Goal: Task Accomplishment & Management: Manage account settings

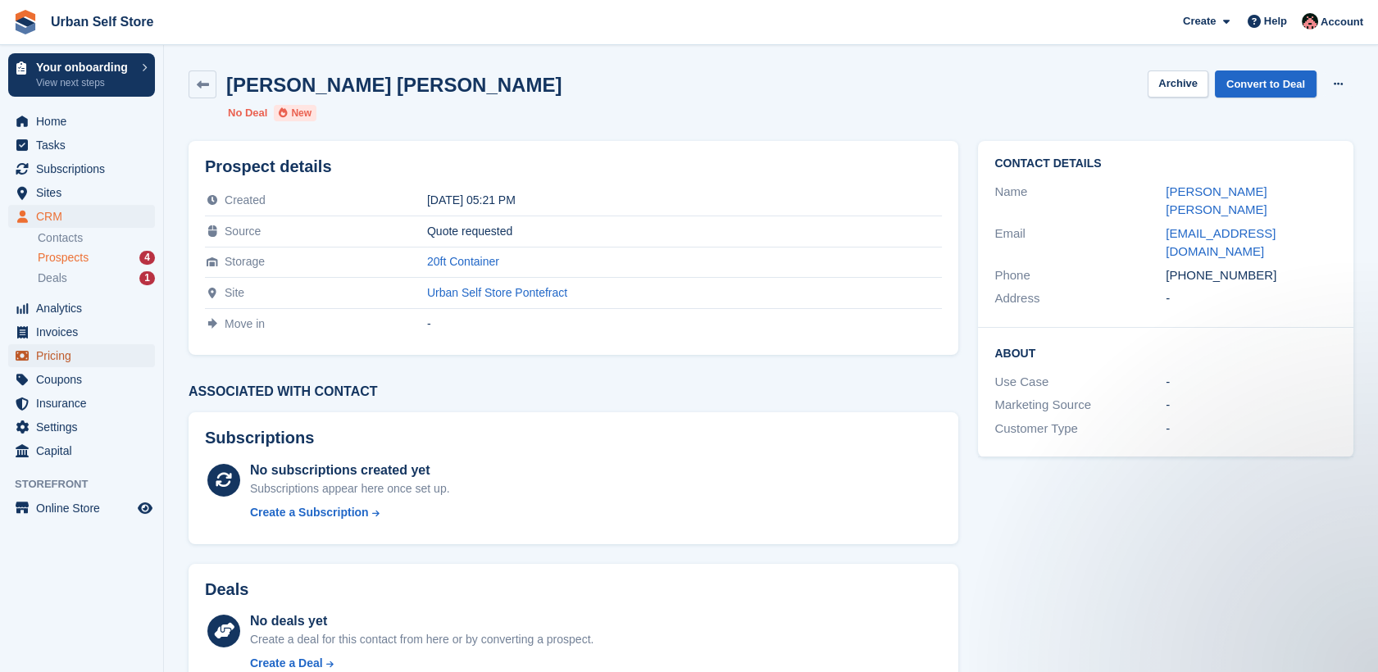
click at [79, 358] on span "Pricing" at bounding box center [85, 355] width 98 height 23
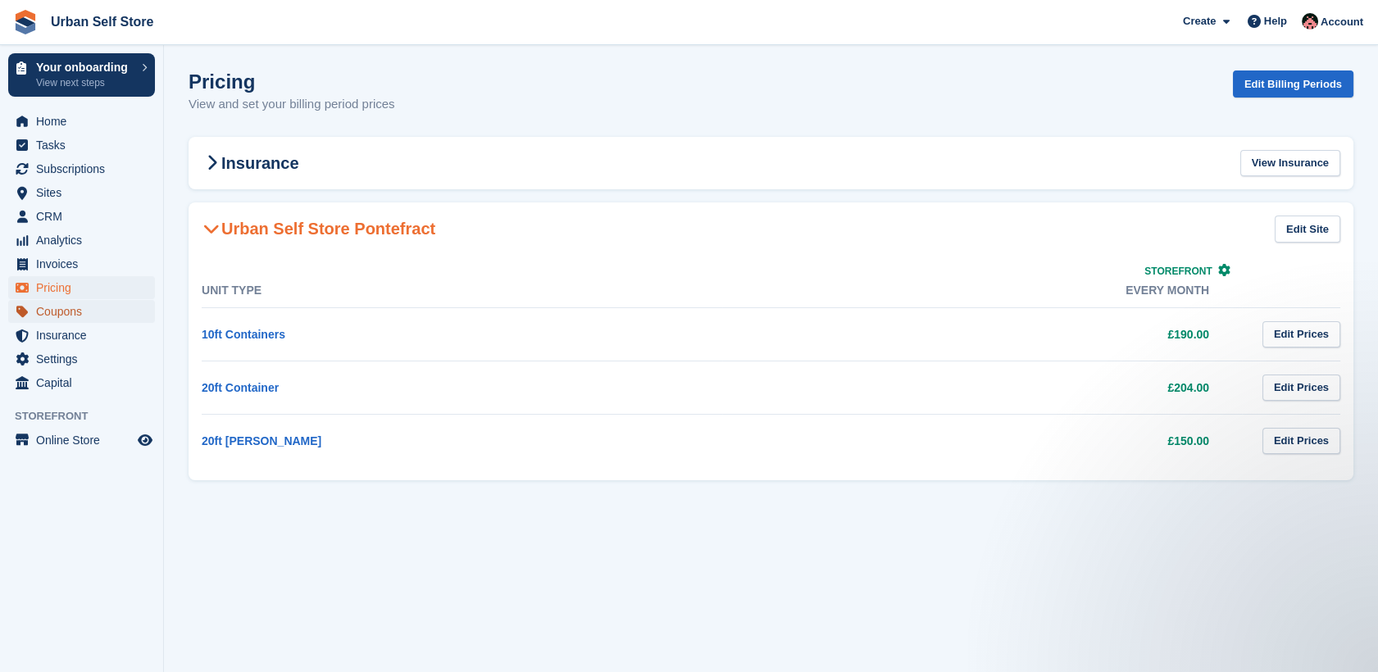
click at [62, 308] on span "Coupons" at bounding box center [85, 311] width 98 height 23
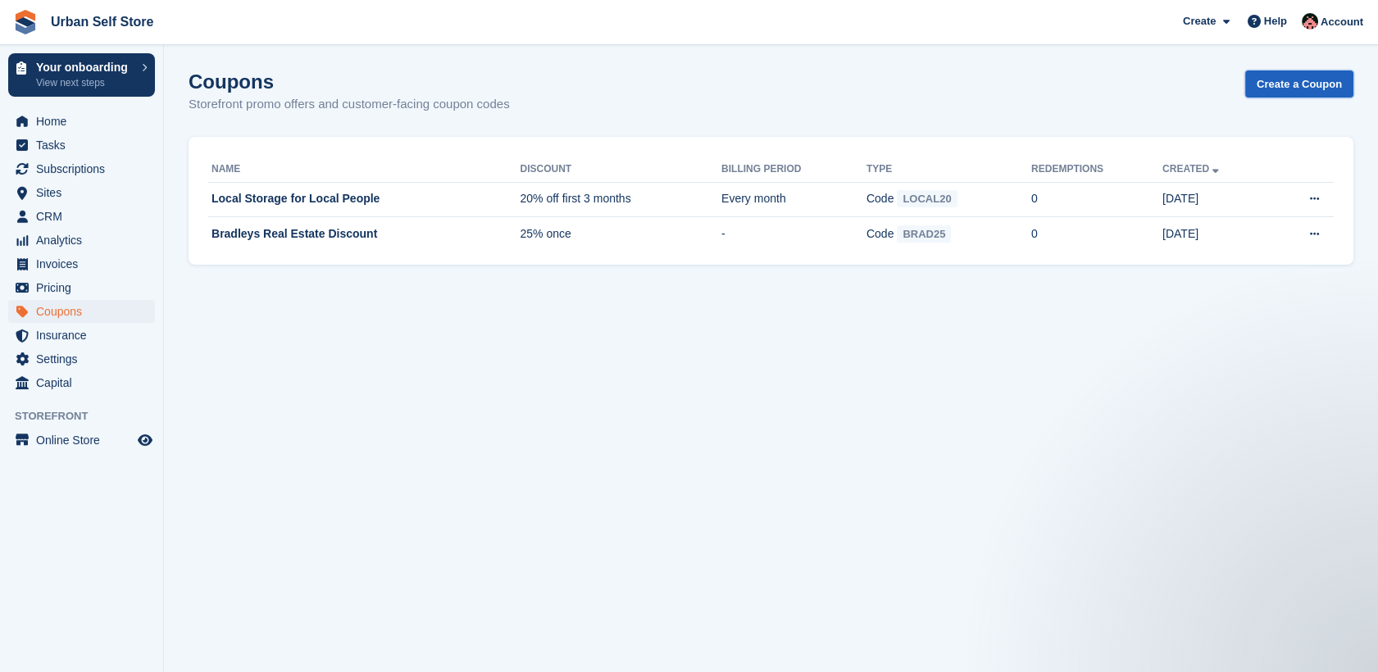
click at [1289, 82] on link "Create a Coupon" at bounding box center [1299, 83] width 108 height 27
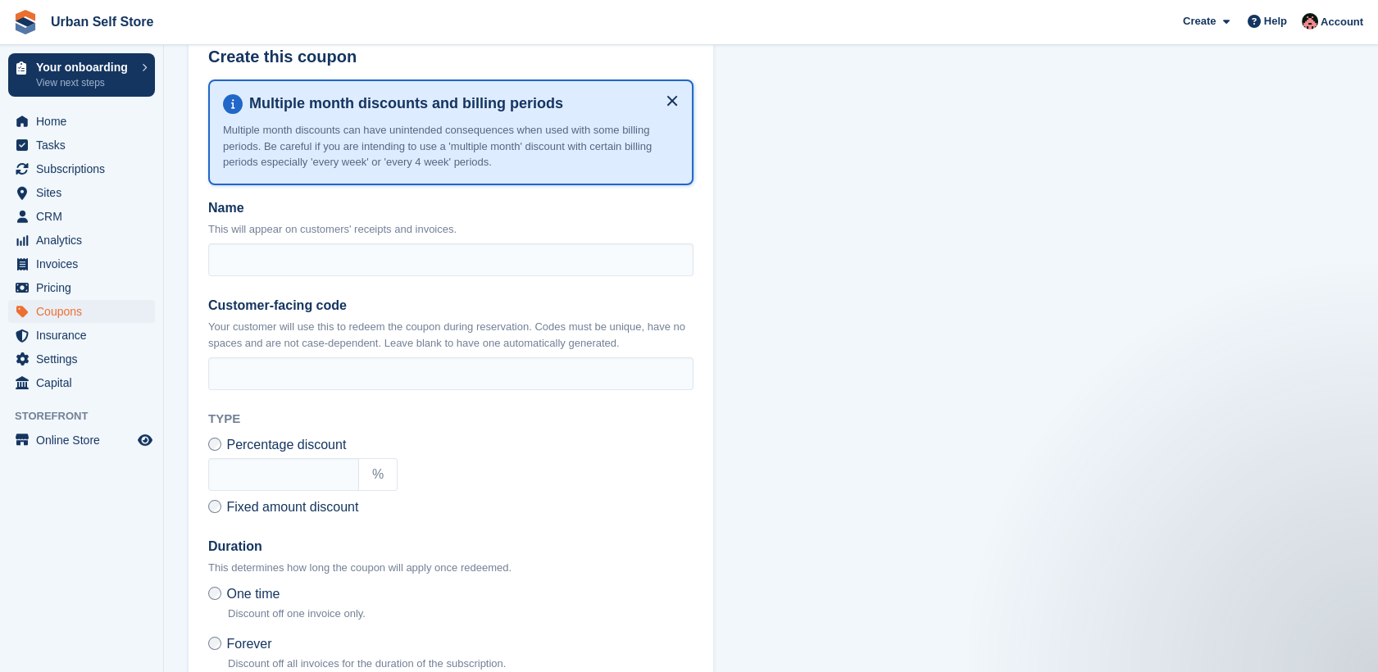
scroll to position [323, 0]
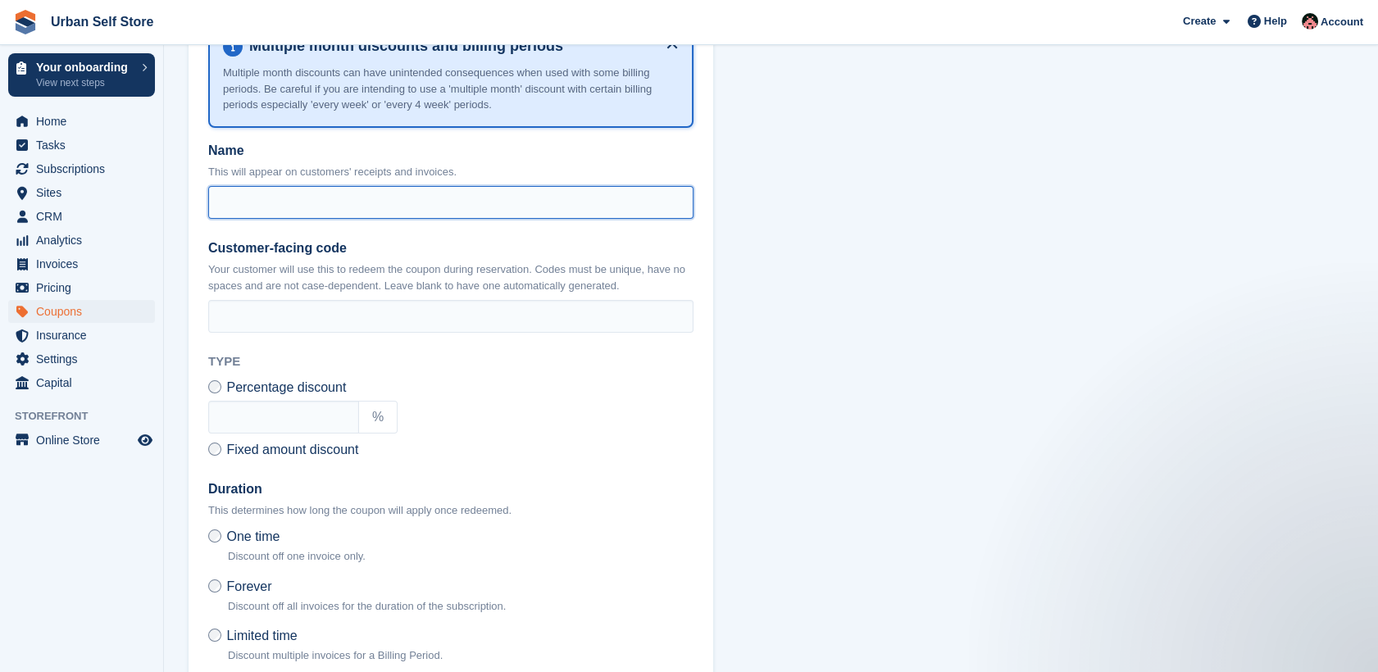
click at [492, 207] on input "Name" at bounding box center [450, 202] width 485 height 33
type input "**********"
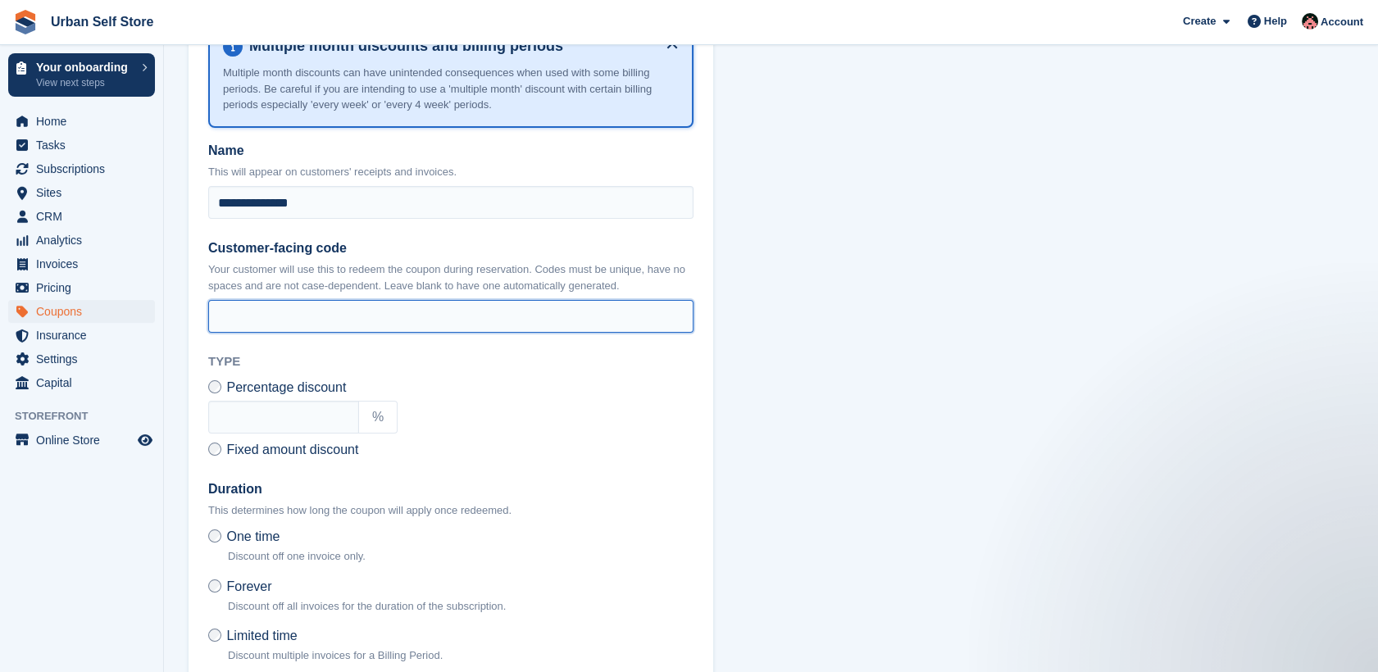
click at [389, 314] on input "Customer-facing code" at bounding box center [450, 316] width 485 height 33
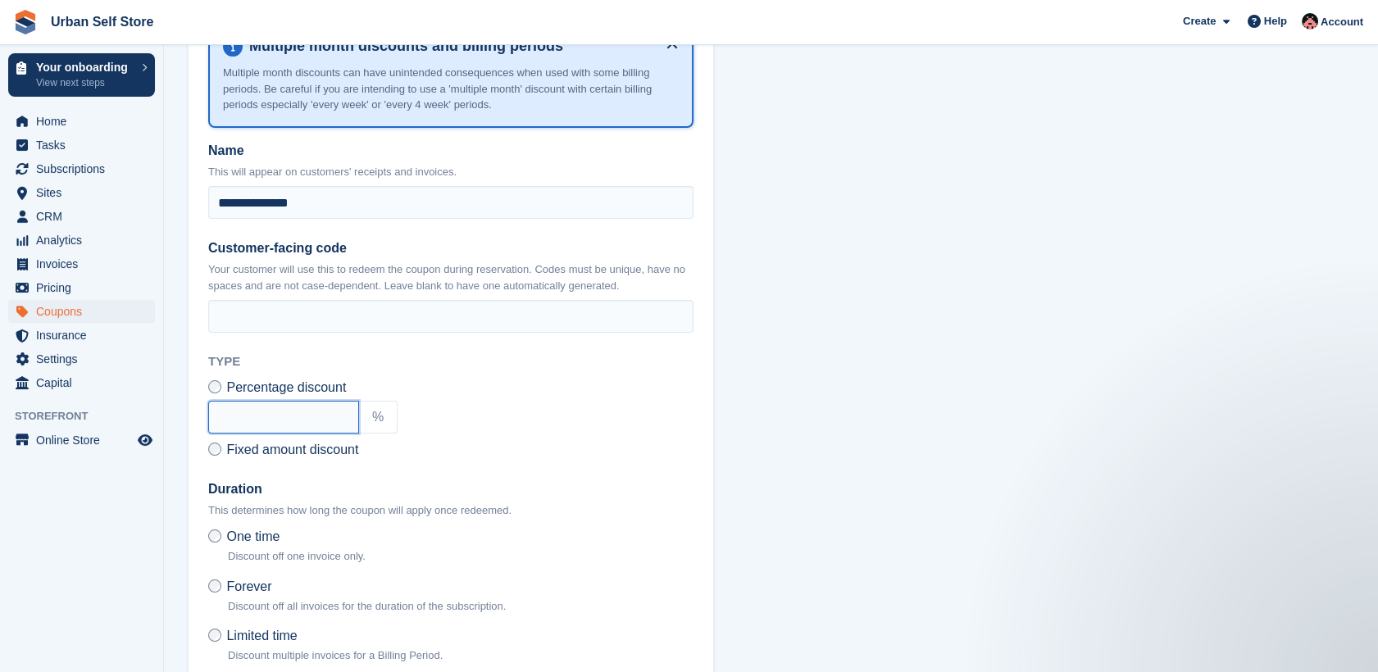
click at [316, 401] on input "text" at bounding box center [283, 417] width 151 height 33
type input "**"
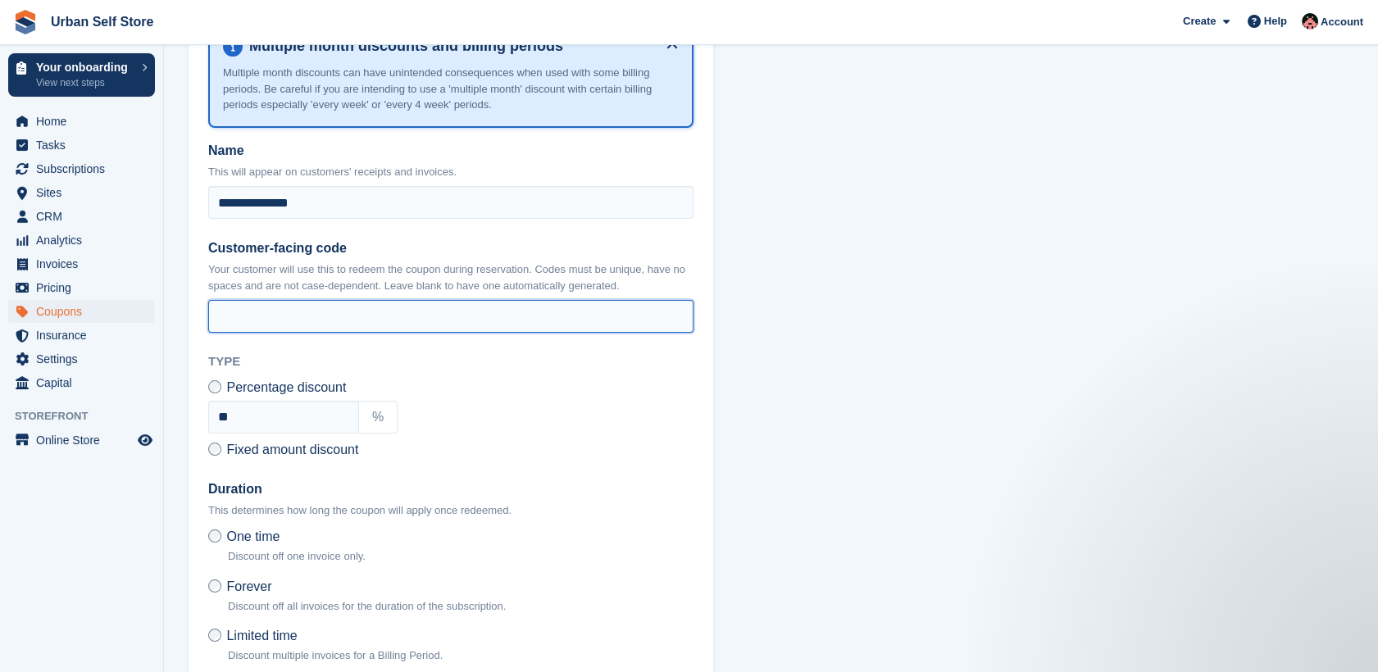
click at [319, 319] on input "Customer-facing code" at bounding box center [450, 316] width 485 height 33
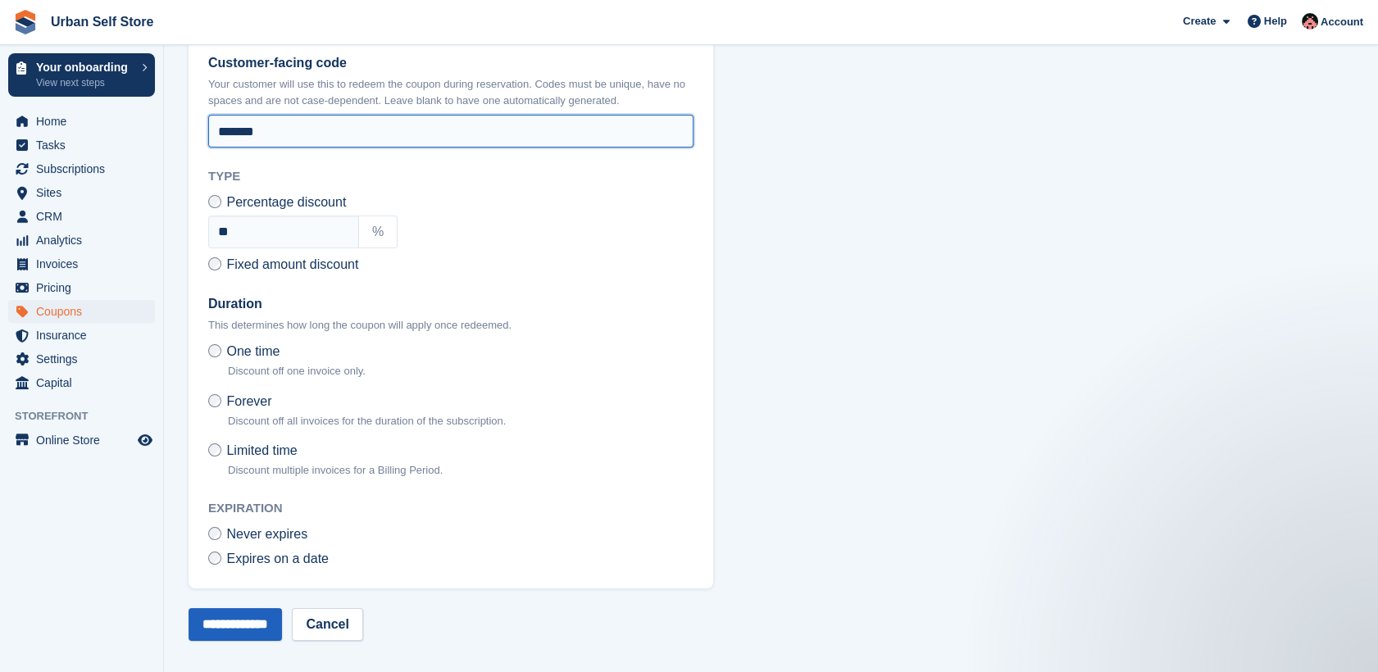
type input "*******"
click at [264, 616] on input "**********" at bounding box center [235, 624] width 93 height 33
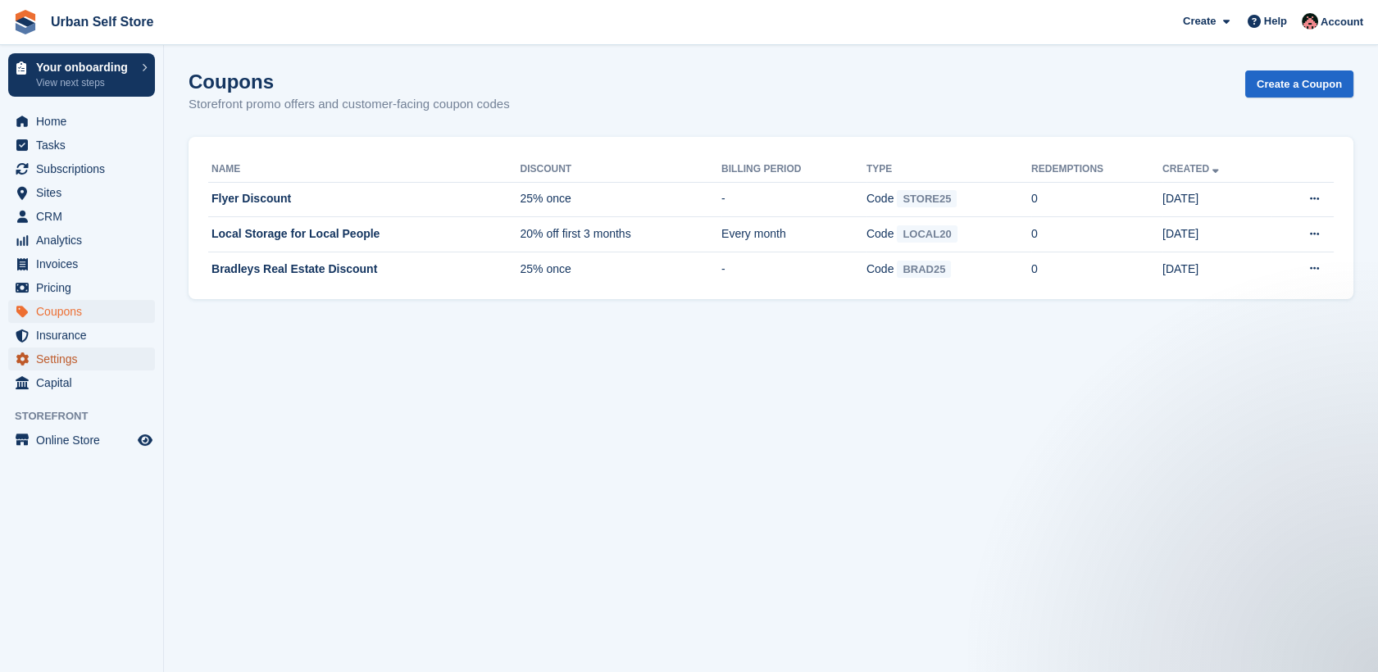
click at [69, 361] on span "Settings" at bounding box center [85, 359] width 98 height 23
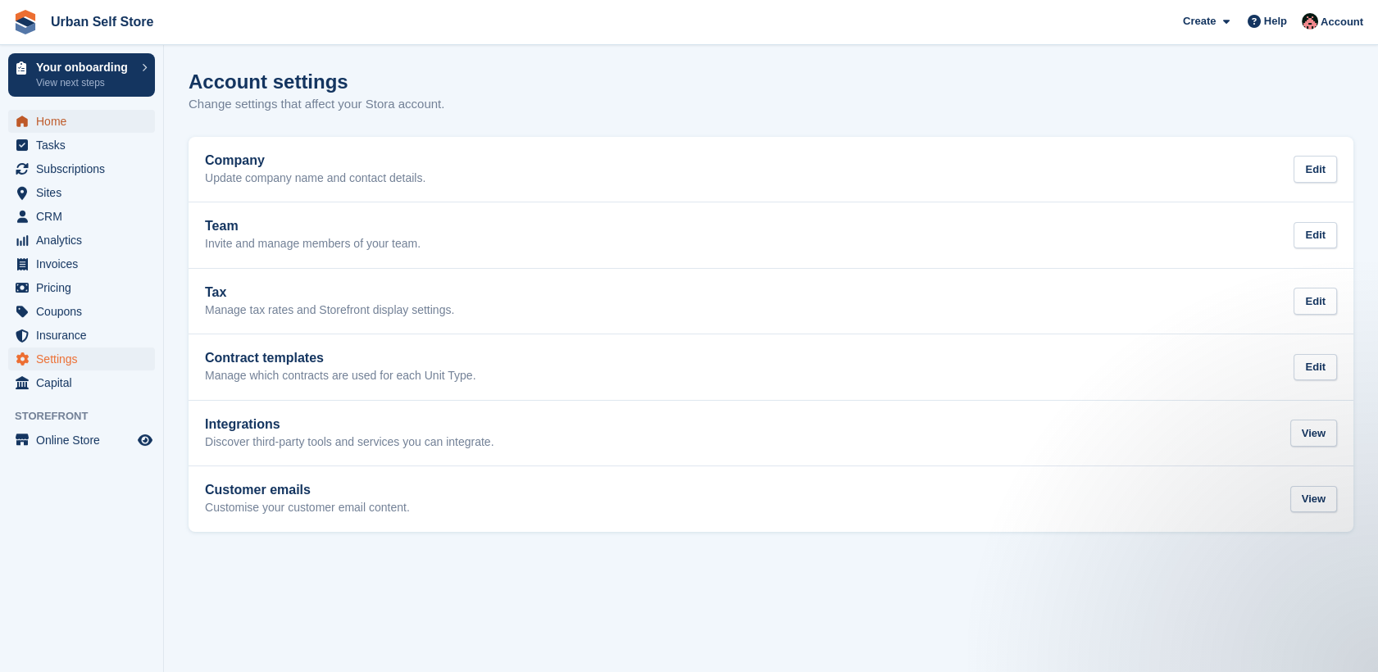
click at [64, 125] on span "Home" at bounding box center [85, 121] width 98 height 23
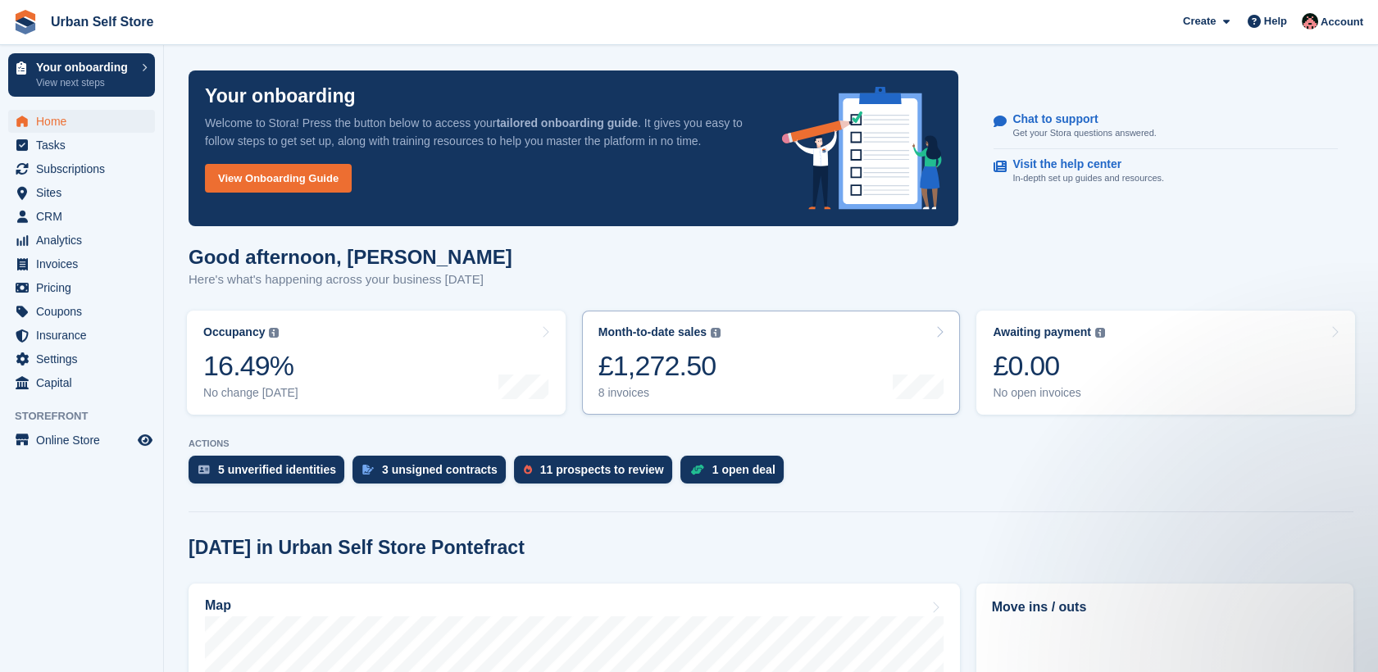
click at [757, 359] on link "Month-to-date sales The sum of all finalised invoices generated this month to d…" at bounding box center [771, 363] width 379 height 104
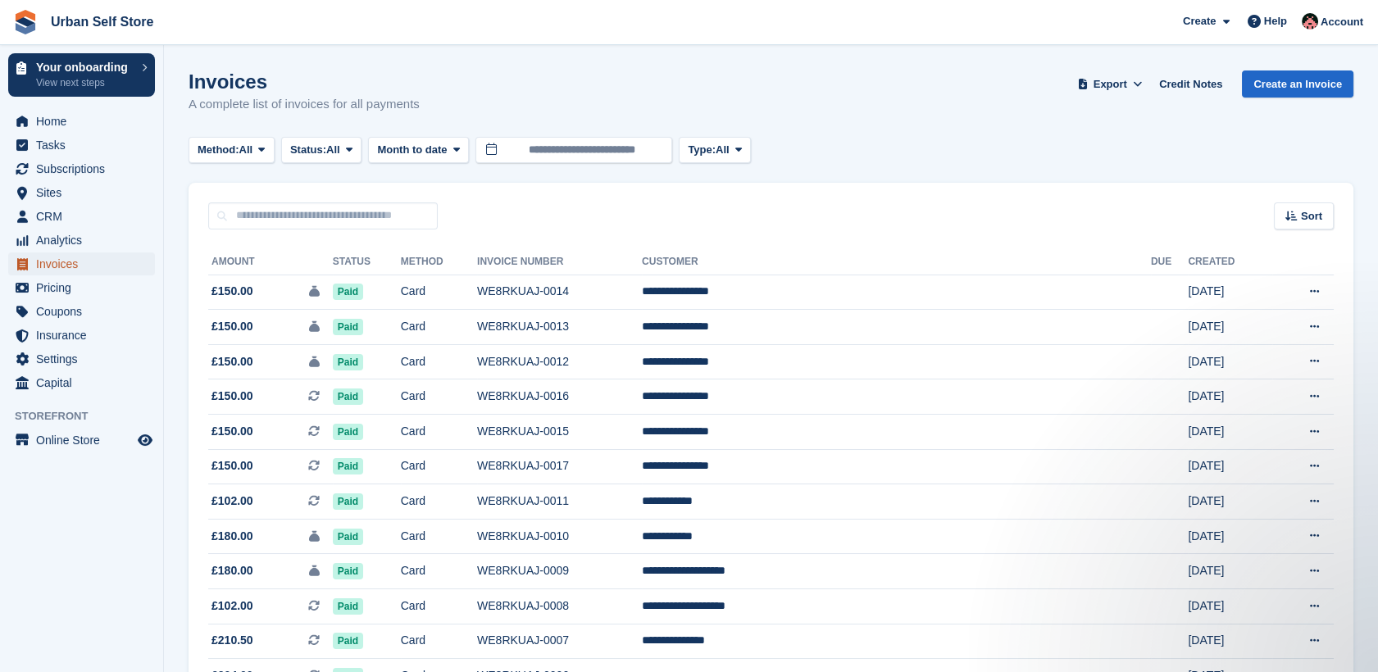
click at [51, 259] on span "Invoices" at bounding box center [85, 263] width 98 height 23
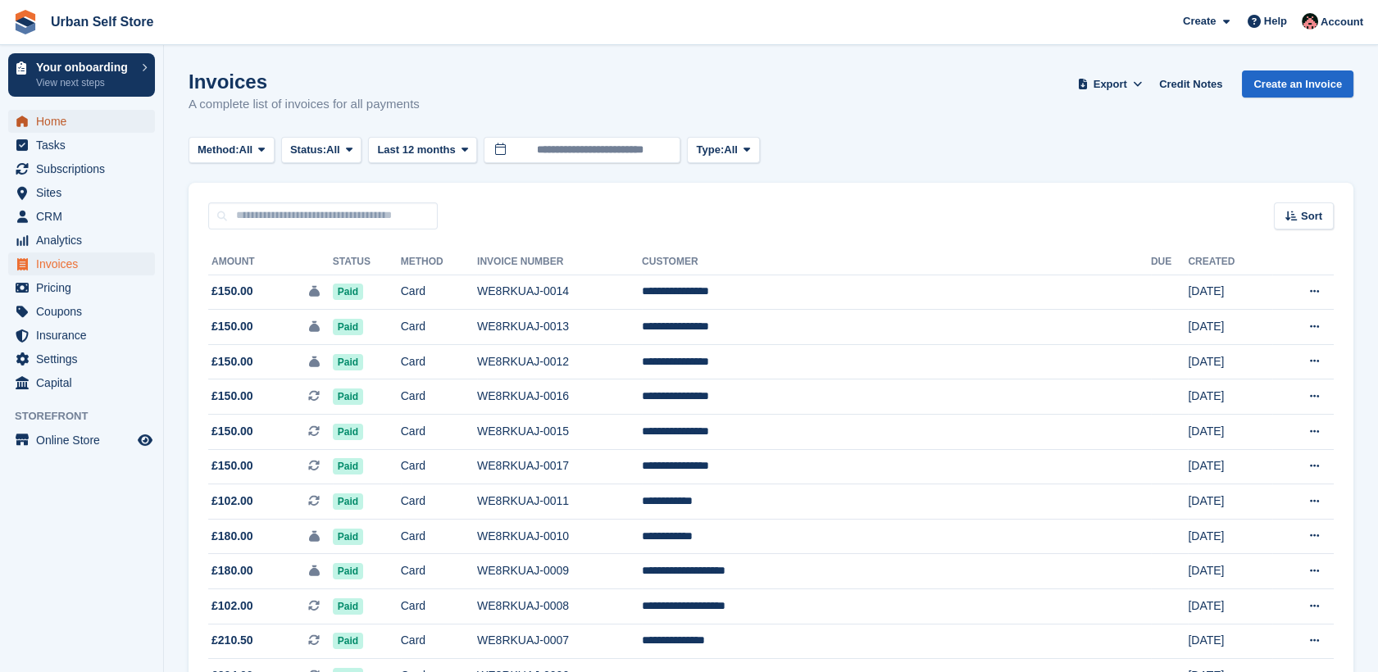
click at [52, 127] on span "Home" at bounding box center [85, 121] width 98 height 23
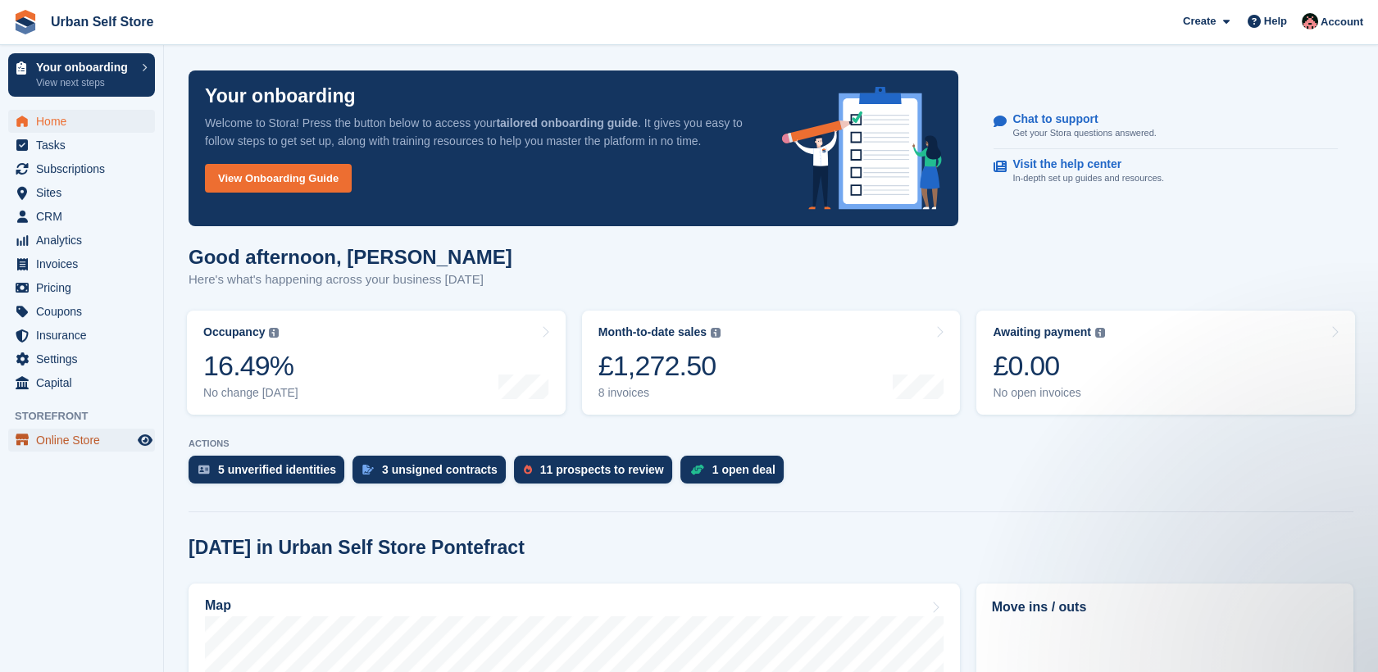
click at [57, 439] on span "Online Store" at bounding box center [85, 440] width 98 height 23
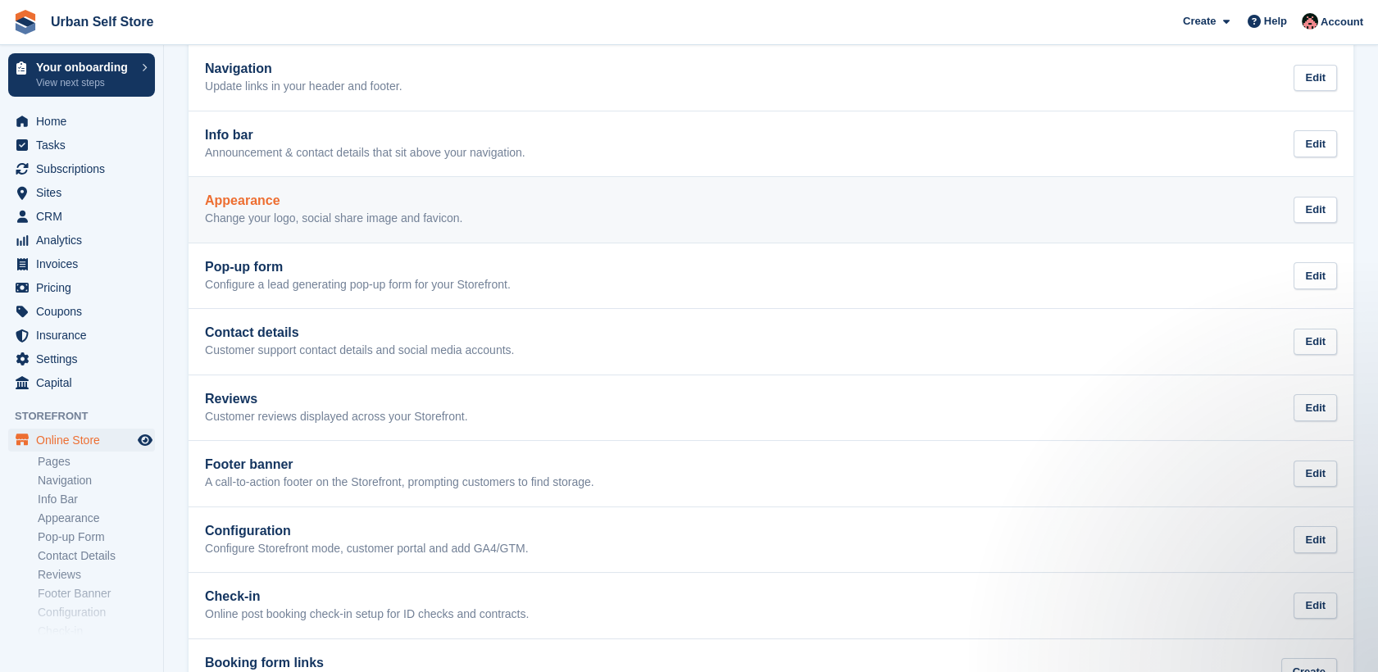
scroll to position [213, 0]
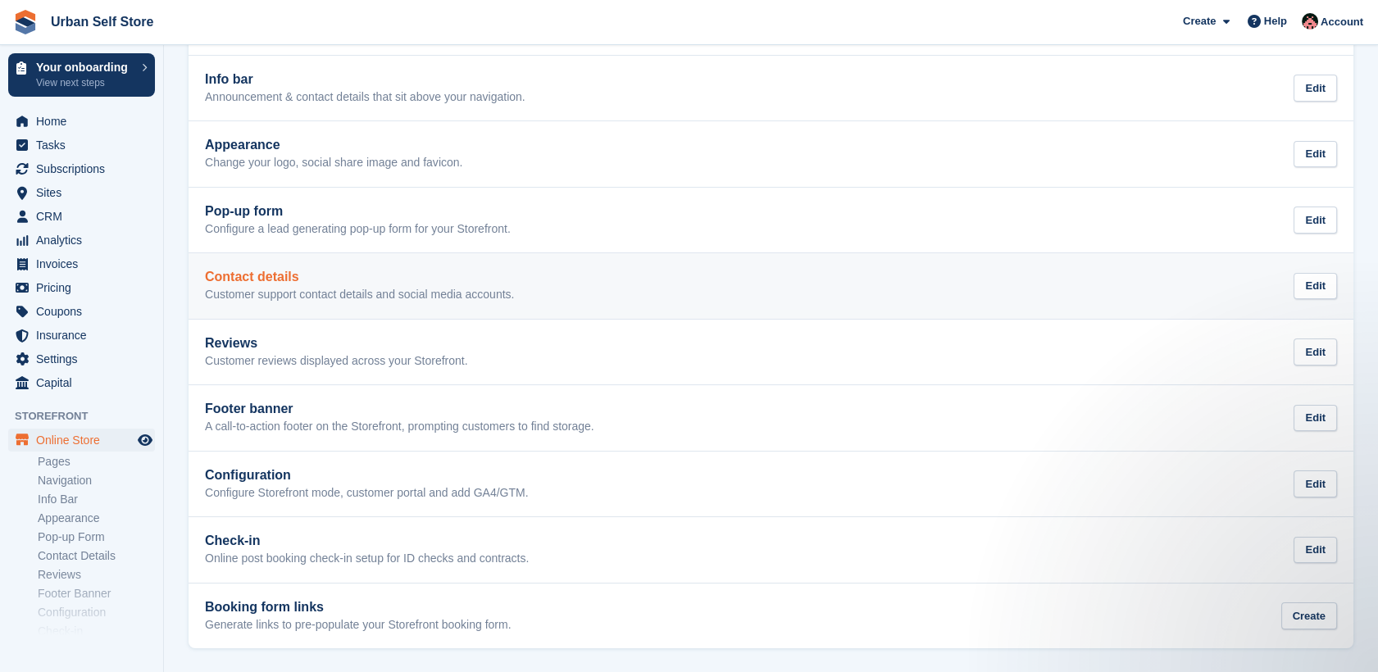
click at [555, 289] on div "Contact details Customer support contact details and social media accounts. Edit" at bounding box center [771, 286] width 1132 height 33
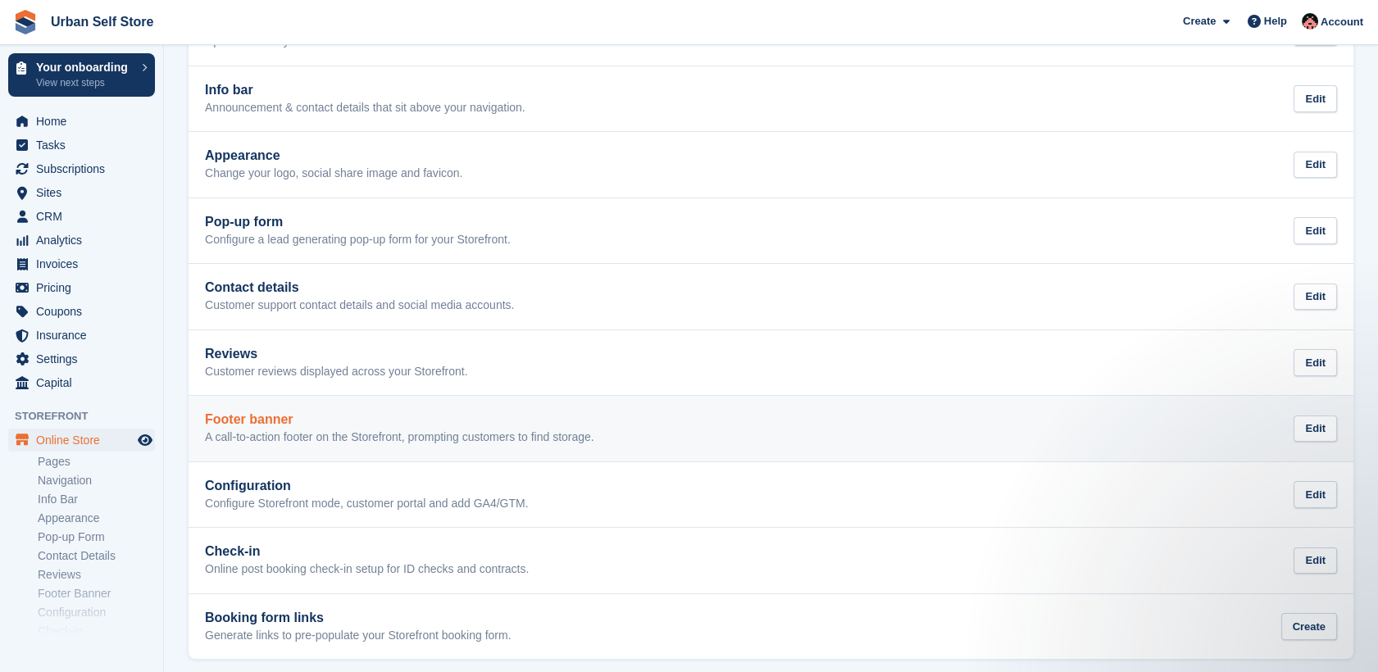
scroll to position [213, 0]
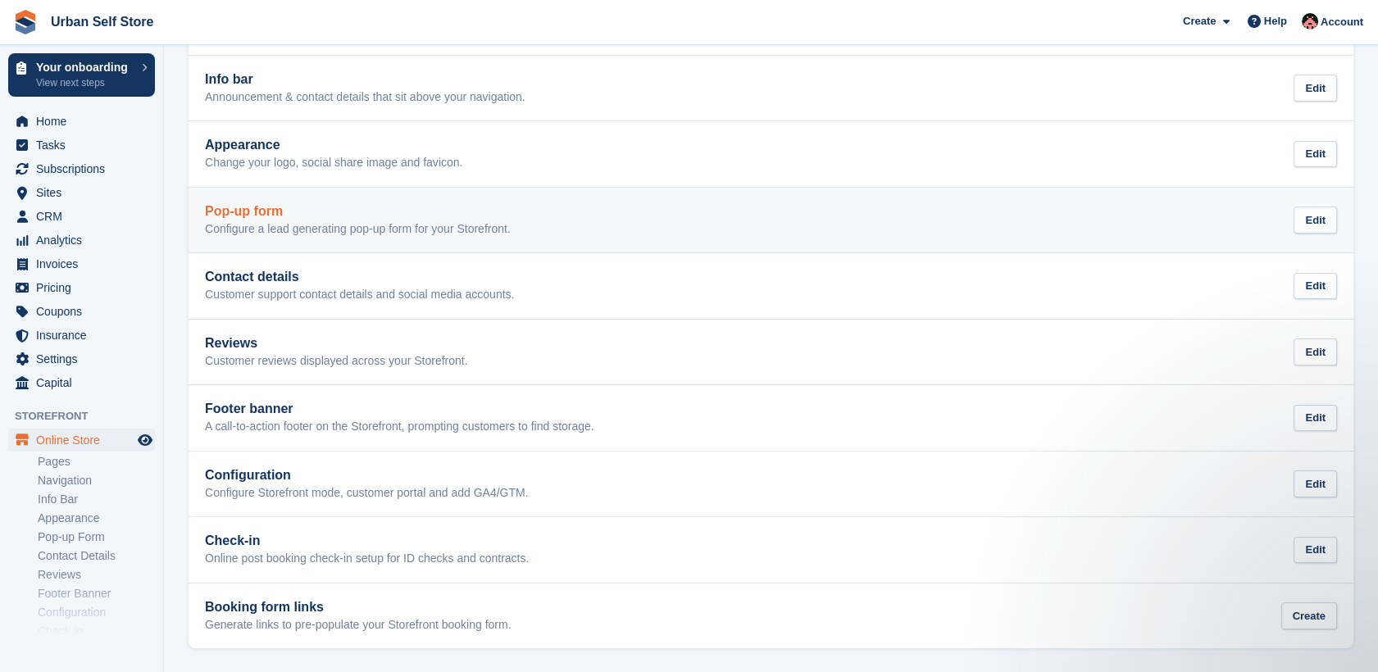
click at [337, 232] on p "Configure a lead generating pop-up form for your Storefront." at bounding box center [358, 229] width 306 height 15
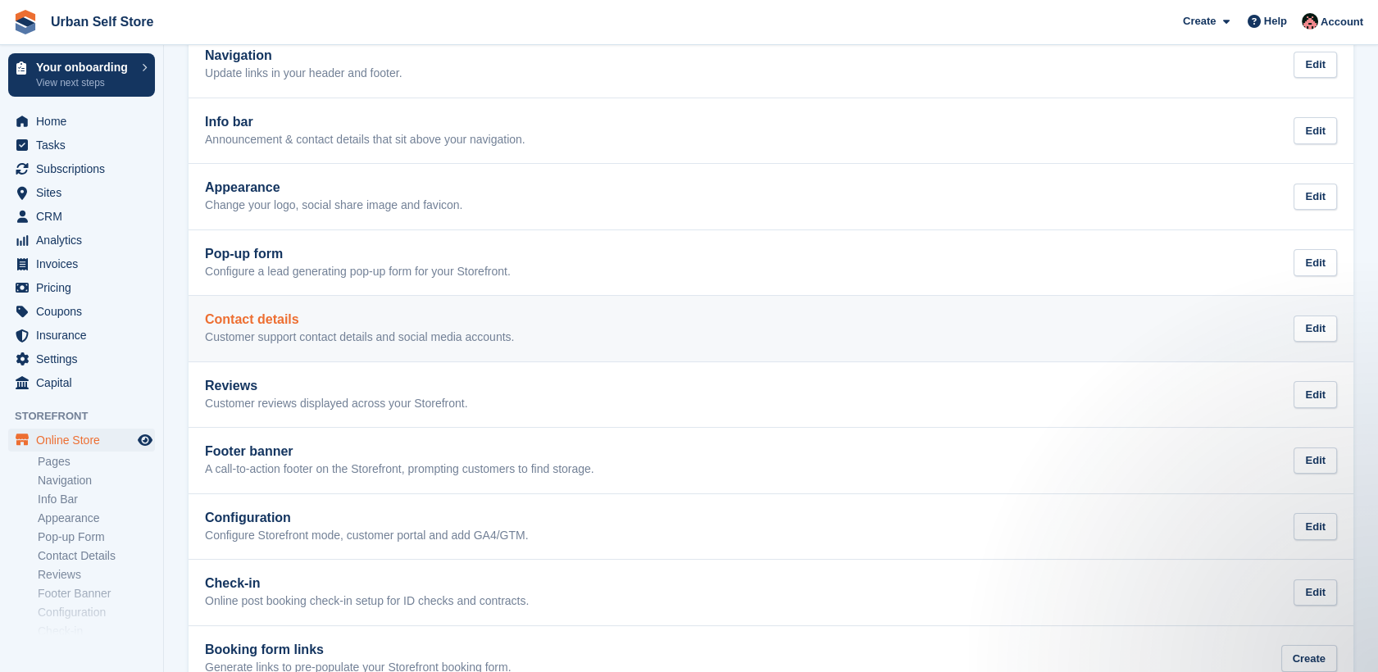
click at [432, 303] on link "Contact details Customer support contact details and social media accounts. Edit" at bounding box center [771, 329] width 1165 height 66
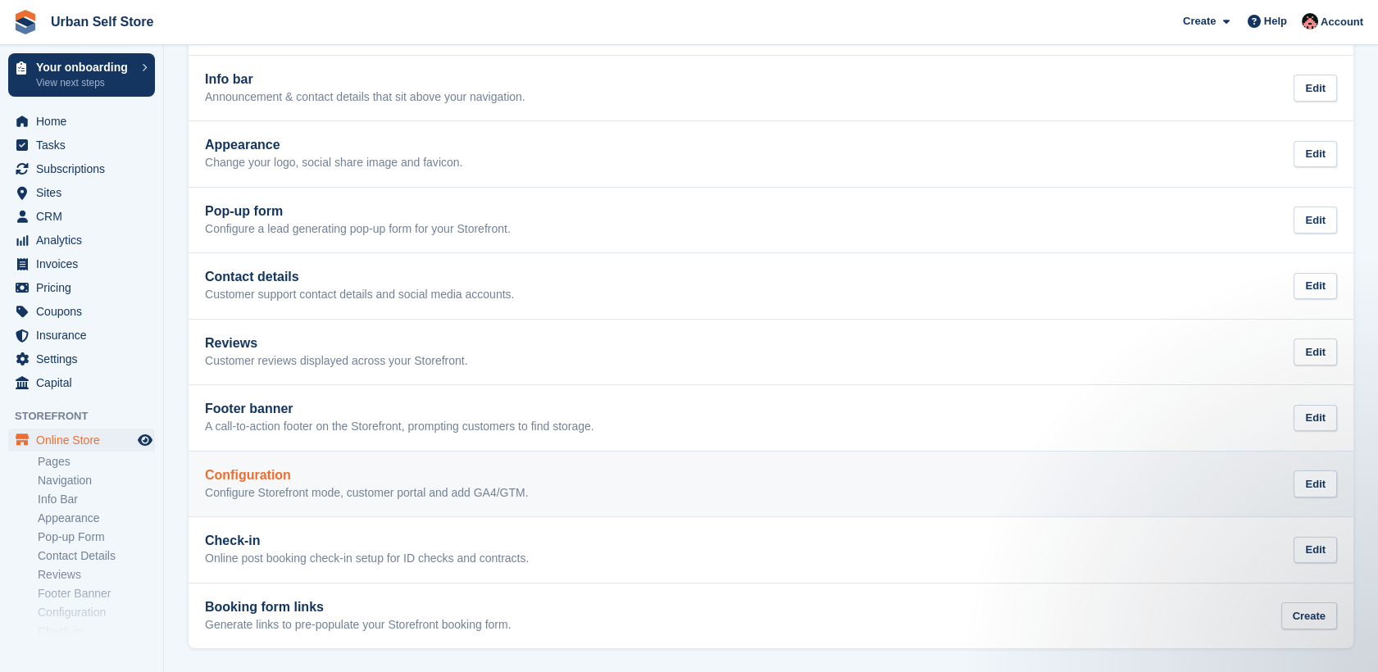
click at [363, 489] on p "Configure Storefront mode, customer portal and add GA4/GTM." at bounding box center [367, 493] width 324 height 15
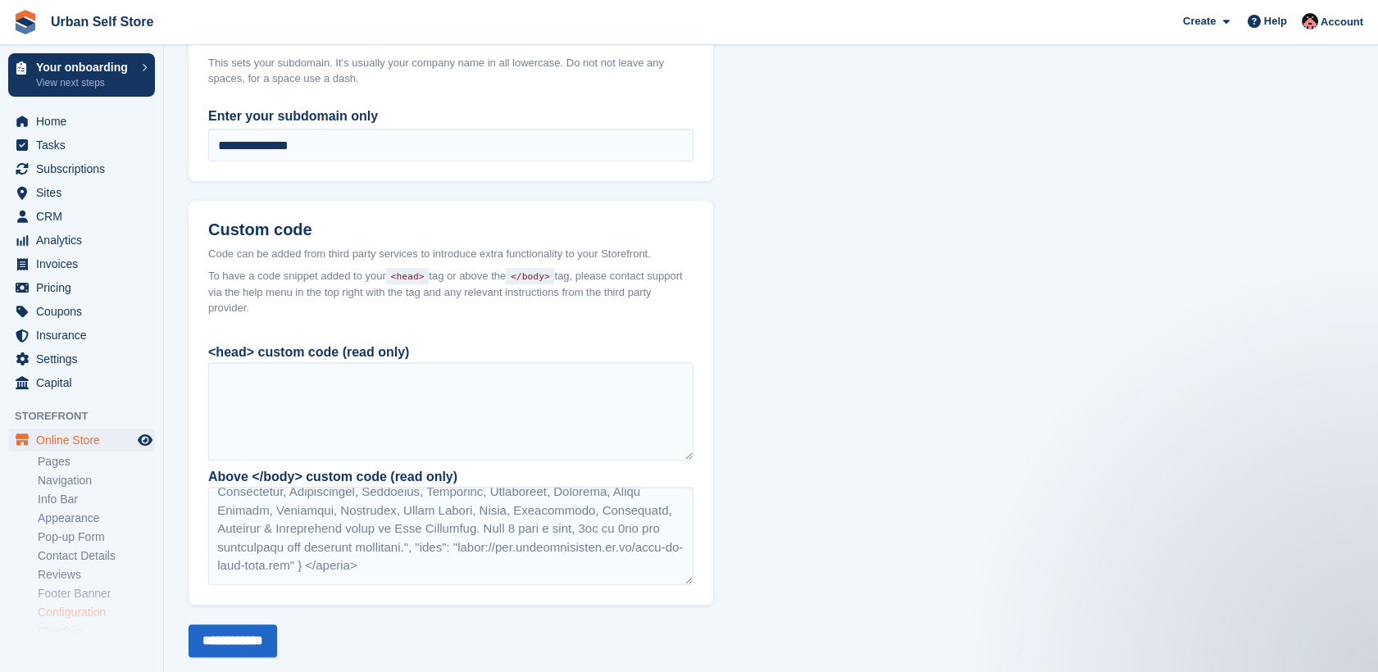
scroll to position [339, 0]
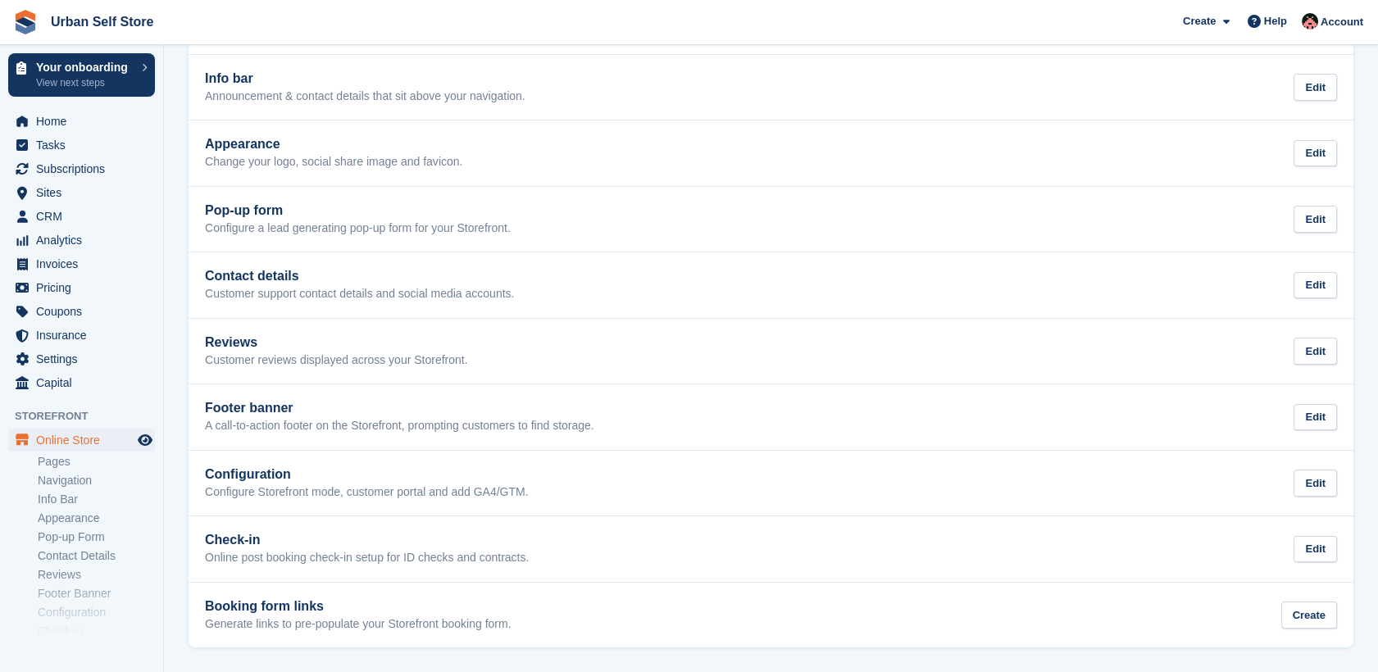
scroll to position [213, 0]
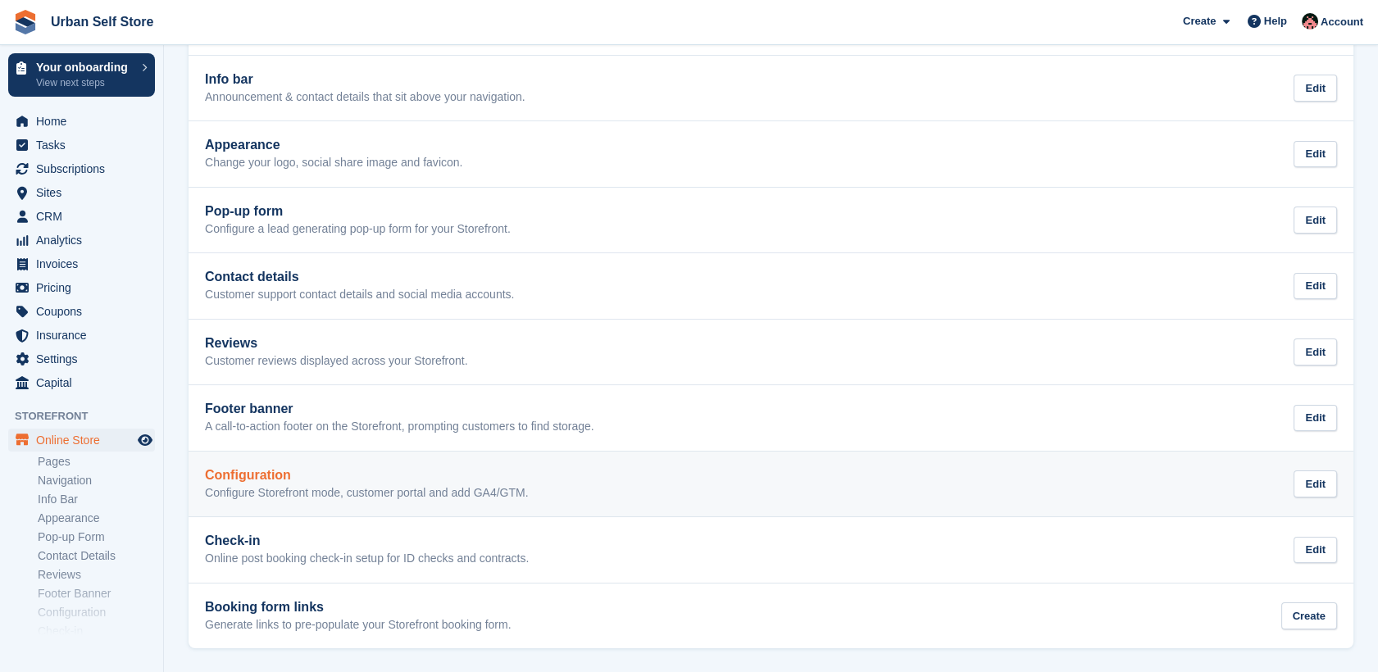
click at [393, 494] on p "Configure Storefront mode, customer portal and add GA4/GTM." at bounding box center [367, 493] width 324 height 15
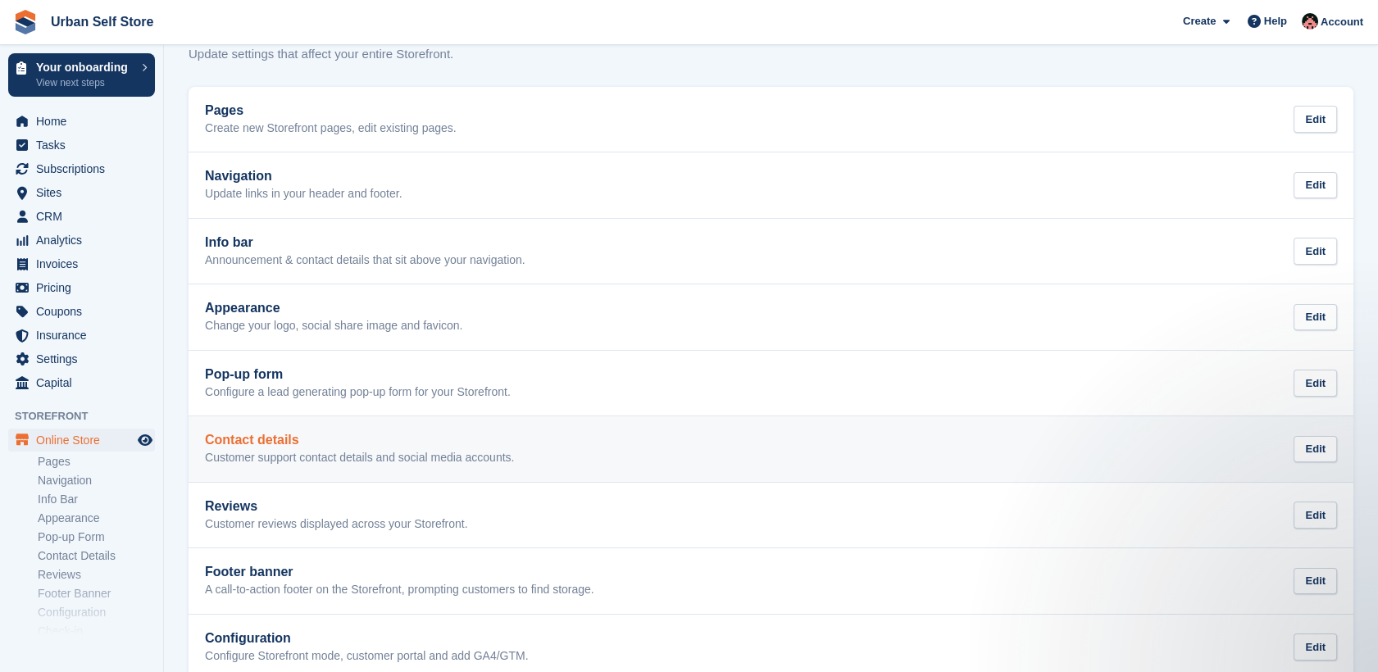
scroll to position [52, 0]
click at [337, 312] on h2 "Appearance" at bounding box center [333, 305] width 257 height 15
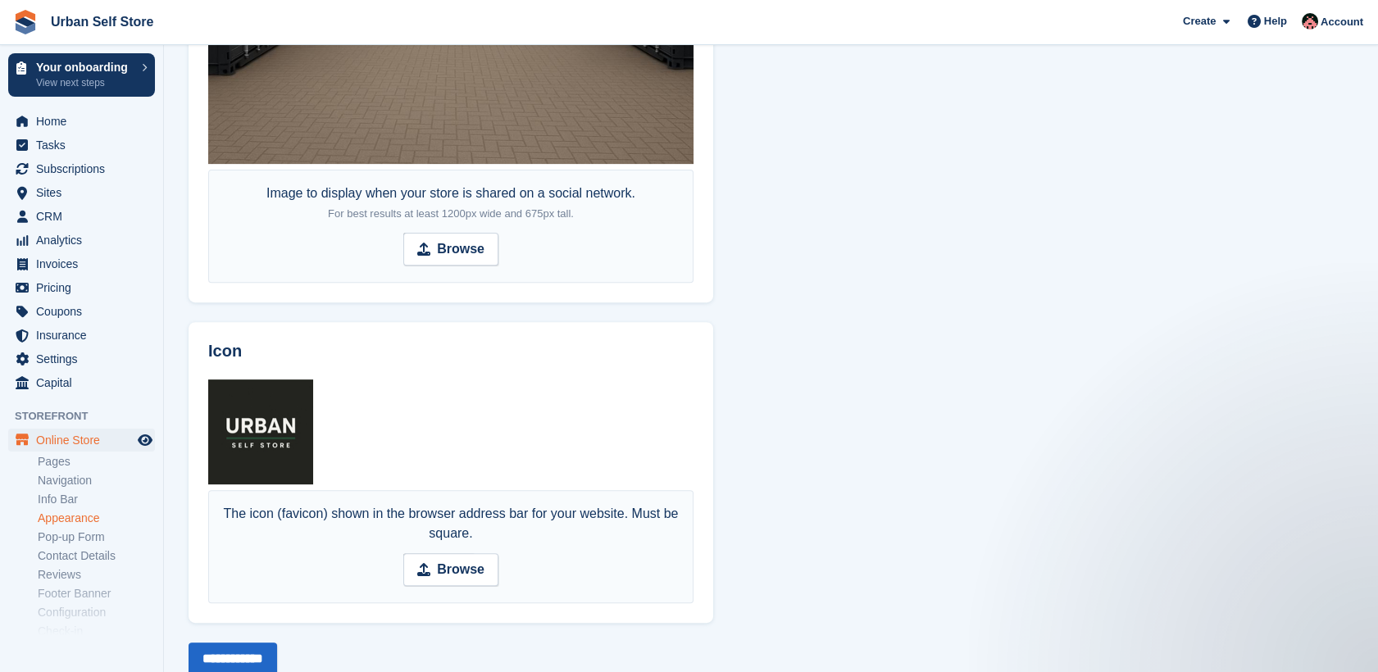
scroll to position [1339, 0]
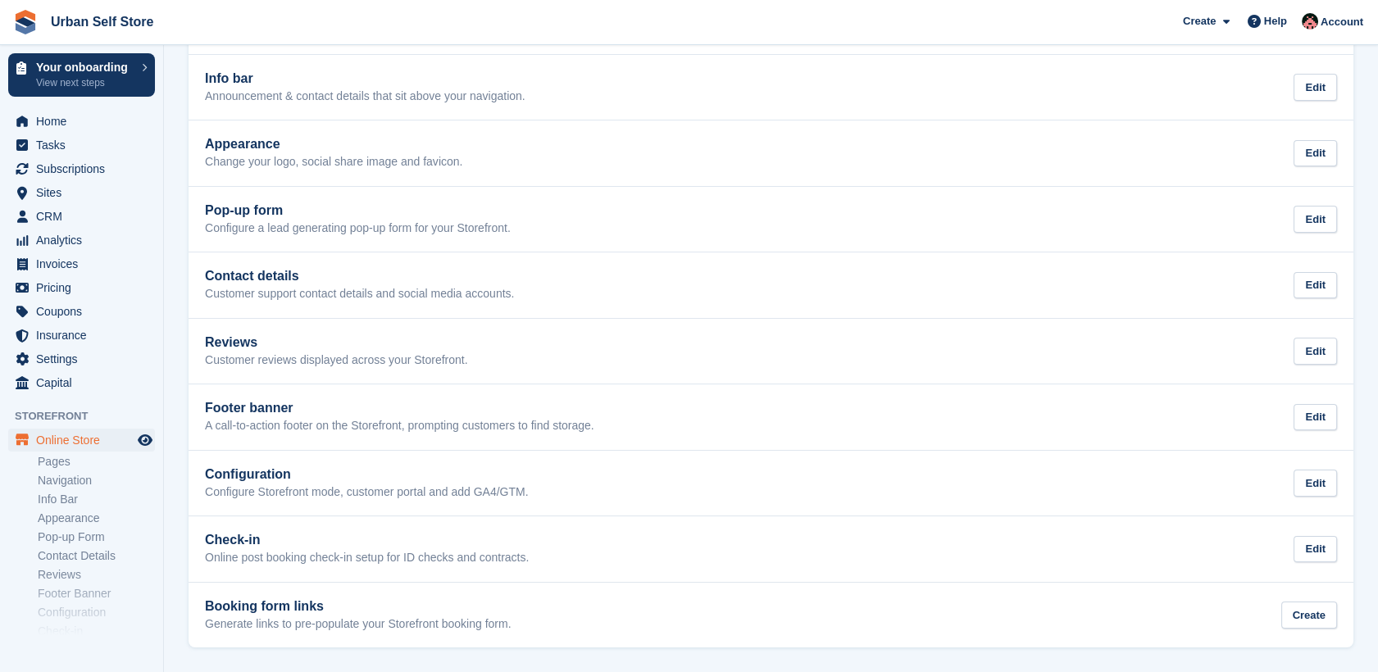
scroll to position [52, 0]
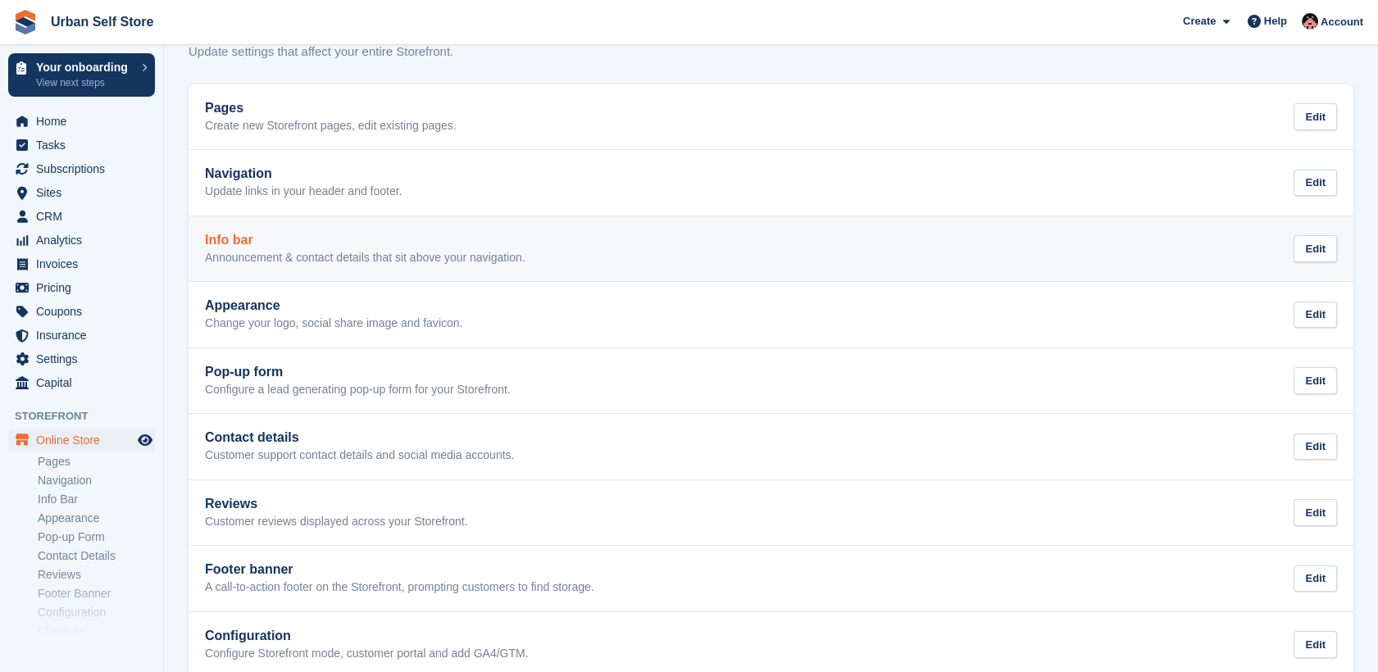
click at [354, 238] on h2 "Info bar" at bounding box center [365, 240] width 320 height 15
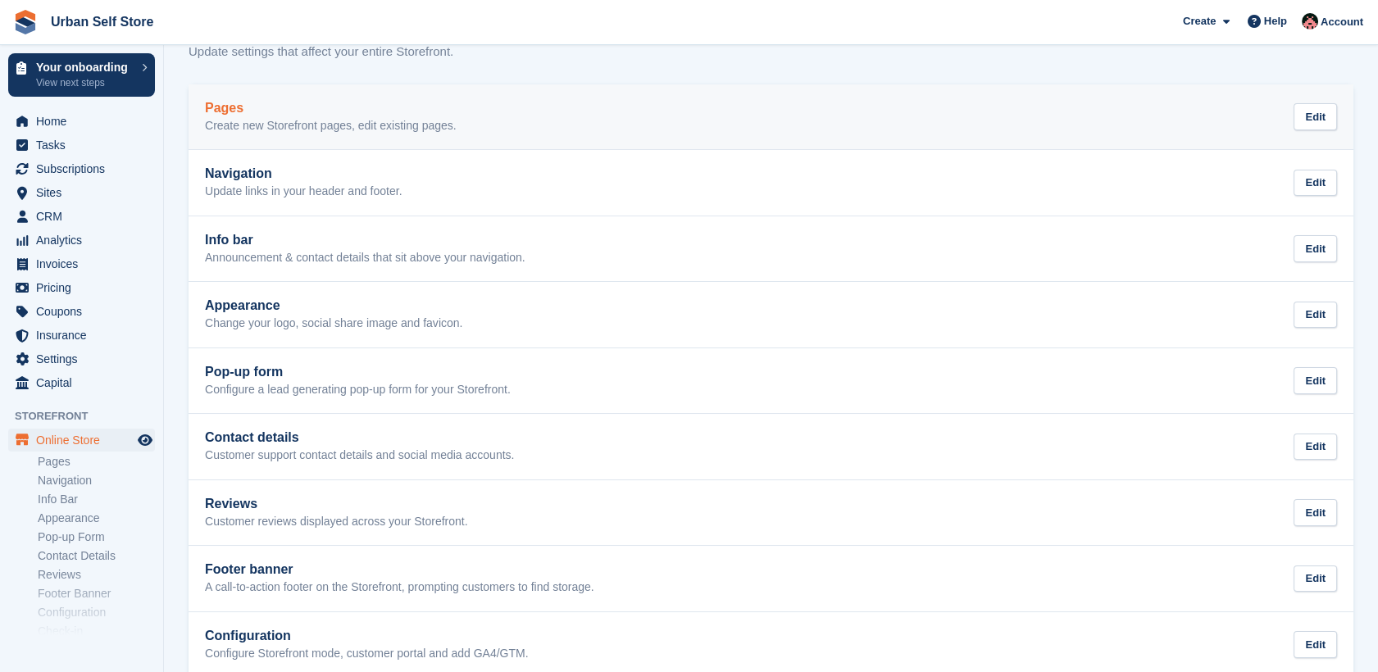
click at [367, 130] on p "Create new Storefront pages, edit existing pages." at bounding box center [331, 126] width 252 height 15
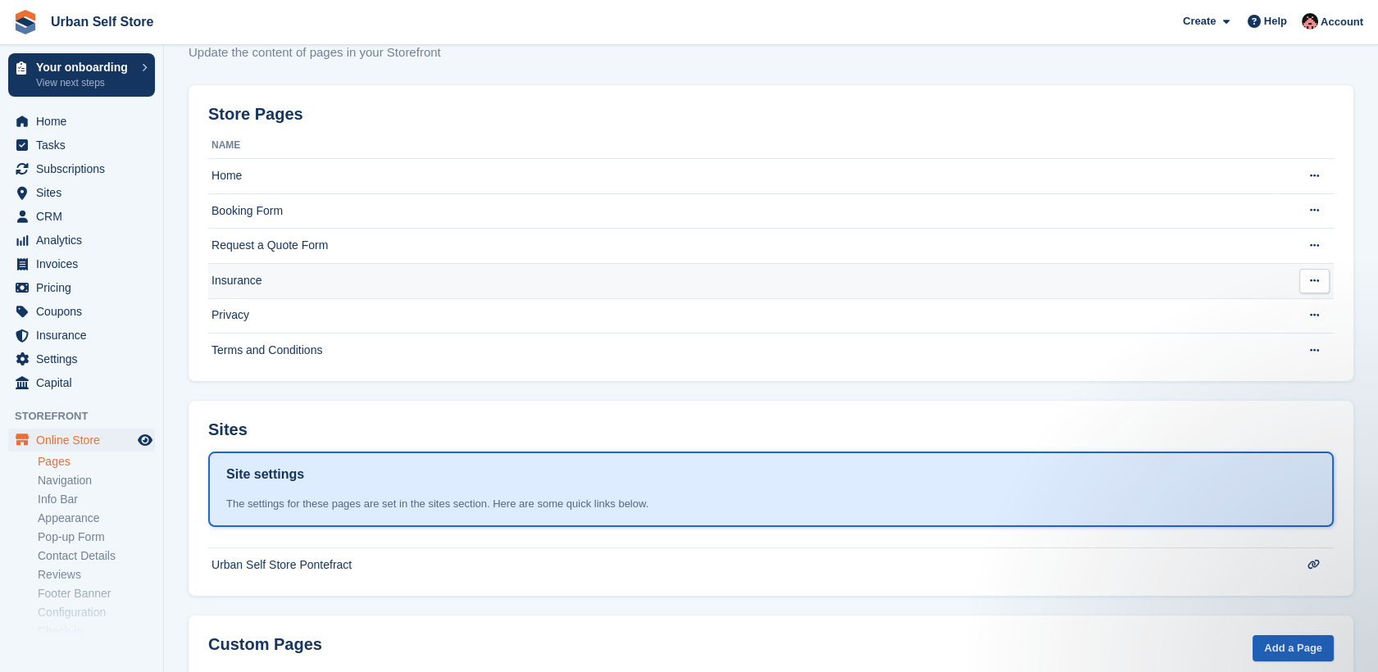
click at [319, 210] on td "Booking Form" at bounding box center [742, 210] width 1069 height 35
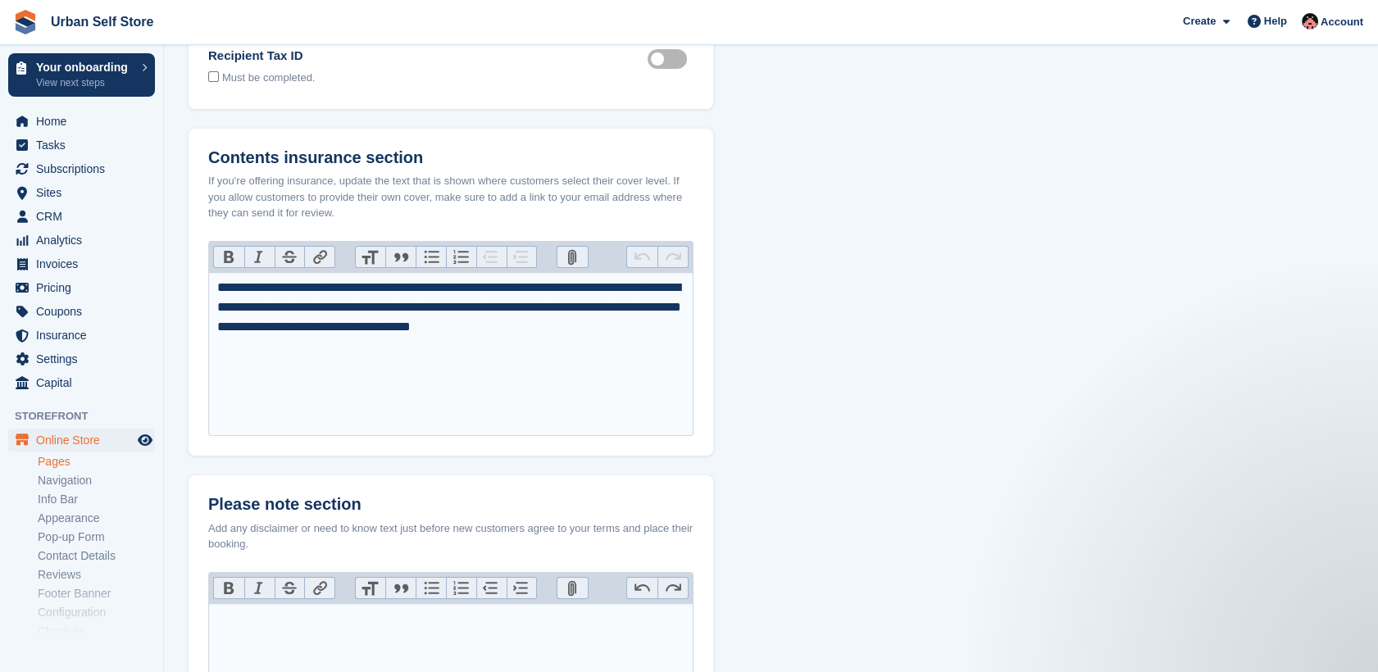
scroll to position [393, 0]
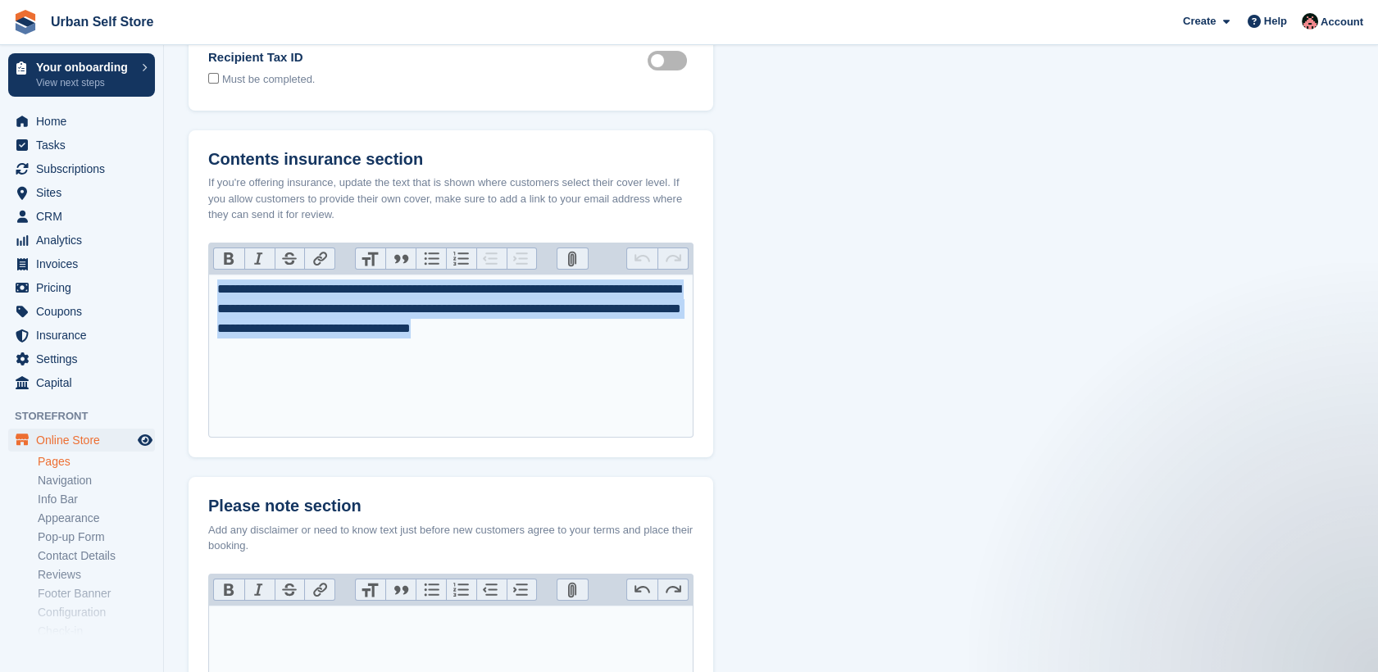
drag, startPoint x: 654, startPoint y: 333, endPoint x: 166, endPoint y: 270, distance: 492.6
click at [166, 270] on section "Booking Form Form Fields Select which fields you ask your Storefront visitors t…" at bounding box center [771, 285] width 1214 height 1356
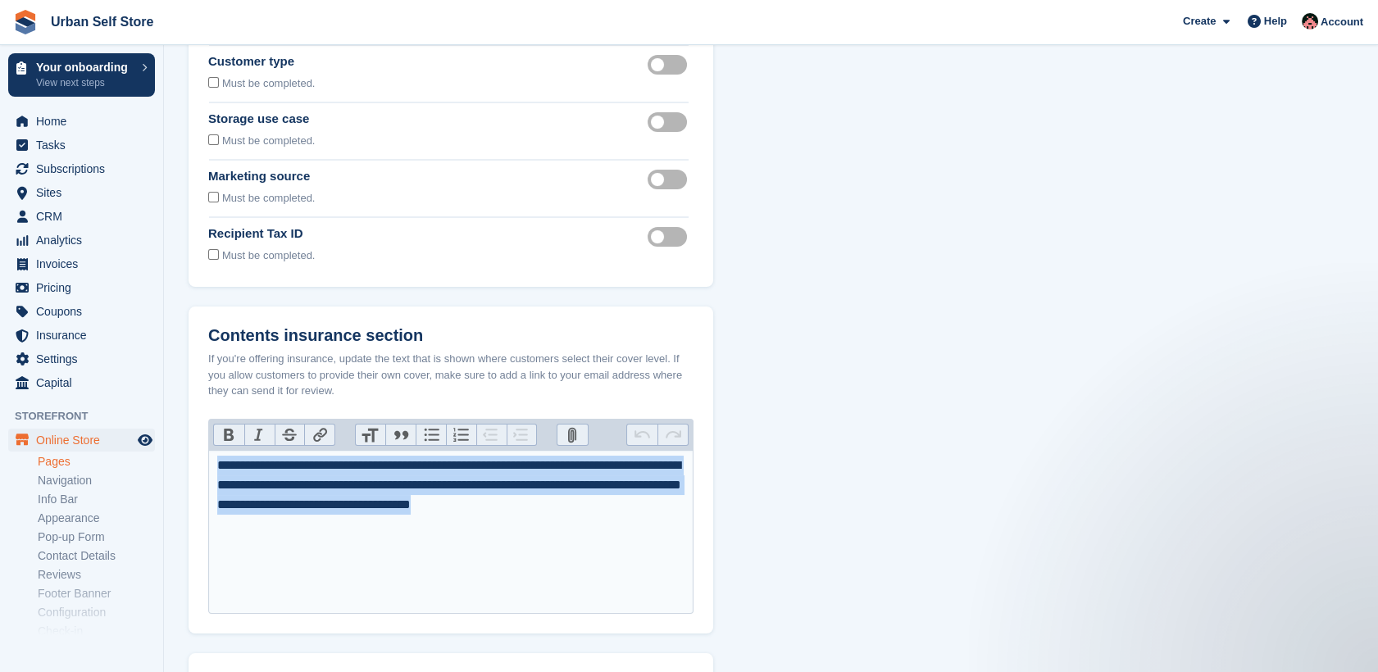
scroll to position [0, 0]
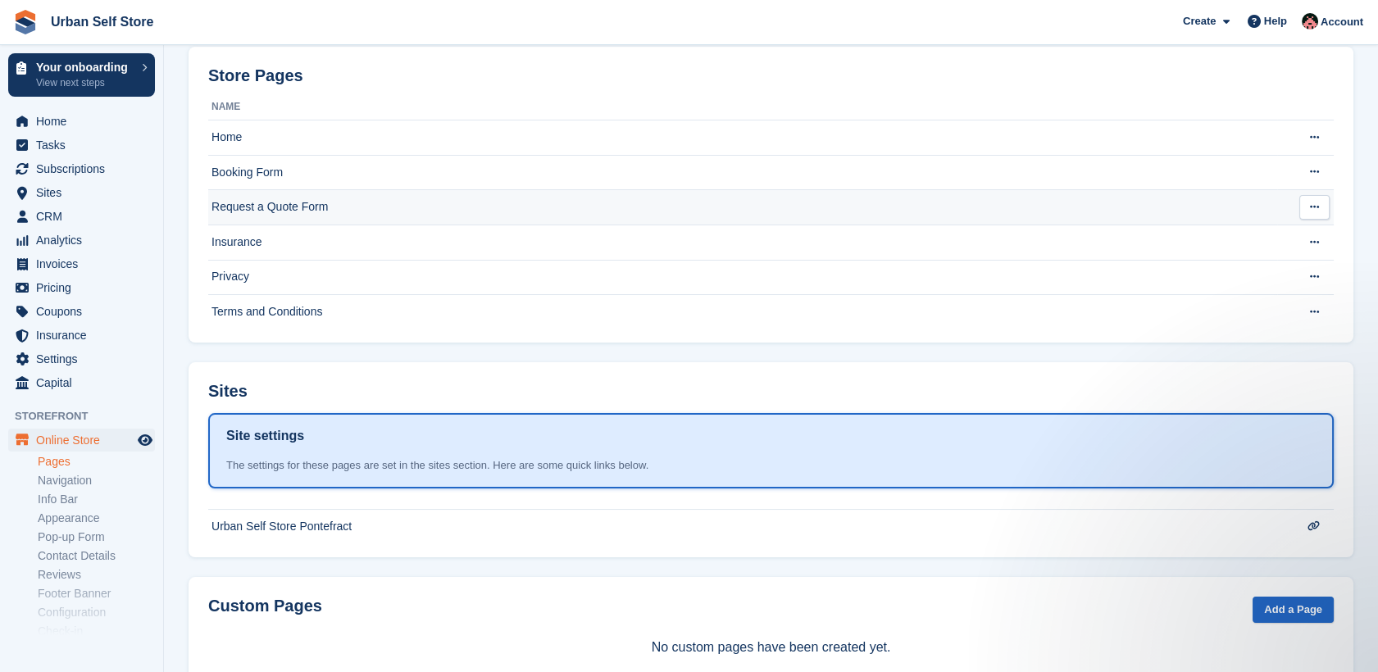
click at [307, 211] on td "Request a Quote Form" at bounding box center [742, 207] width 1069 height 35
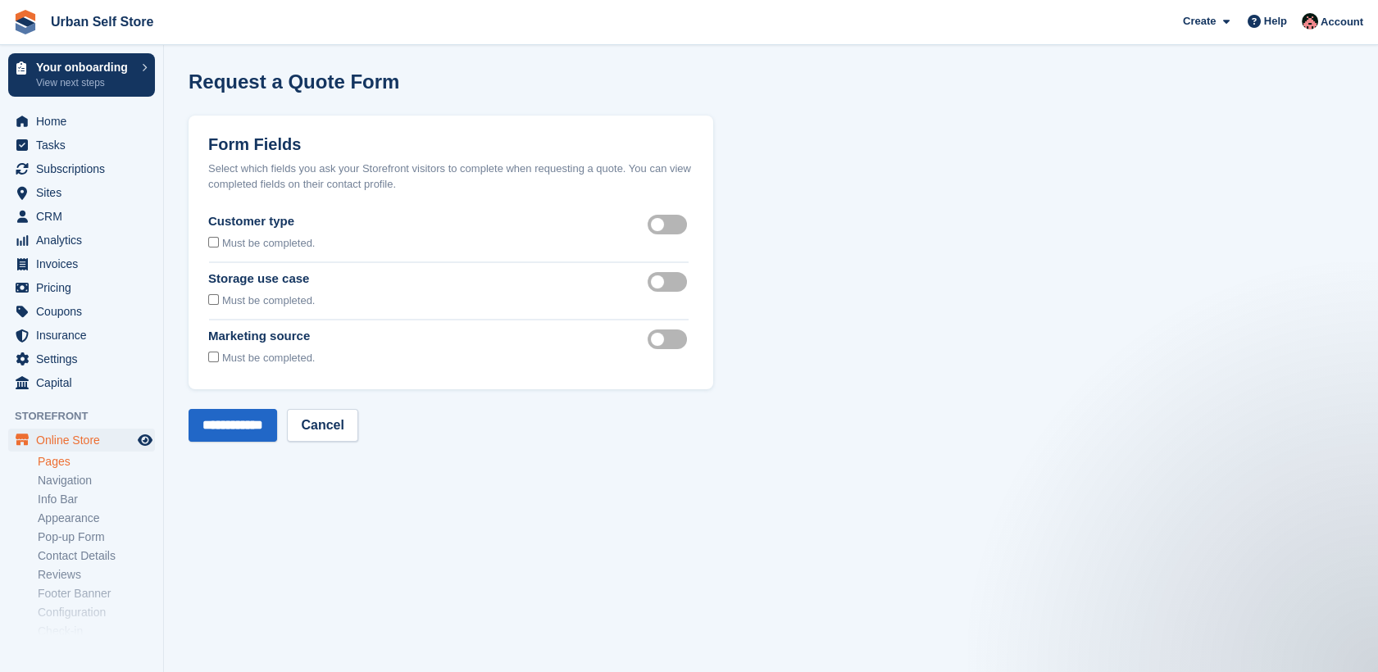
click at [664, 225] on label "Customer type visible" at bounding box center [671, 224] width 46 height 2
click at [684, 293] on div "Storage use case visible" at bounding box center [671, 291] width 46 height 43
click at [682, 282] on label "Storage use case visible" at bounding box center [671, 281] width 46 height 2
click at [679, 340] on label "Marketing source visible" at bounding box center [671, 339] width 46 height 2
click at [223, 419] on input "**********" at bounding box center [233, 425] width 89 height 33
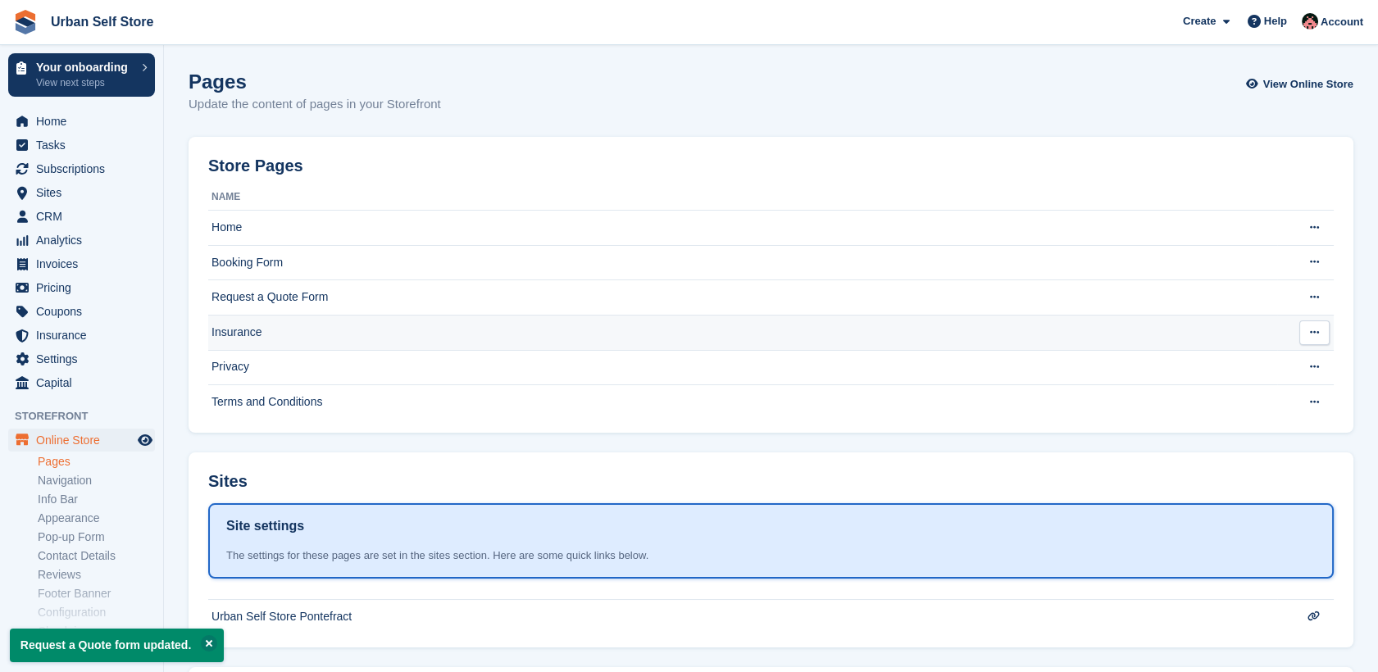
click at [354, 328] on td "Insurance" at bounding box center [742, 332] width 1069 height 35
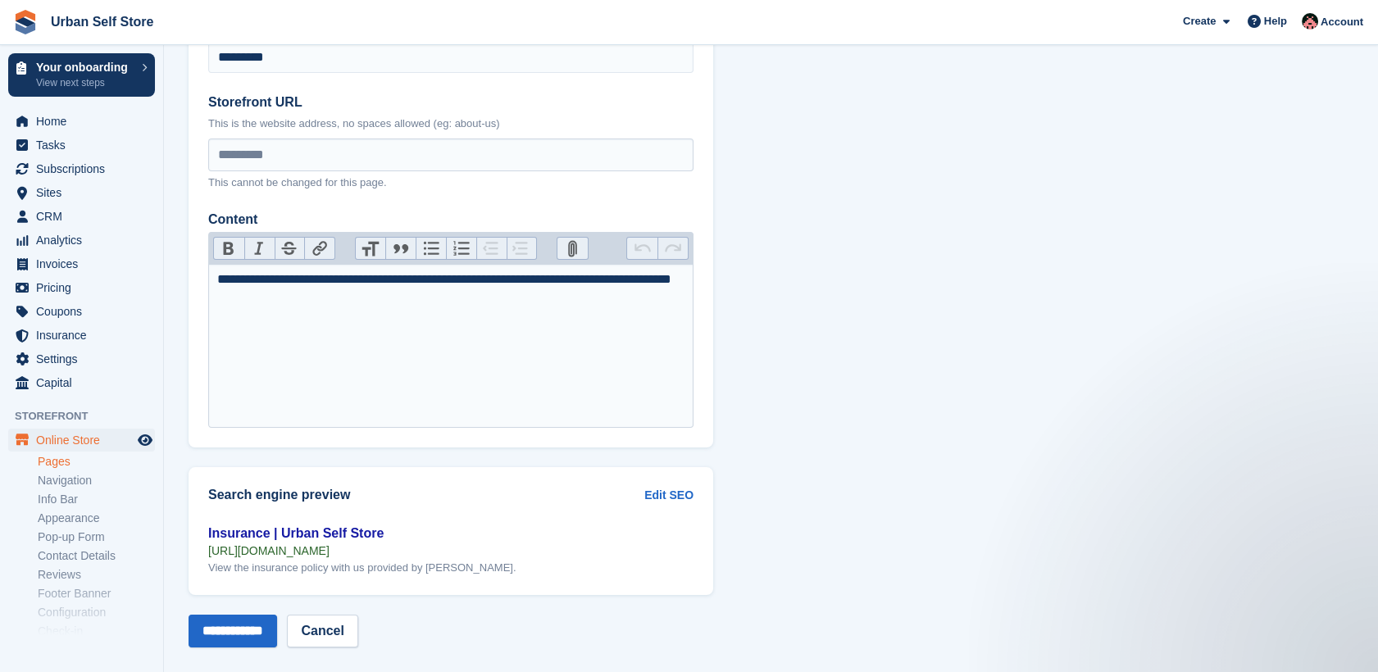
scroll to position [136, 0]
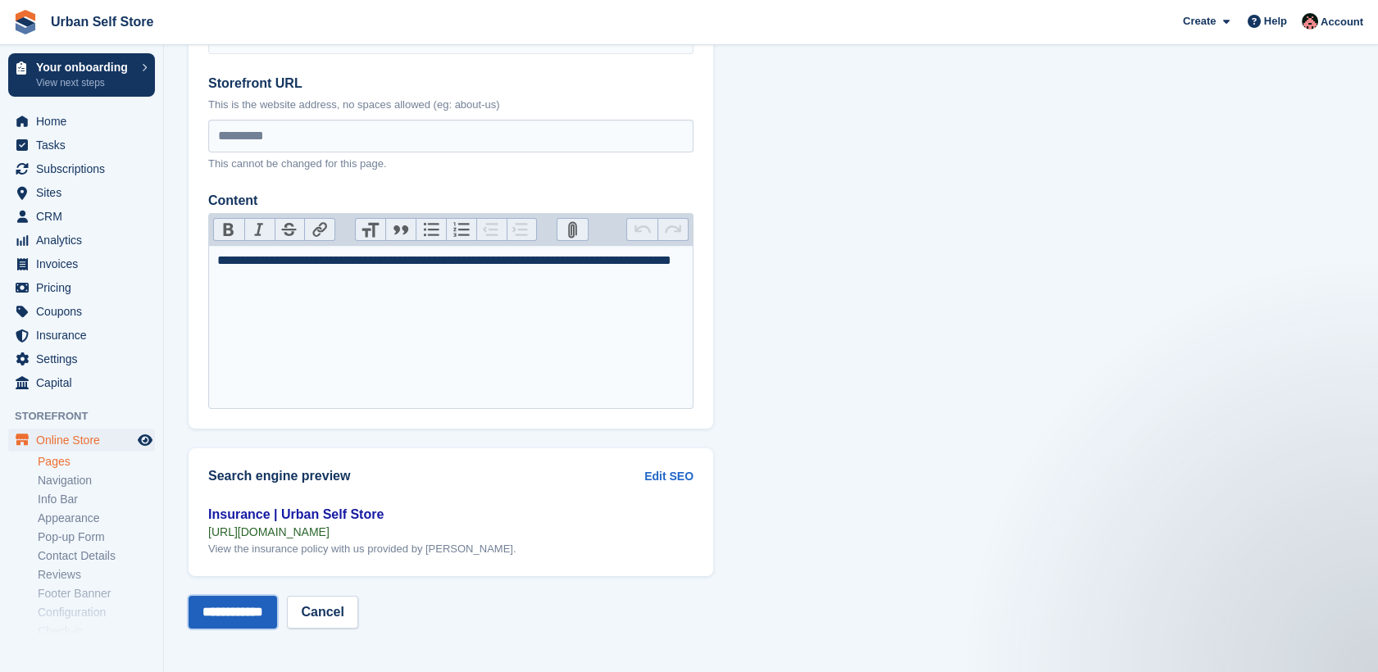
click at [277, 619] on input "**********" at bounding box center [233, 612] width 89 height 33
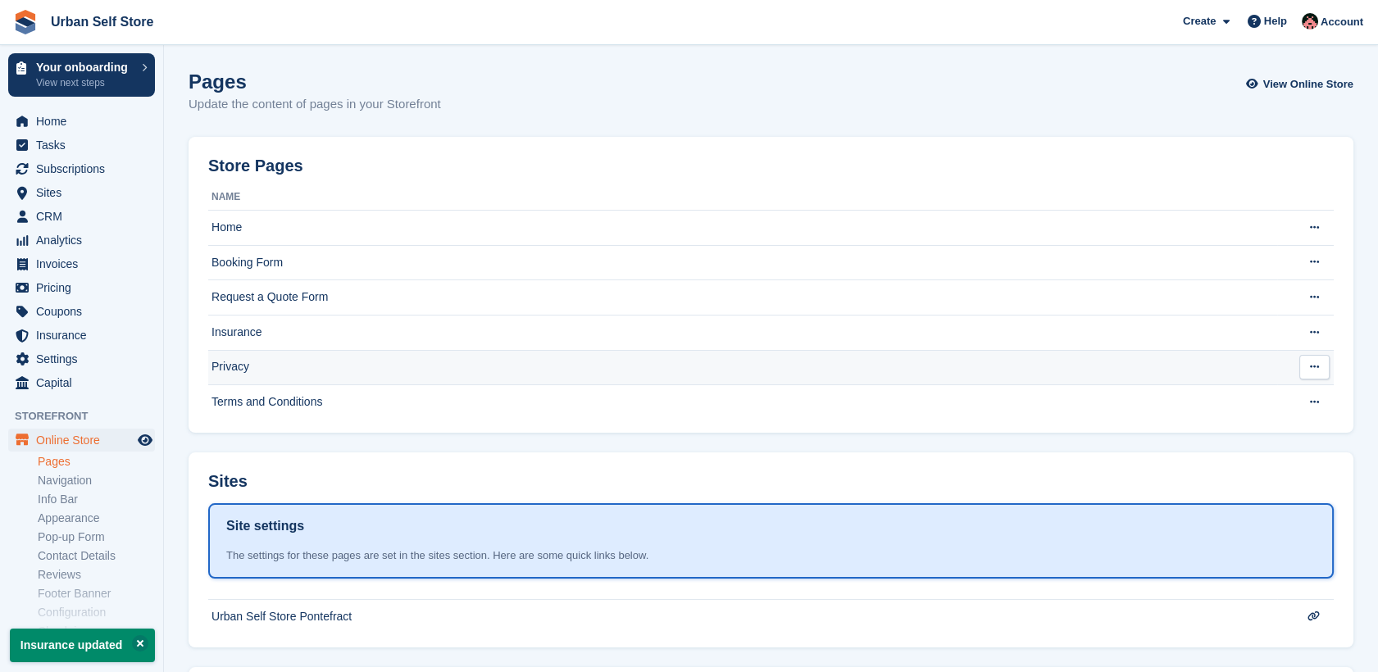
click at [366, 370] on td "Privacy" at bounding box center [742, 367] width 1069 height 35
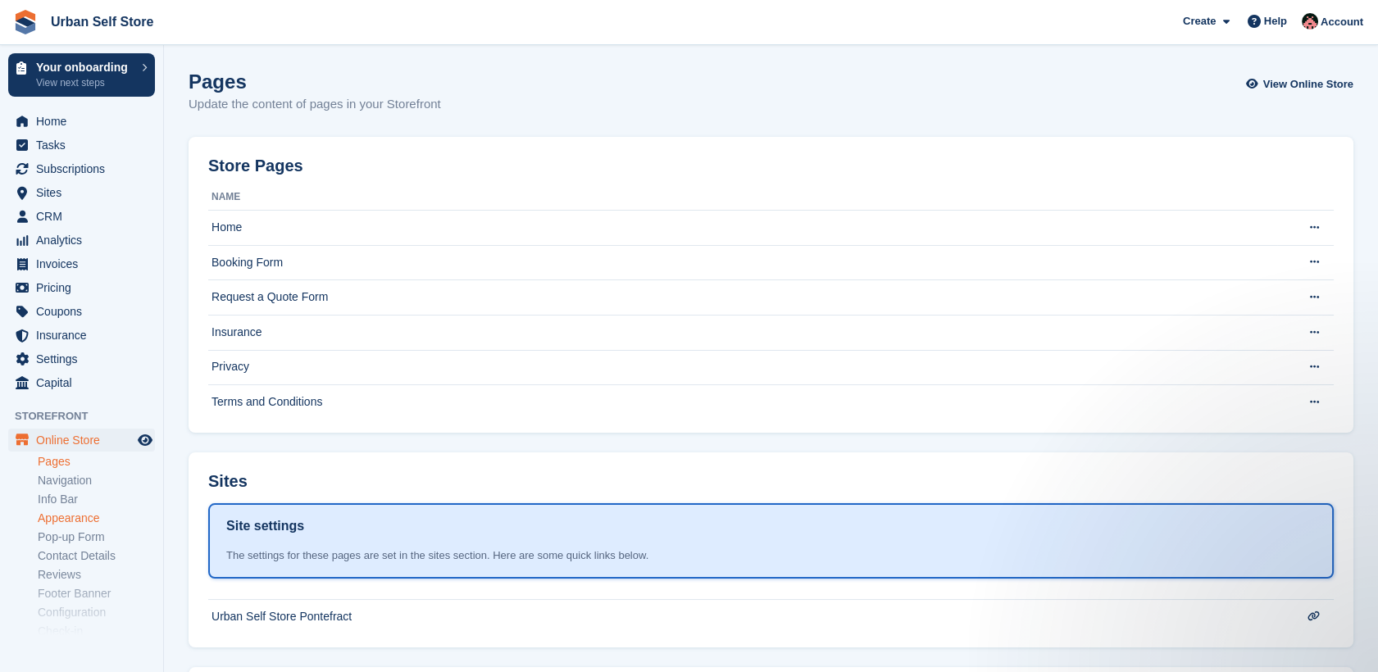
click at [81, 519] on link "Appearance" at bounding box center [96, 519] width 117 height 16
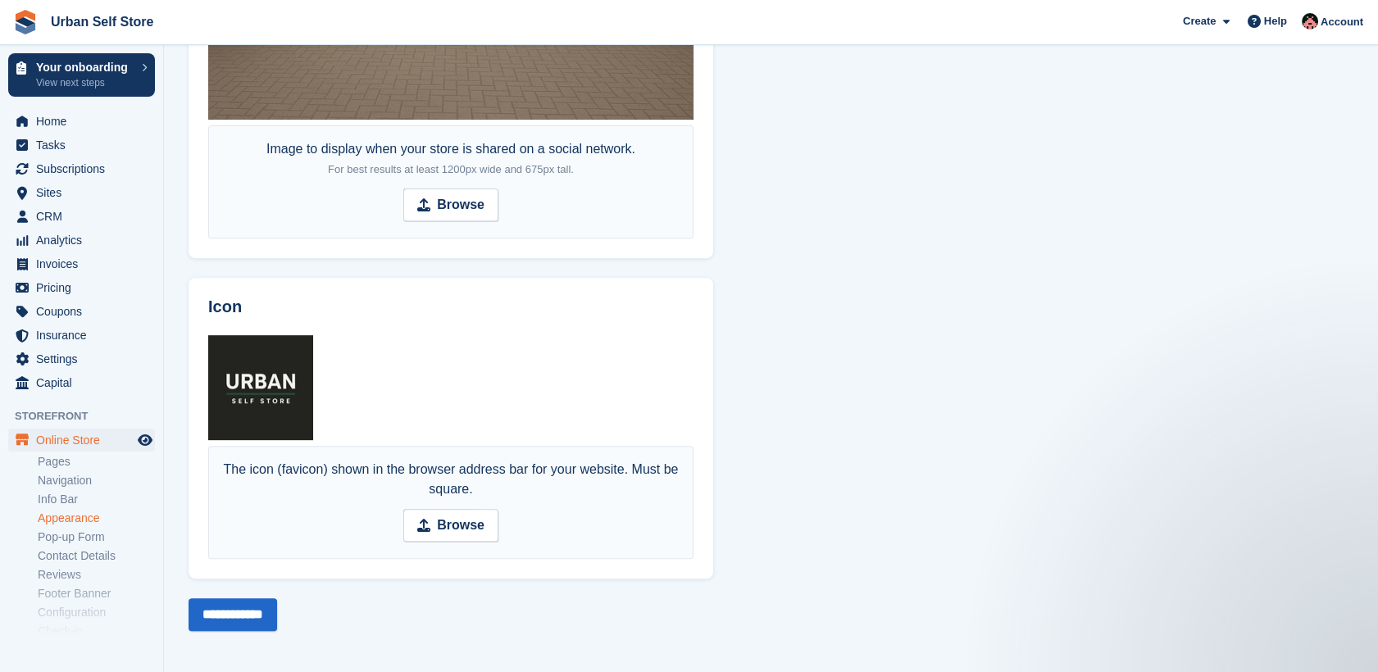
scroll to position [1339, 0]
click at [74, 543] on link "Pop-up Form" at bounding box center [96, 537] width 117 height 16
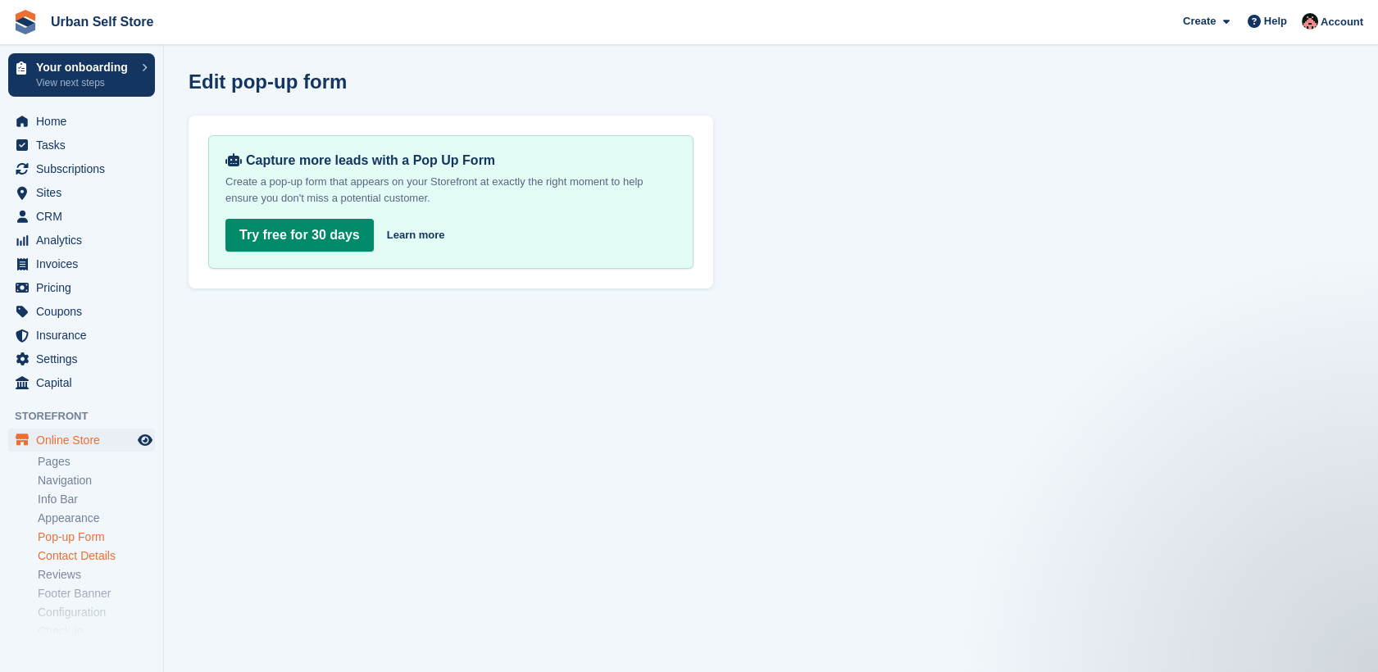
click at [75, 557] on link "Contact Details" at bounding box center [96, 556] width 117 height 16
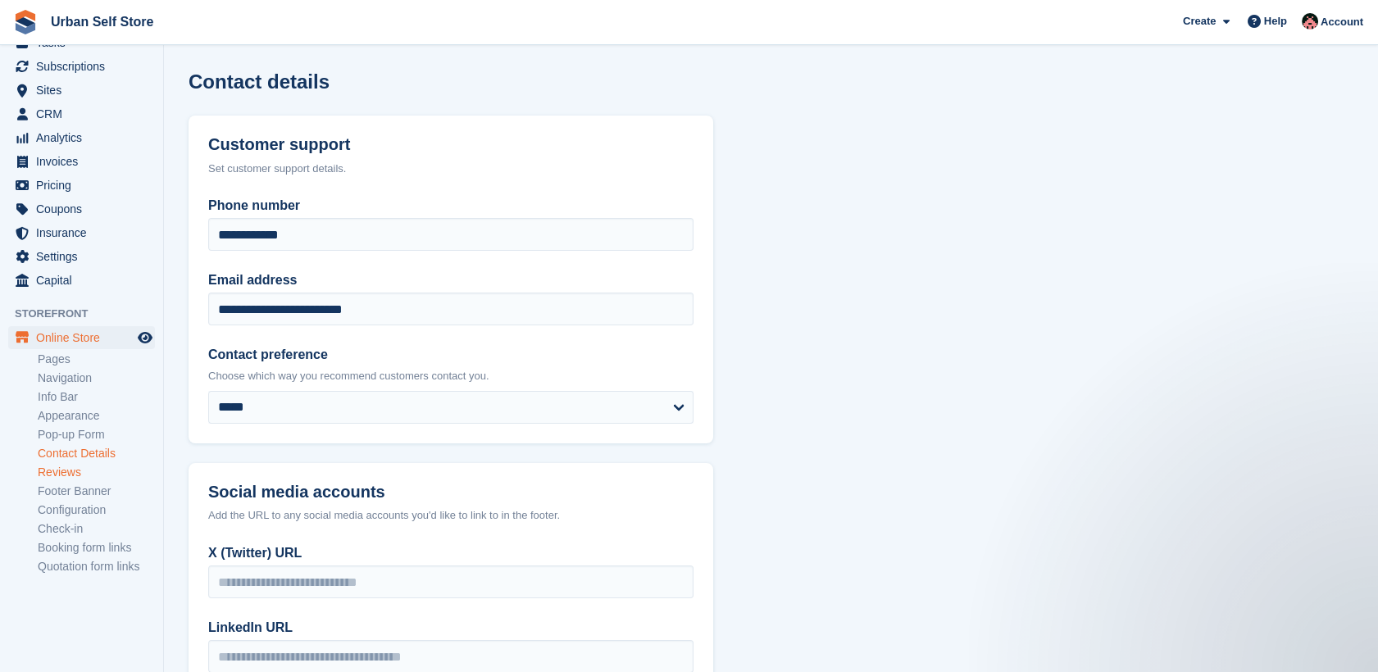
click at [65, 469] on link "Reviews" at bounding box center [96, 473] width 117 height 16
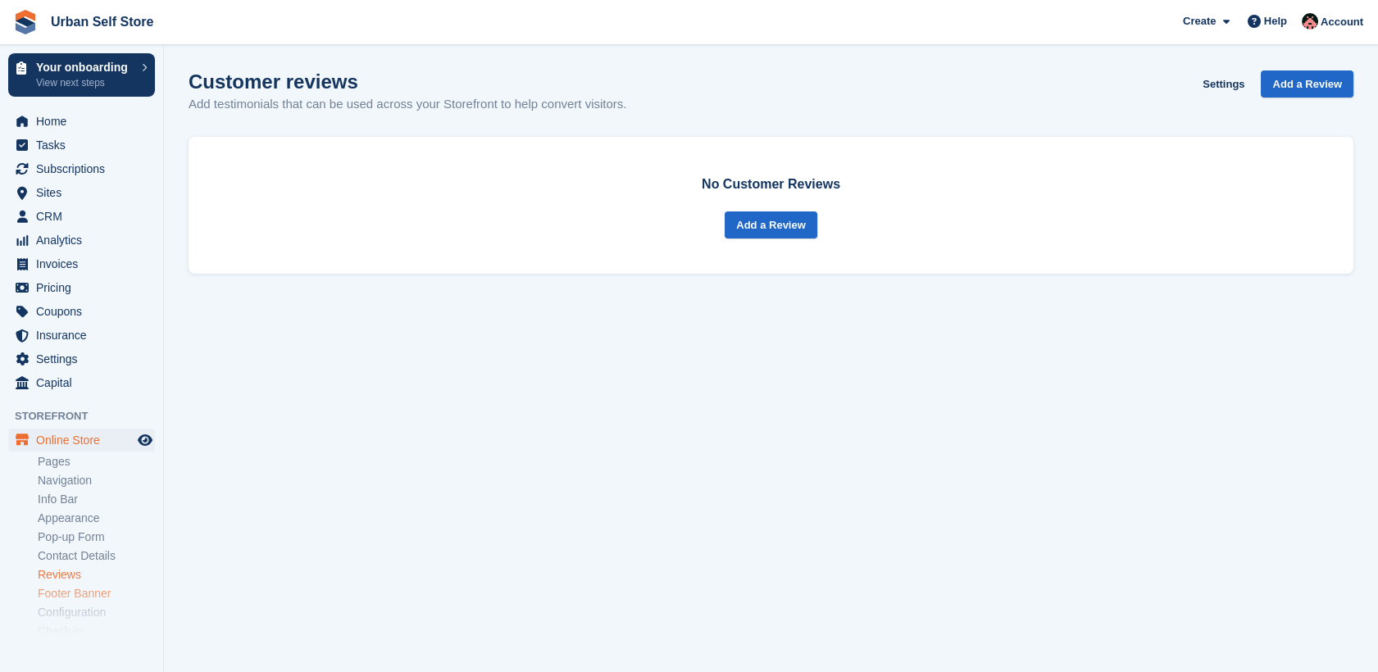
click at [61, 590] on link "Footer Banner" at bounding box center [96, 594] width 117 height 16
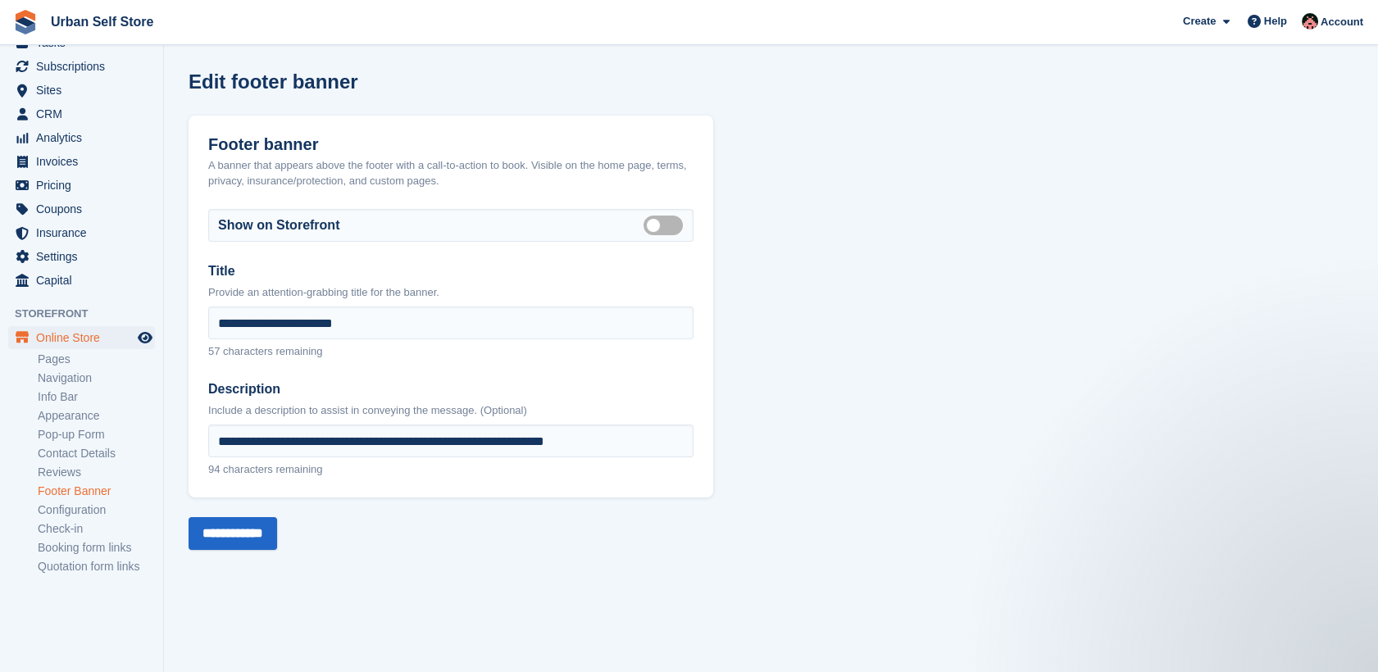
scroll to position [102, 0]
click at [66, 515] on link "Configuration" at bounding box center [96, 511] width 117 height 16
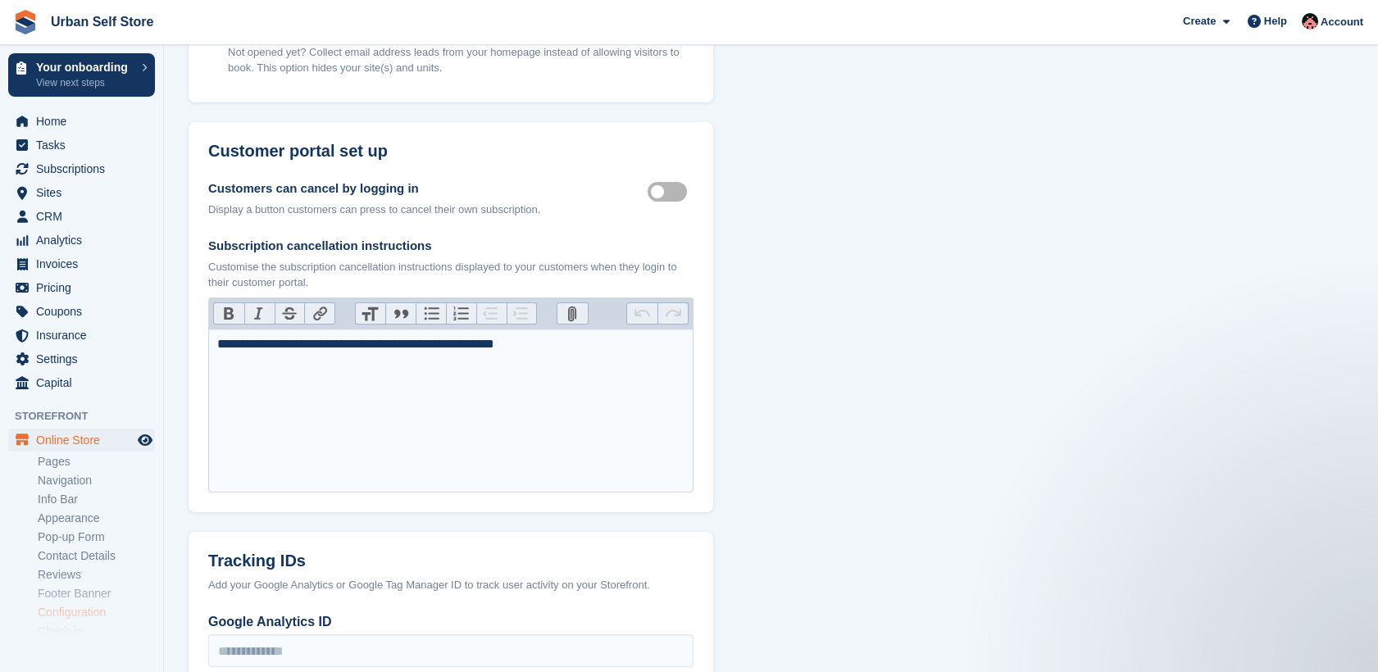
scroll to position [485, 0]
click at [679, 190] on label "Customer self cancellable" at bounding box center [671, 191] width 46 height 2
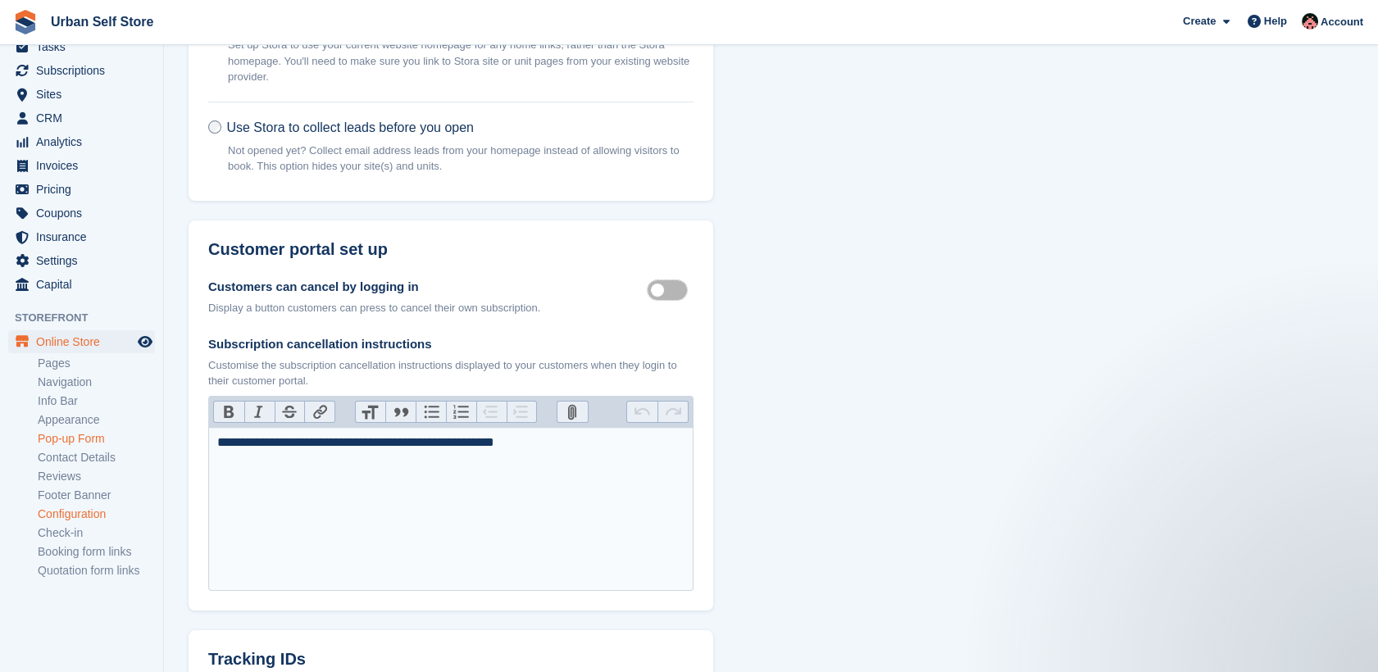
scroll to position [95, 0]
click at [61, 537] on link "Check-in" at bounding box center [96, 537] width 117 height 16
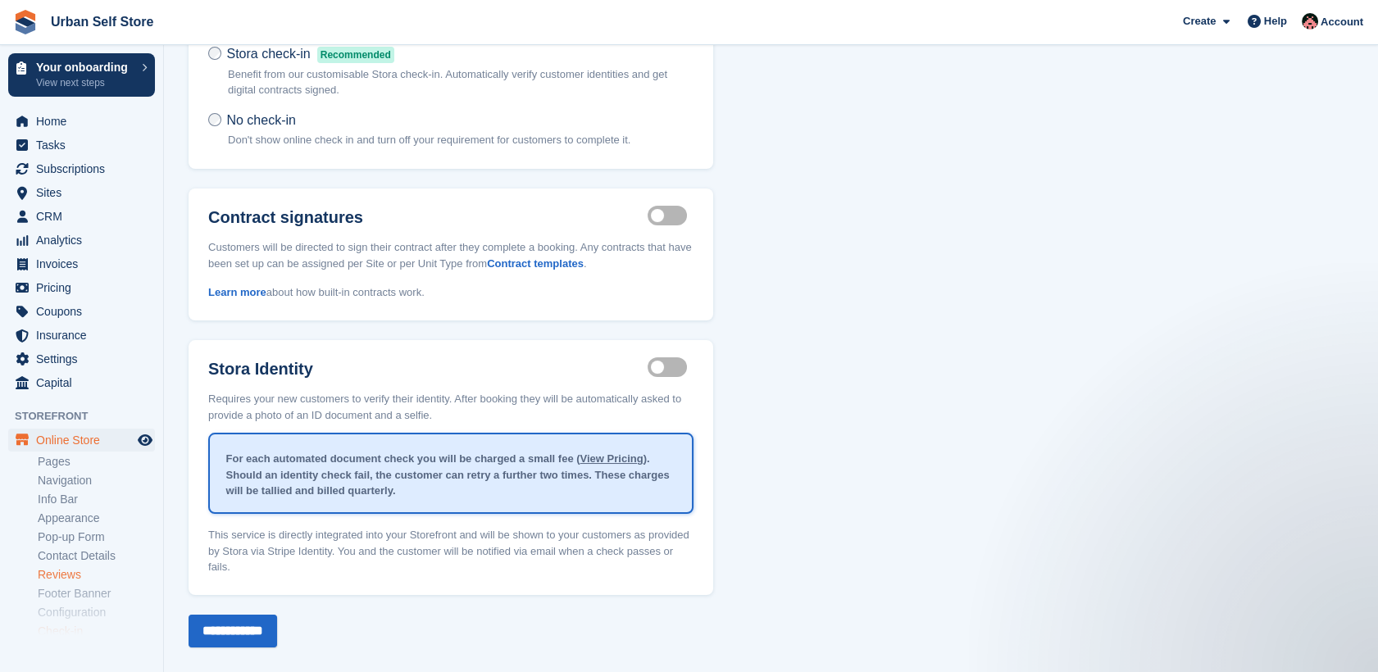
scroll to position [102, 0]
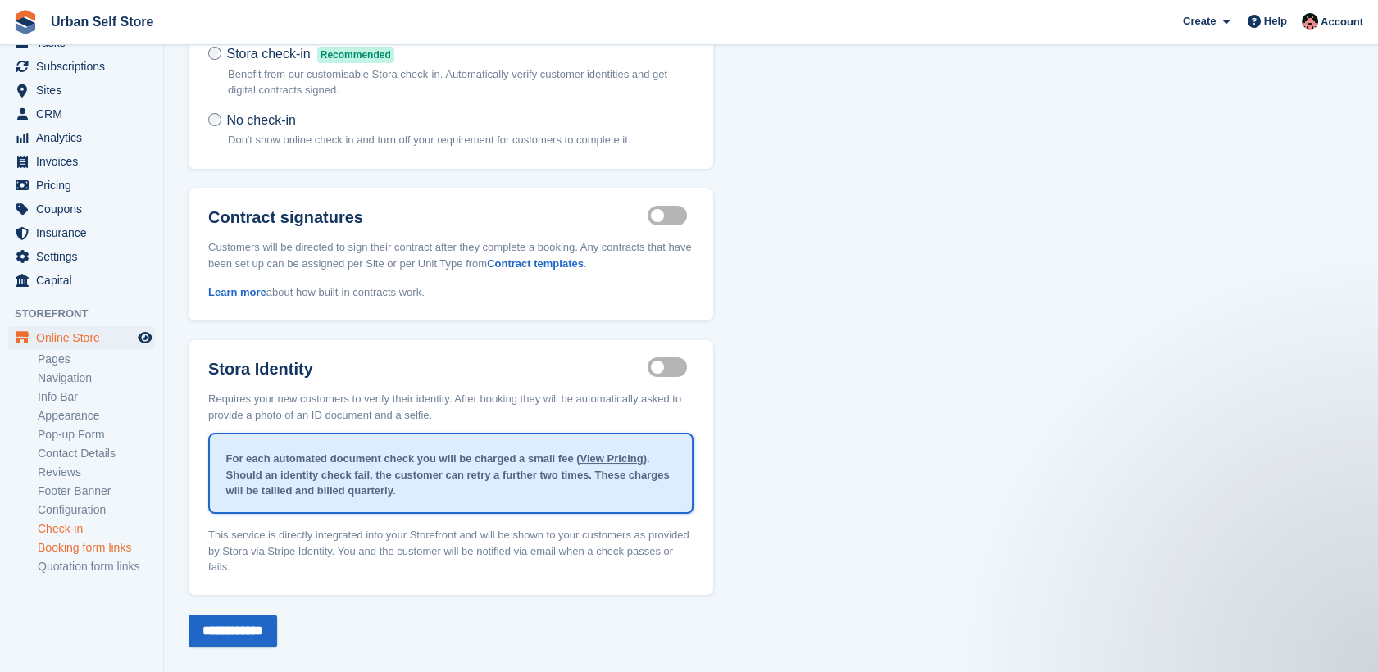
click at [81, 549] on link "Booking form links" at bounding box center [96, 548] width 117 height 16
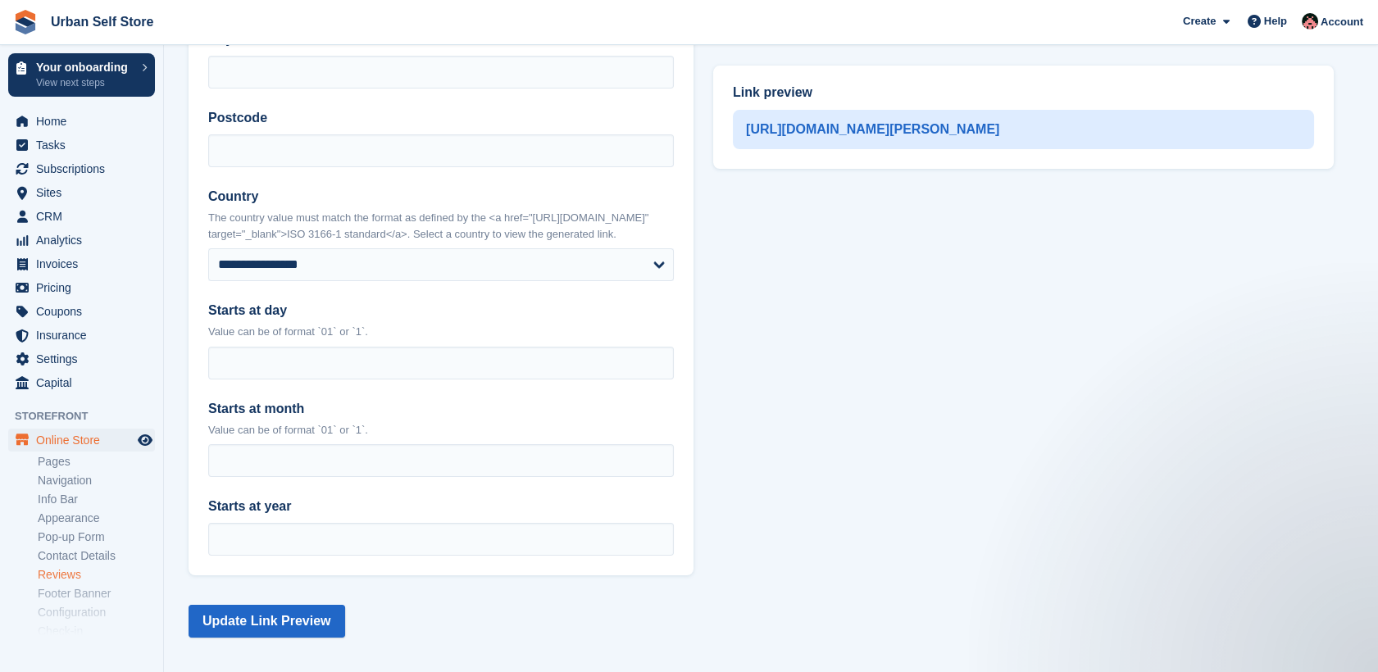
scroll to position [102, 0]
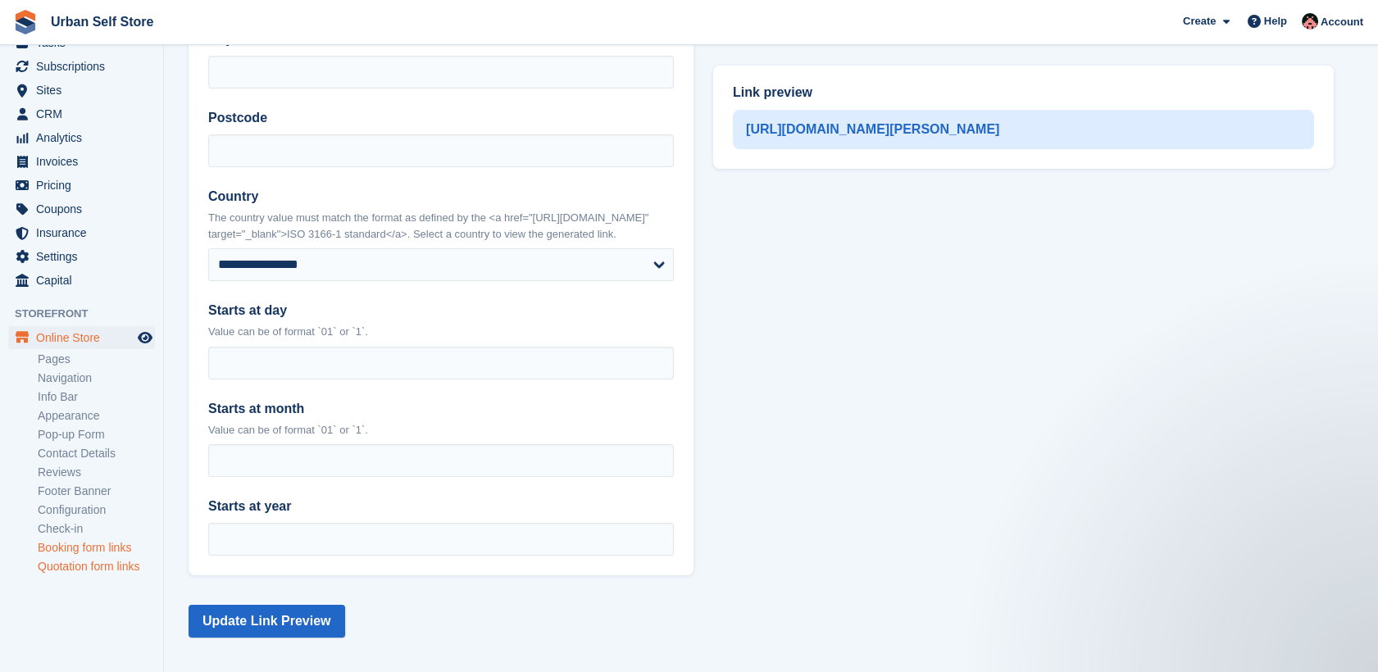
click at [107, 564] on link "Quotation form links" at bounding box center [96, 567] width 117 height 16
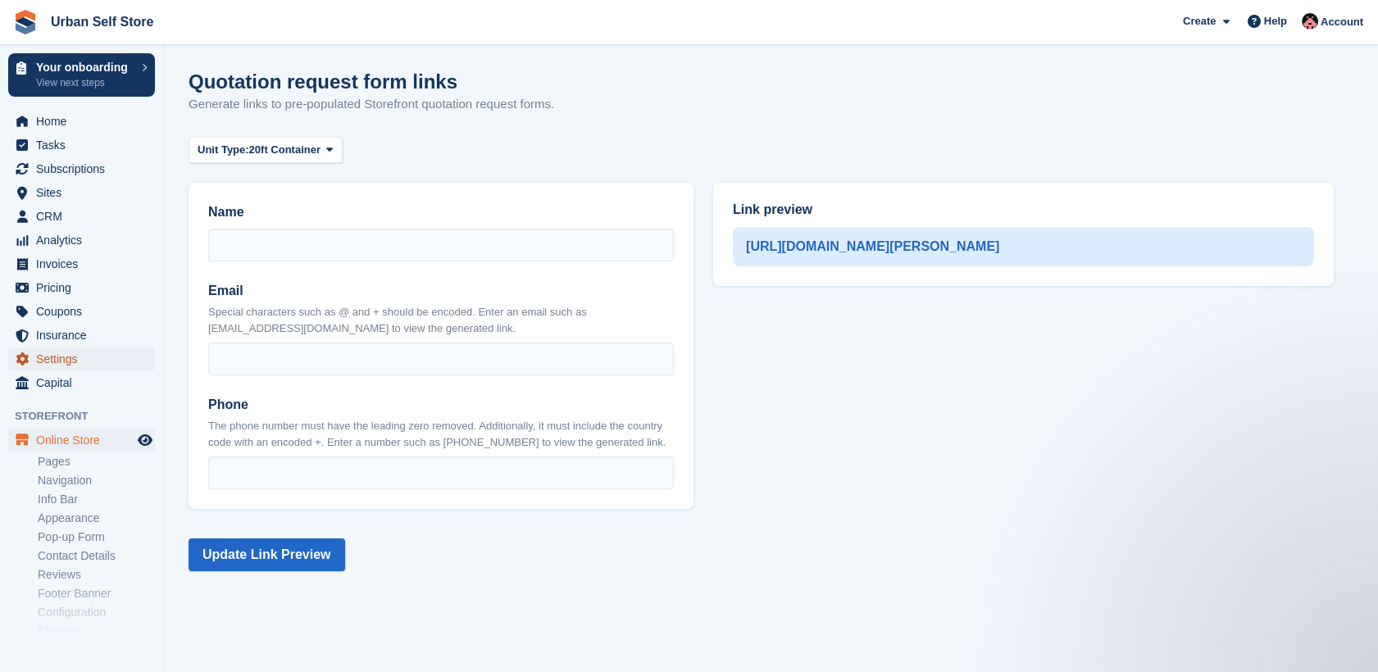
click at [47, 361] on span "Settings" at bounding box center [85, 359] width 98 height 23
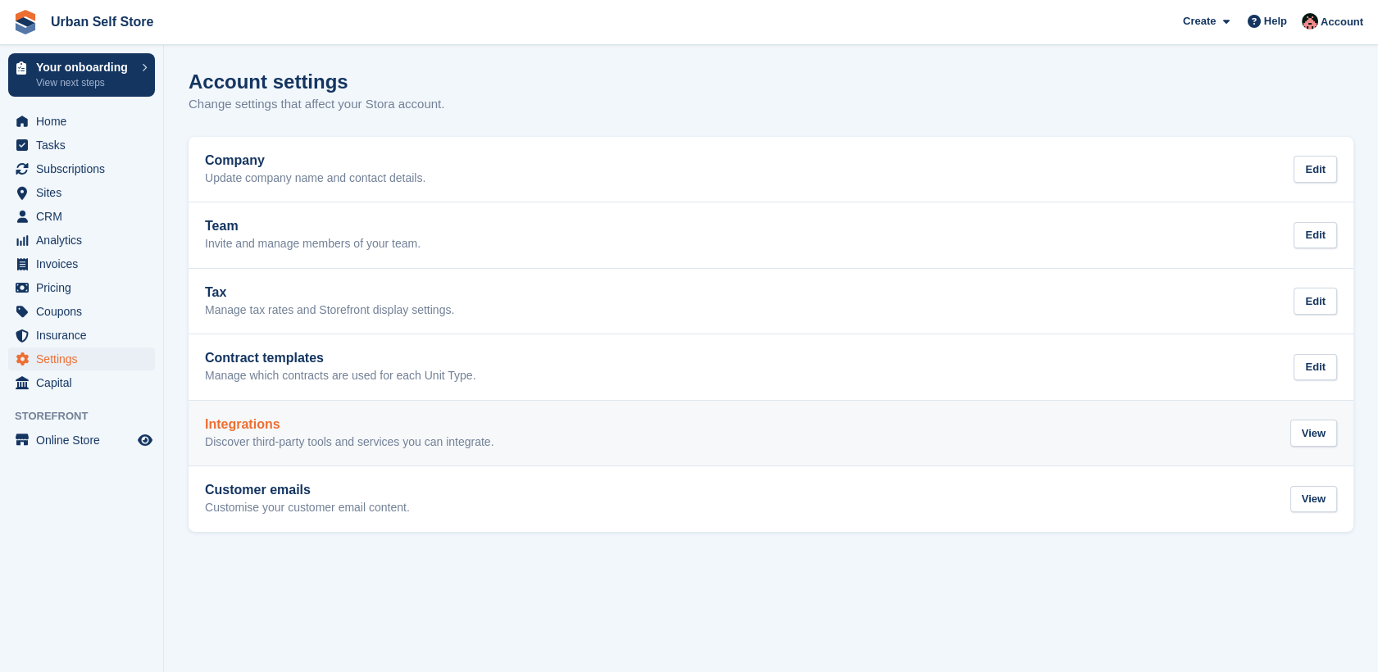
click at [316, 435] on p "Discover third-party tools and services you can integrate." at bounding box center [349, 442] width 289 height 15
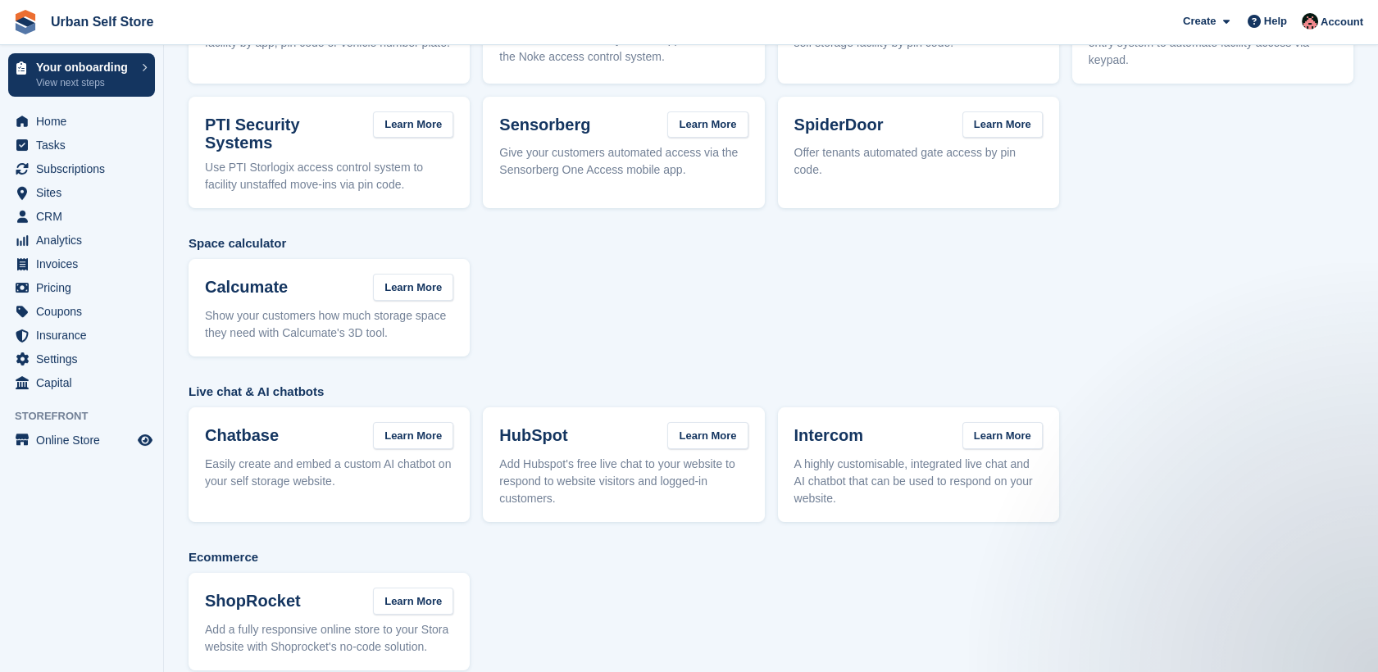
scroll to position [193, 0]
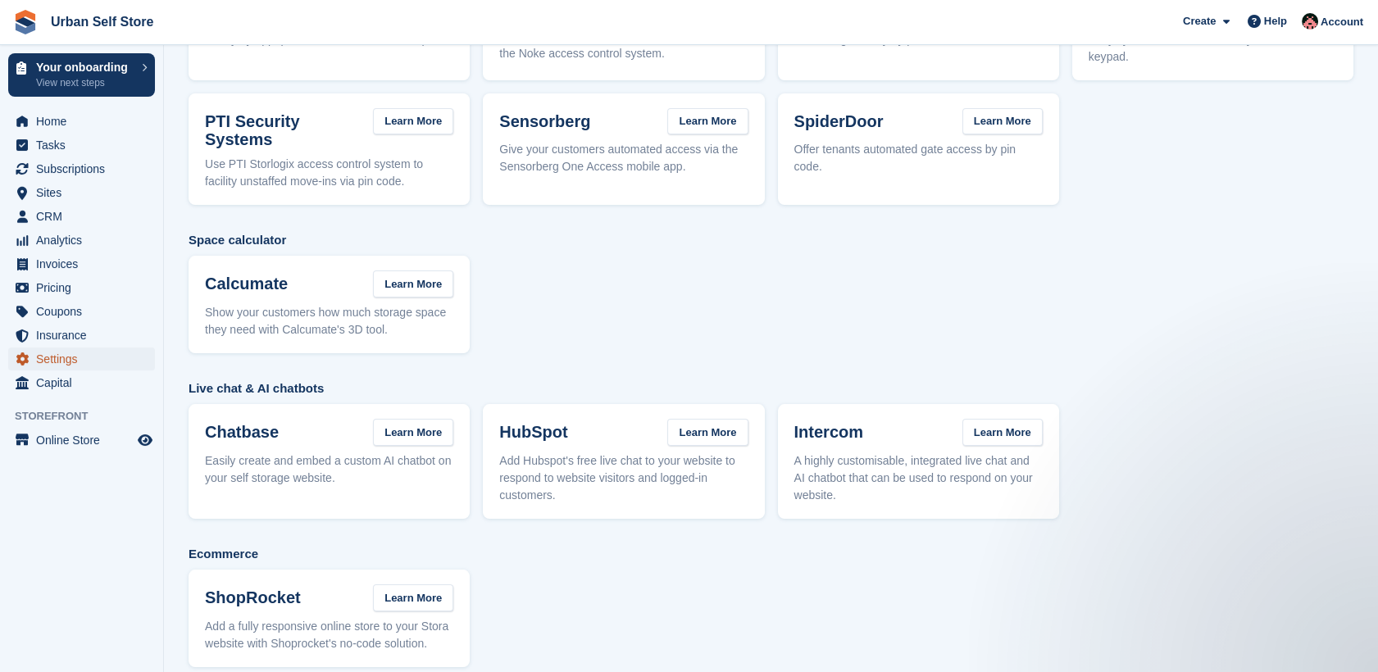
click at [72, 357] on span "Settings" at bounding box center [85, 359] width 98 height 23
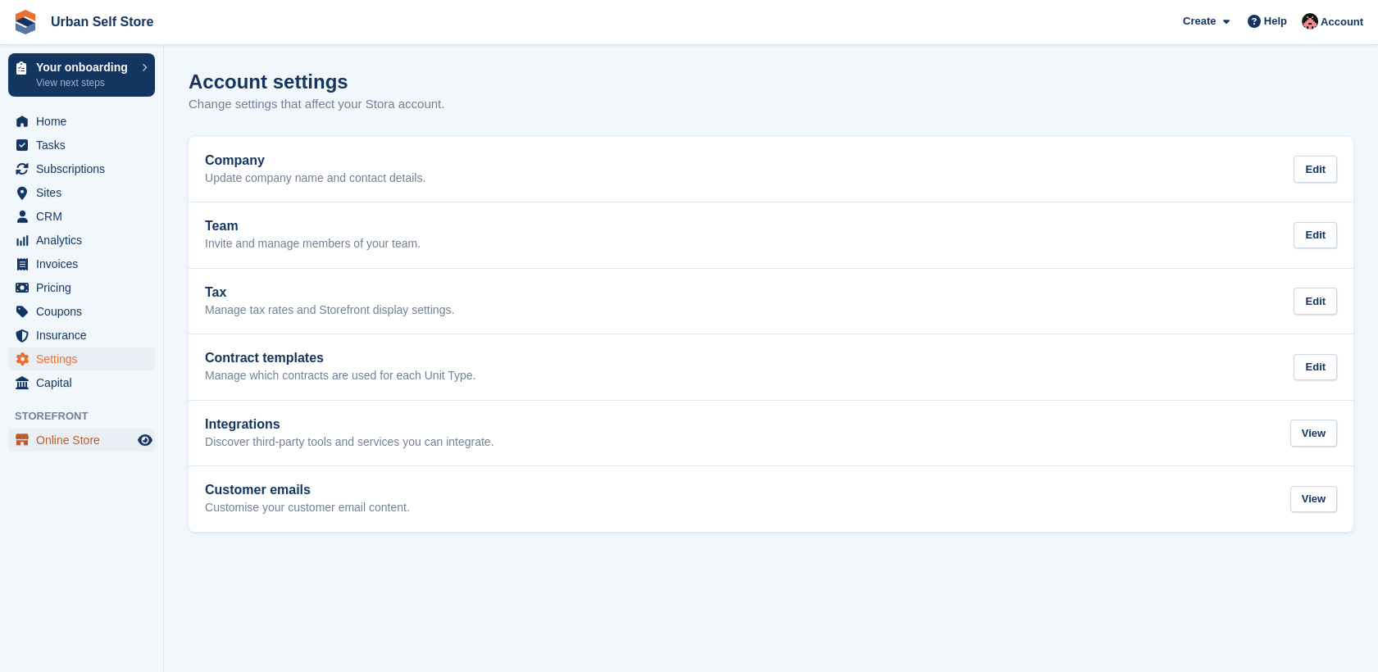
click at [69, 434] on span "Online Store" at bounding box center [85, 440] width 98 height 23
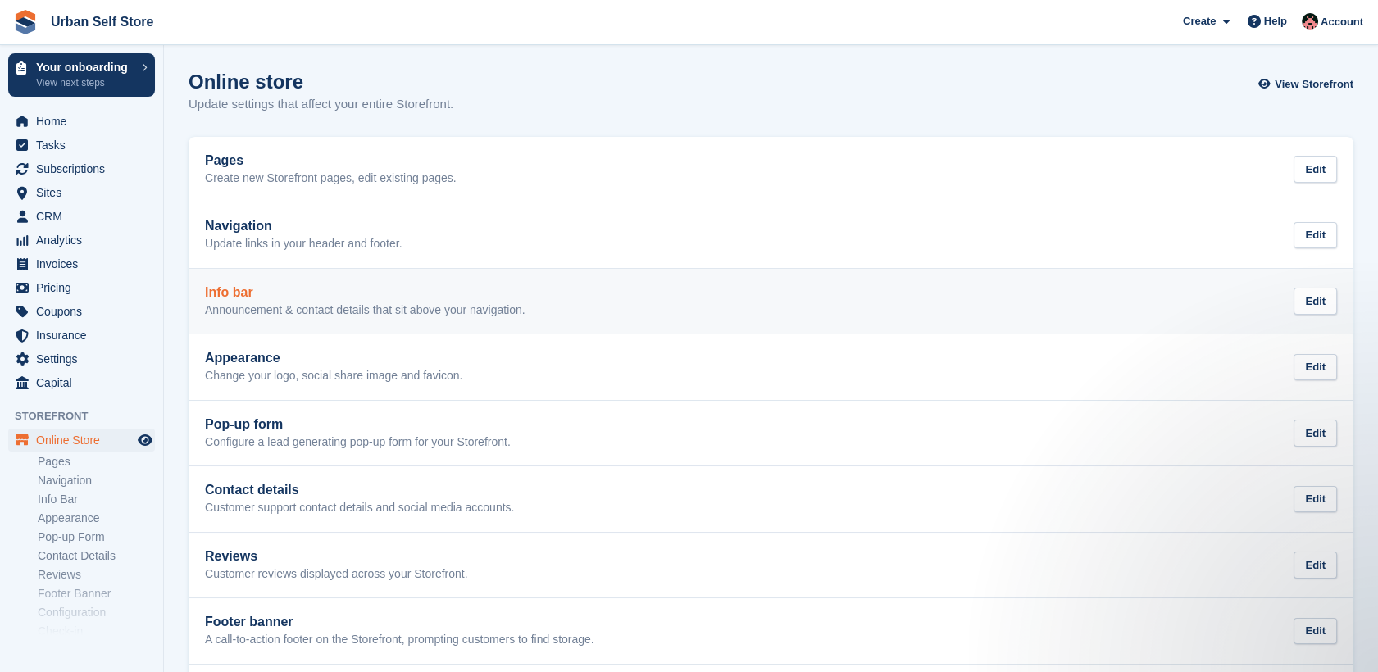
click at [556, 314] on div "Info bar Announcement & contact details that sit above your navigation. Edit" at bounding box center [771, 301] width 1132 height 33
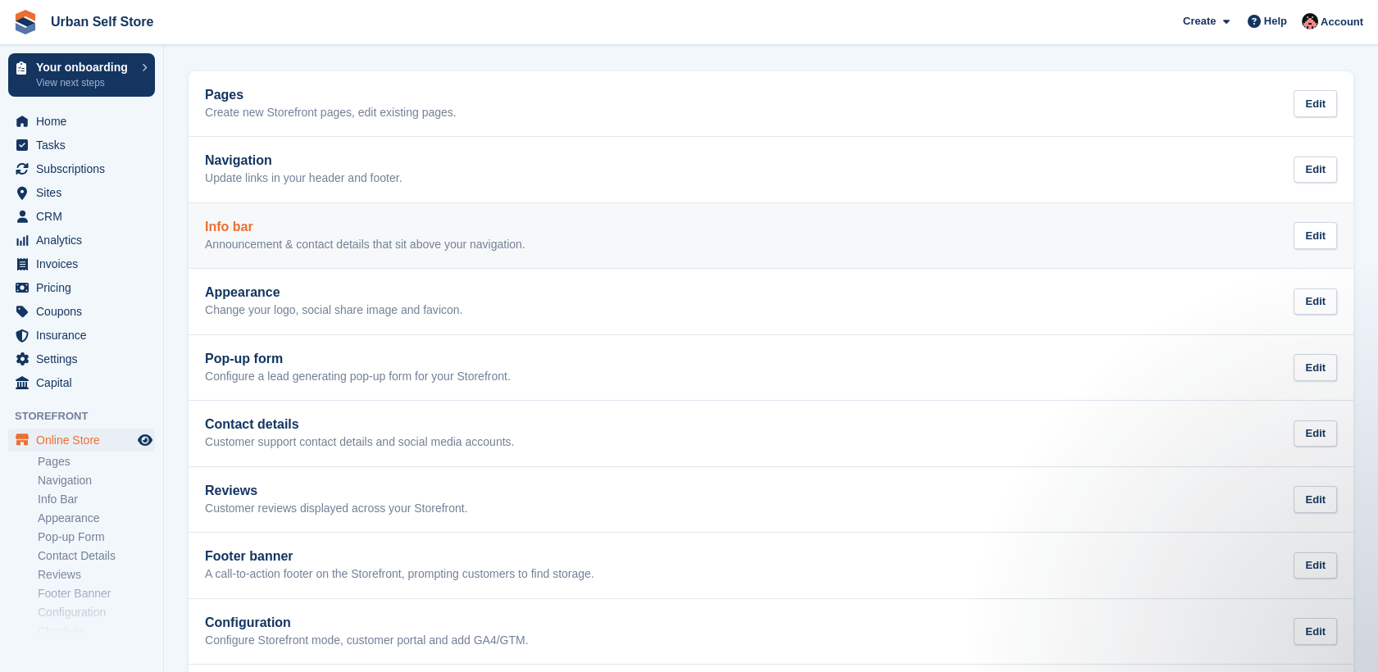
scroll to position [64, 0]
click at [353, 89] on h2 "Pages" at bounding box center [331, 96] width 252 height 15
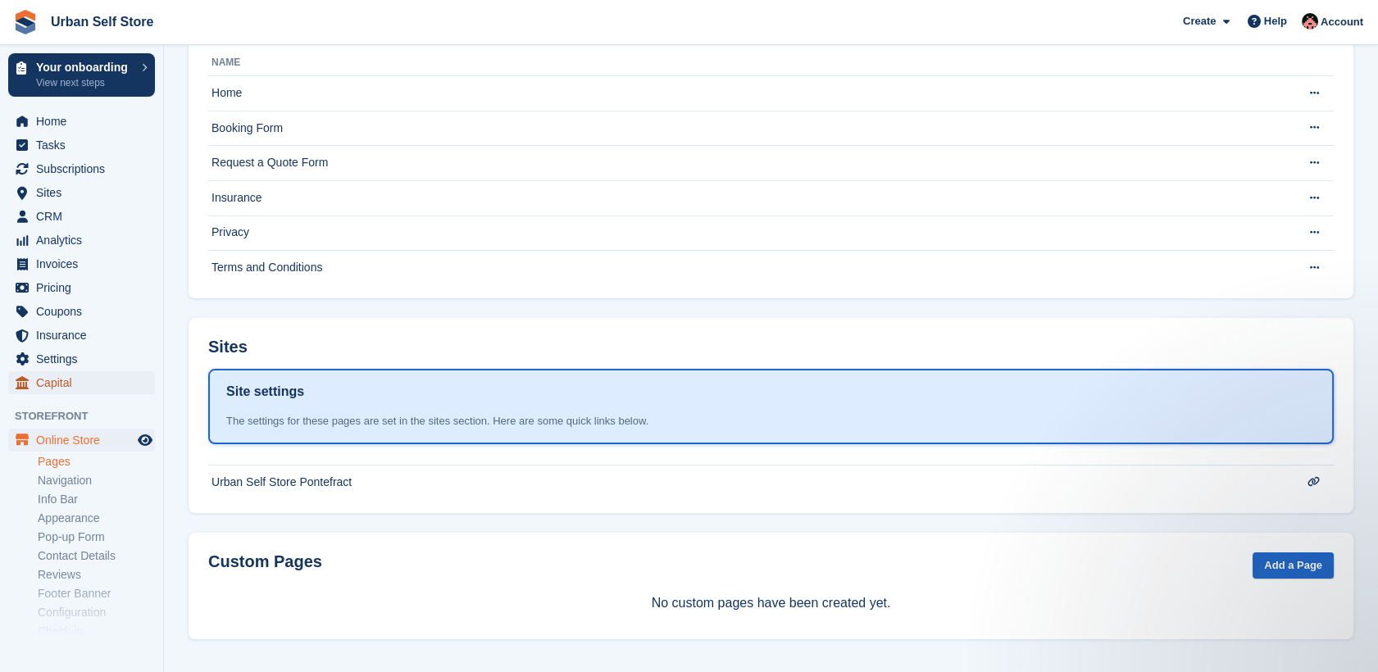
click at [49, 377] on span "Capital" at bounding box center [85, 382] width 98 height 23
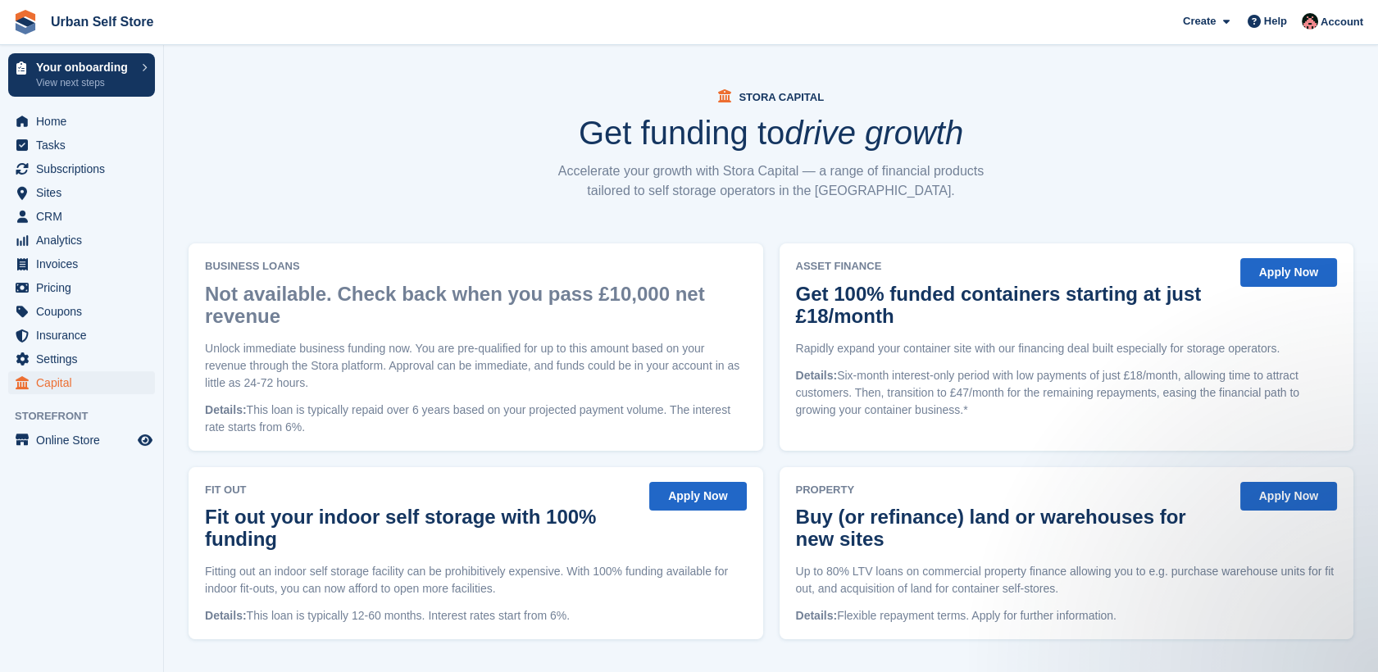
scroll to position [60, 0]
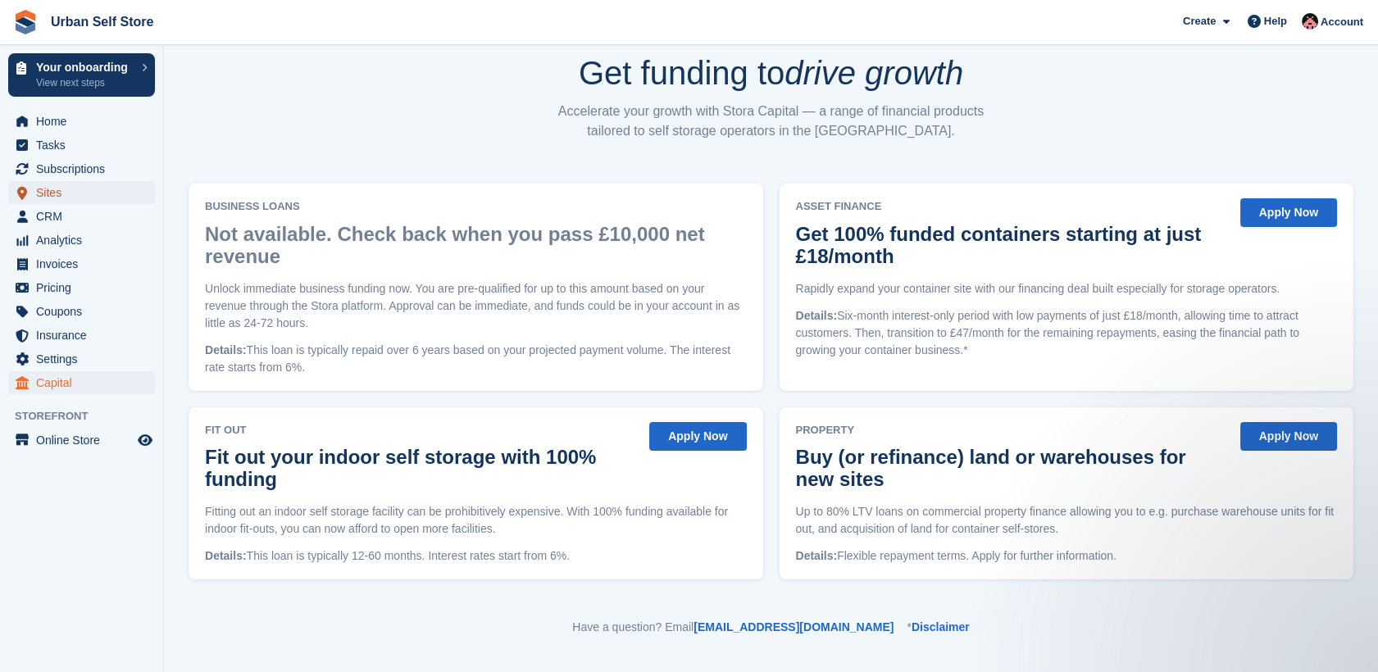
click at [66, 194] on span "Sites" at bounding box center [85, 192] width 98 height 23
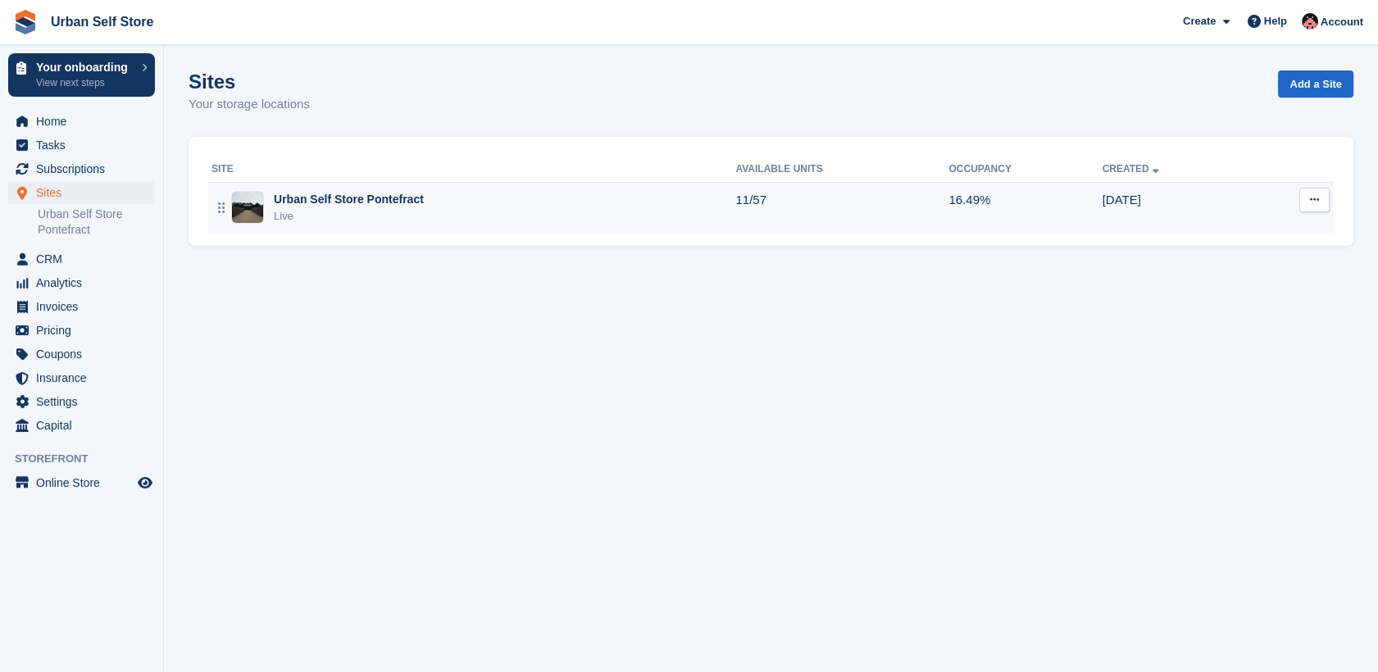
click at [1314, 197] on icon at bounding box center [1314, 199] width 9 height 11
click at [1256, 234] on p "Edit site" at bounding box center [1250, 231] width 143 height 21
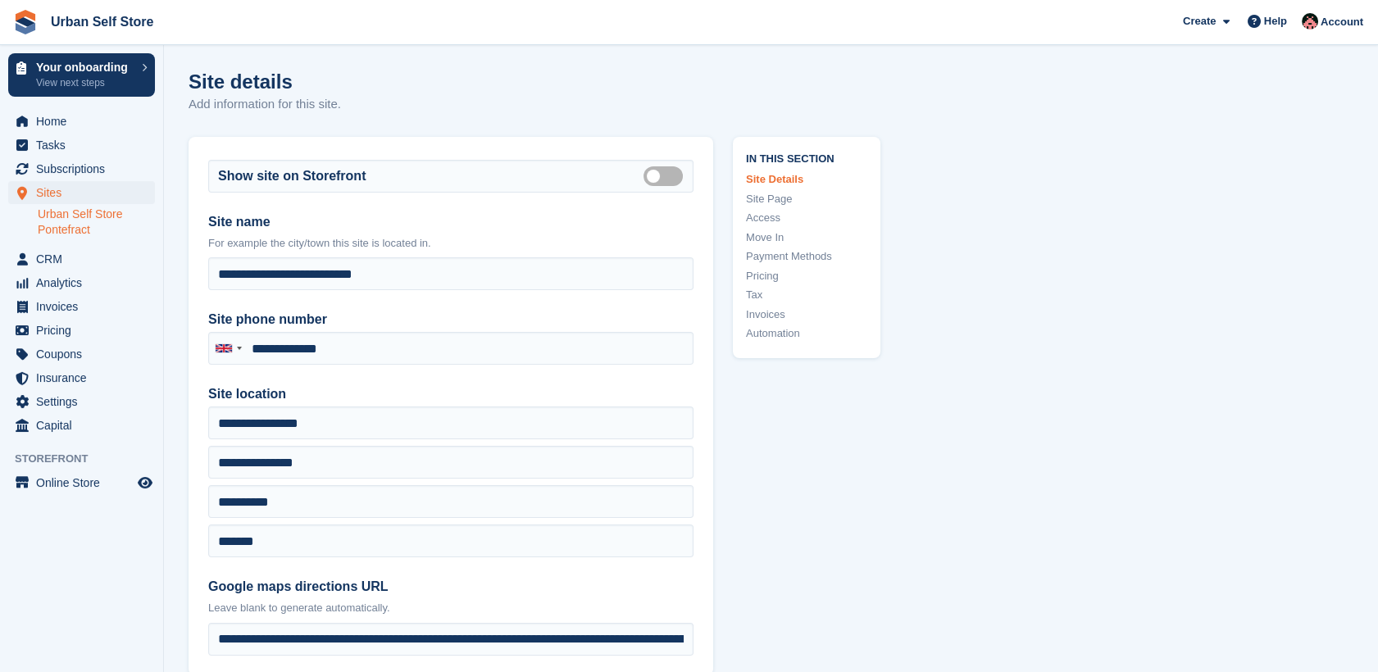
type input "**********"
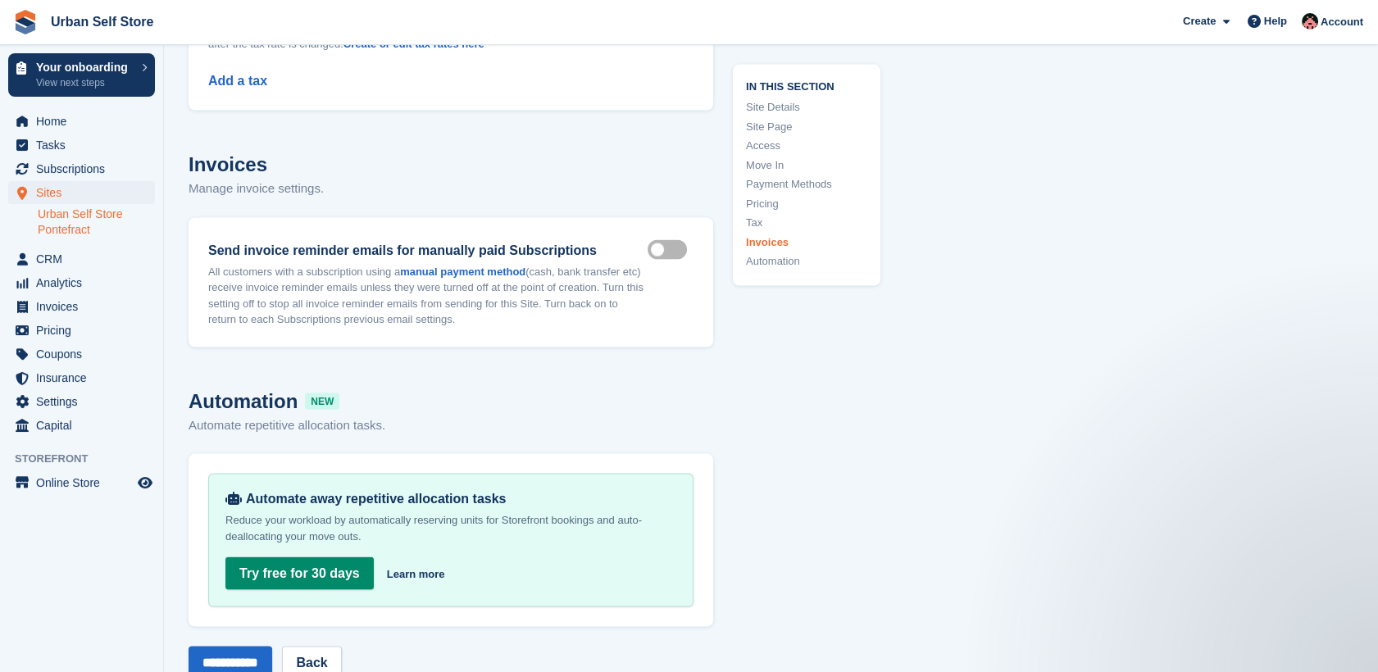
scroll to position [7114, 0]
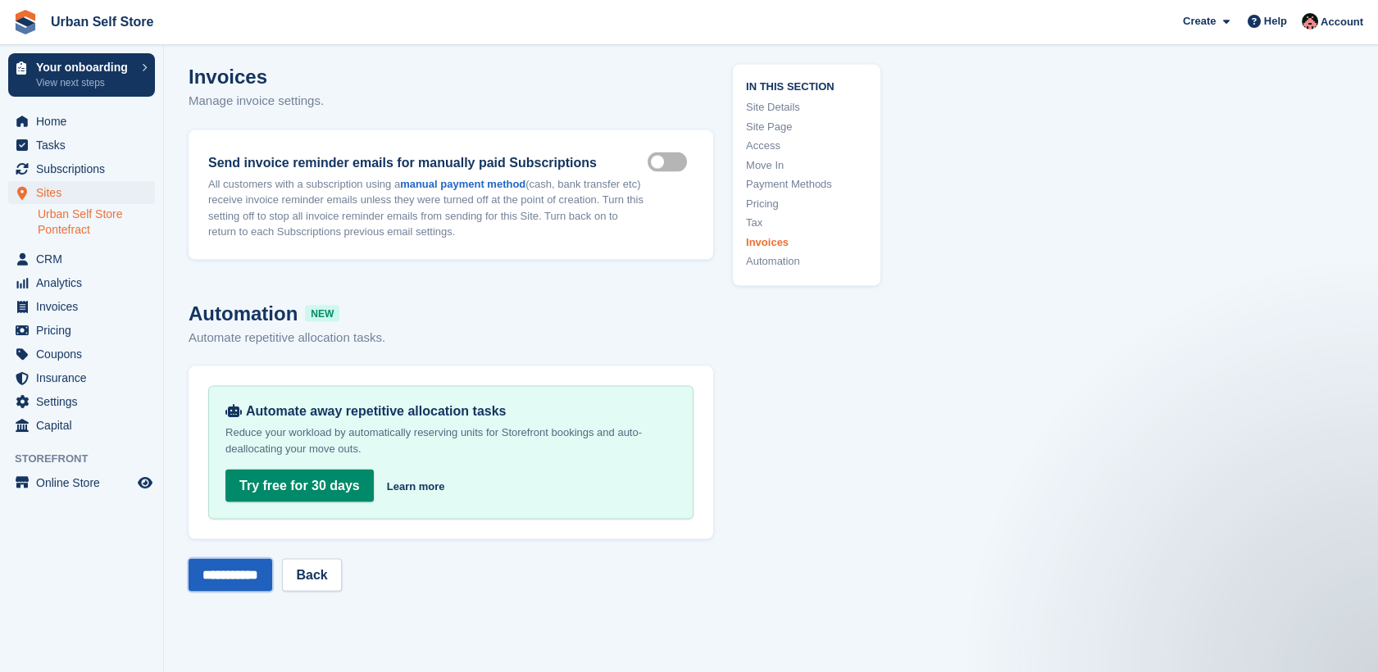
click at [243, 559] on input "**********" at bounding box center [231, 575] width 84 height 33
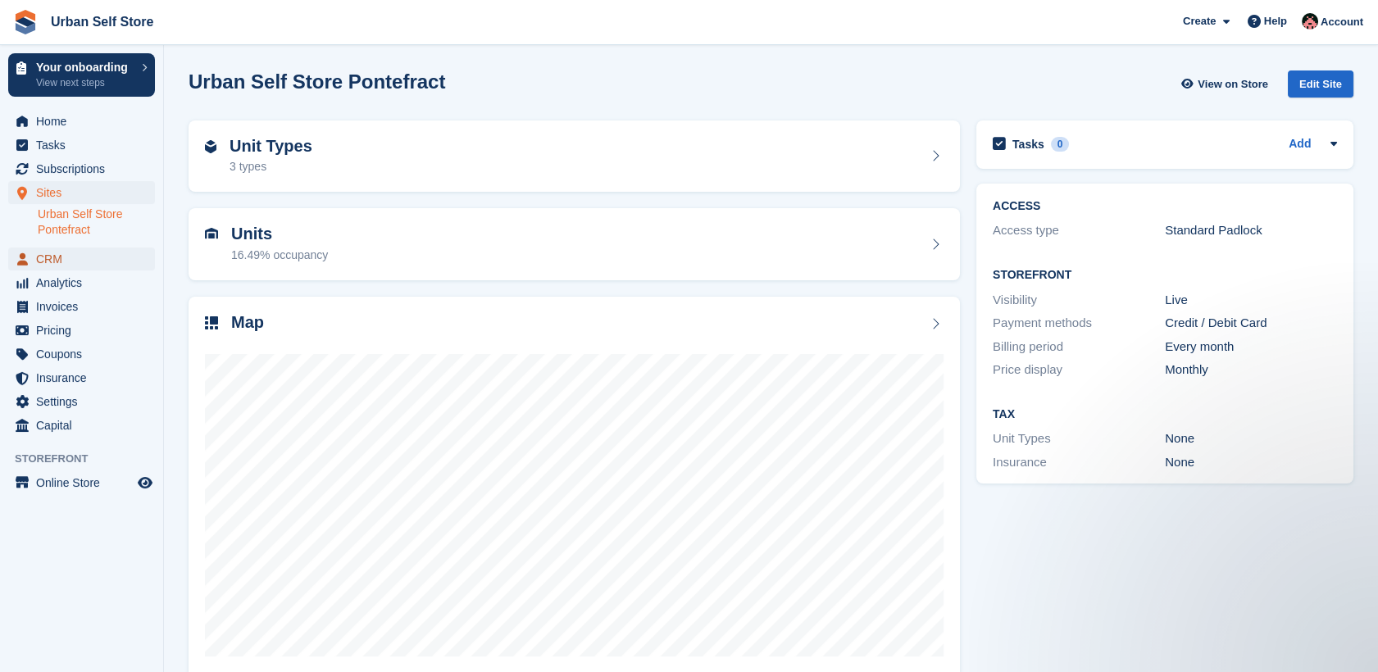
click at [60, 266] on span "CRM" at bounding box center [85, 259] width 98 height 23
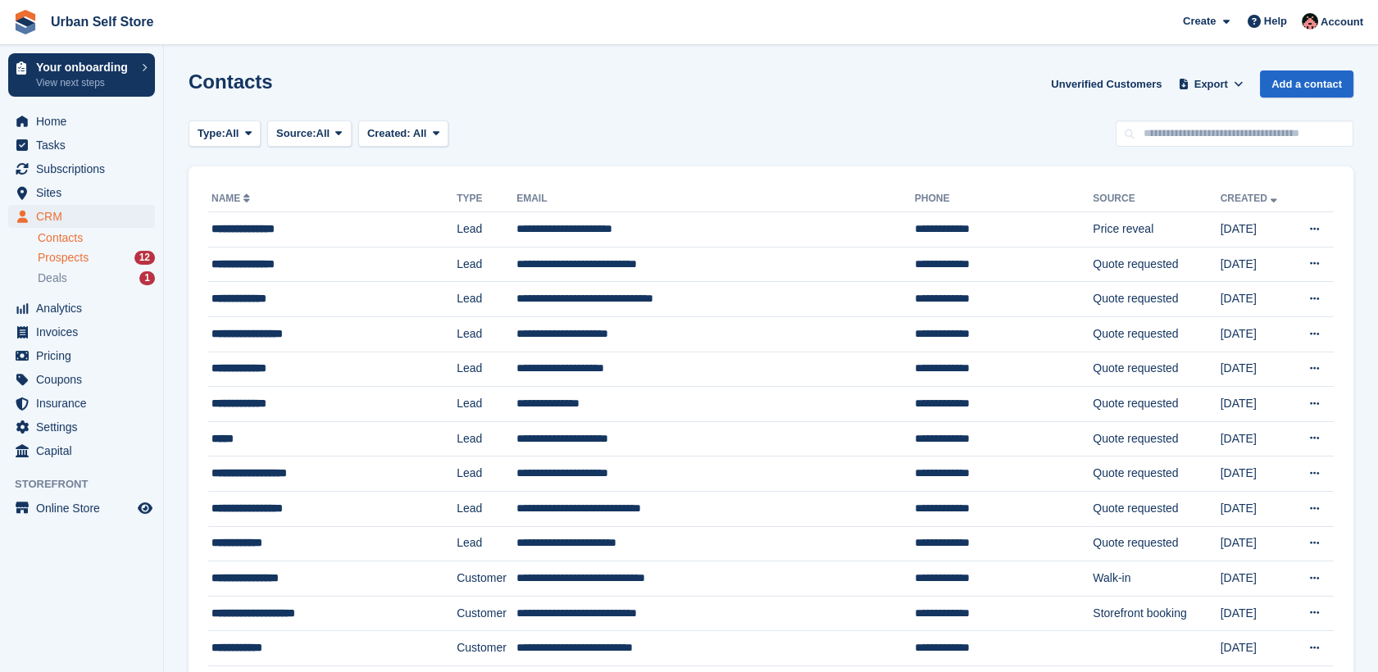
click at [62, 255] on span "Prospects" at bounding box center [63, 258] width 51 height 16
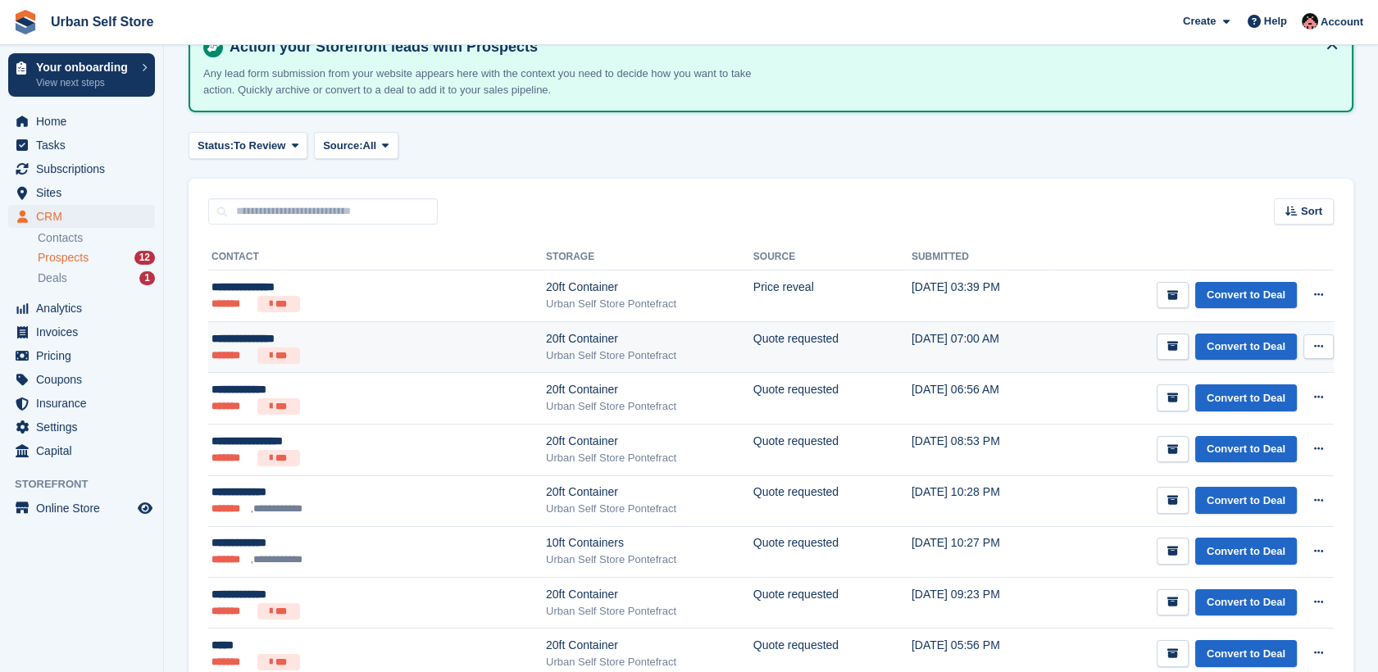
scroll to position [101, 0]
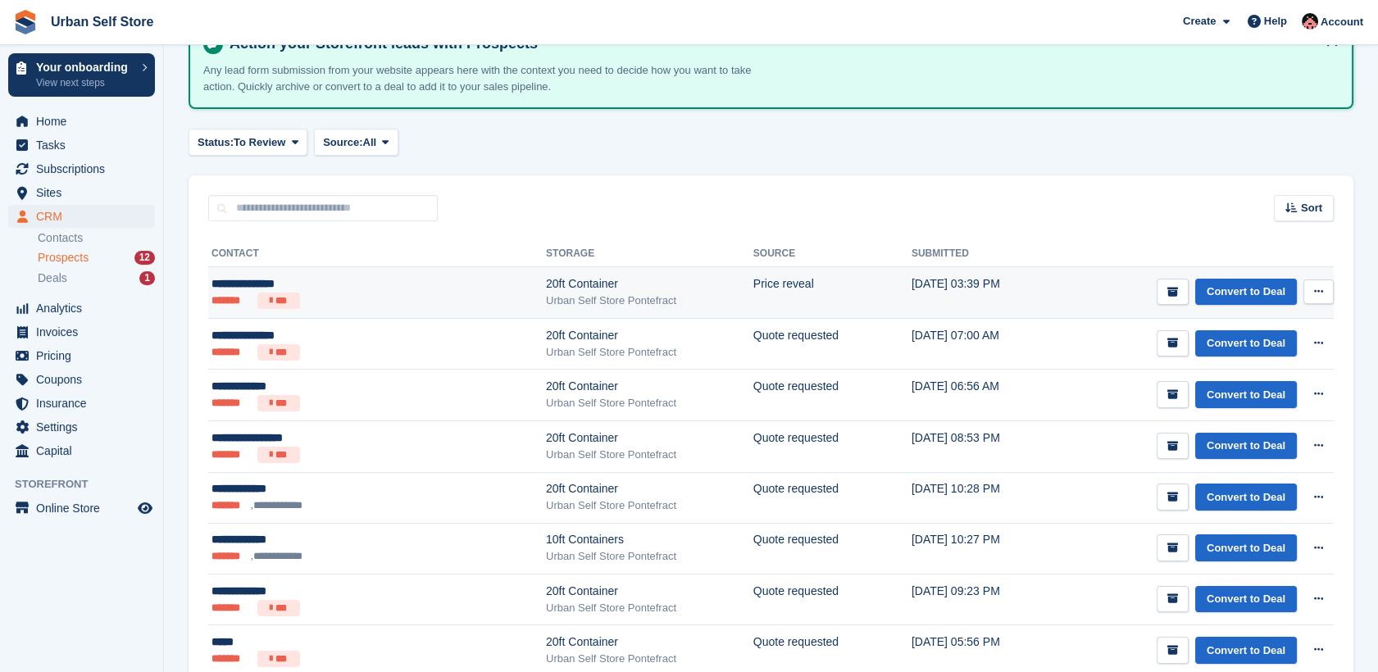
click at [1325, 290] on button at bounding box center [1318, 291] width 30 height 25
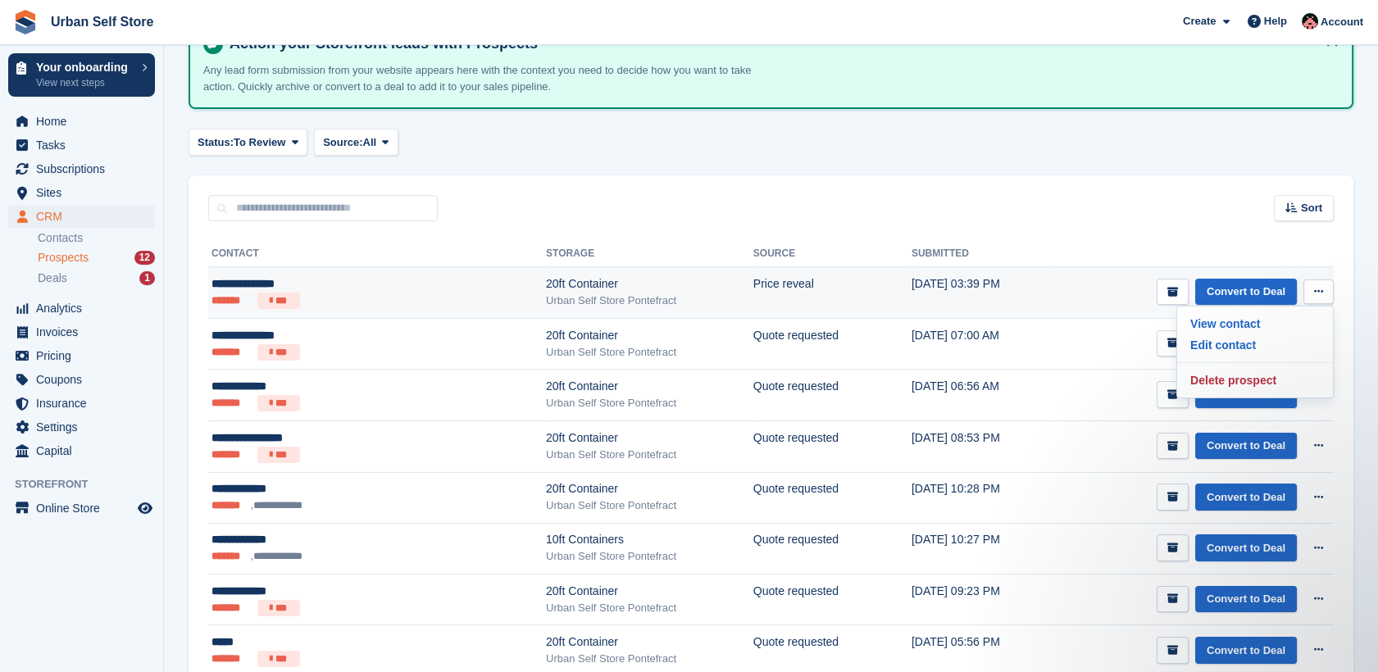
scroll to position [0, 0]
click at [1254, 375] on p "Delete prospect" at bounding box center [1255, 380] width 143 height 21
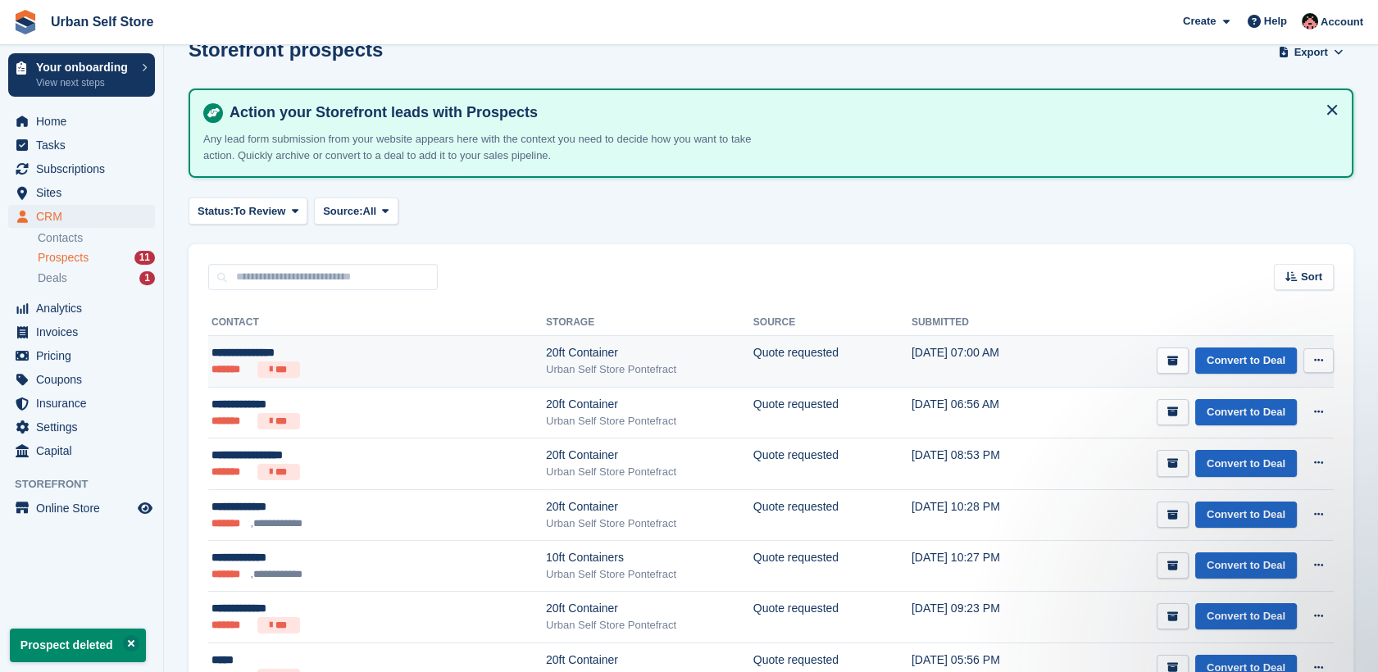
scroll to position [33, 0]
click at [384, 355] on div "**********" at bounding box center [315, 351] width 209 height 17
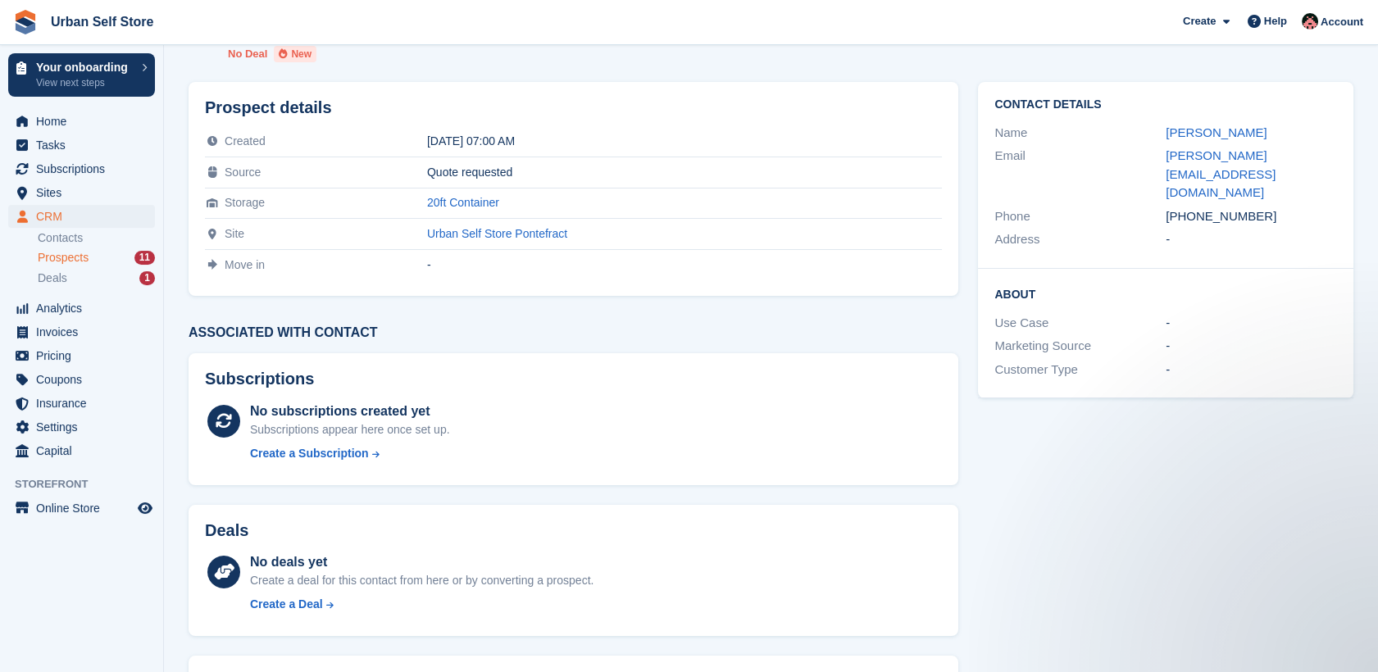
scroll to position [58, 0]
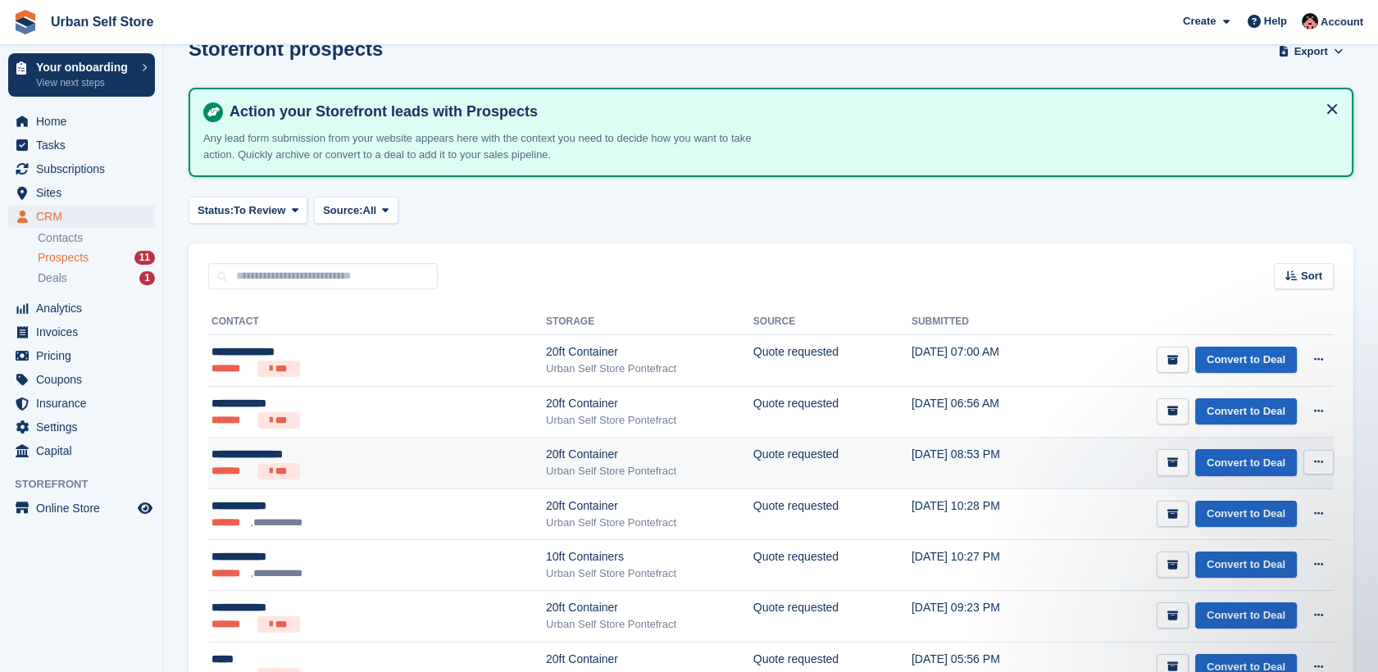
click at [362, 458] on div "**********" at bounding box center [315, 454] width 209 height 17
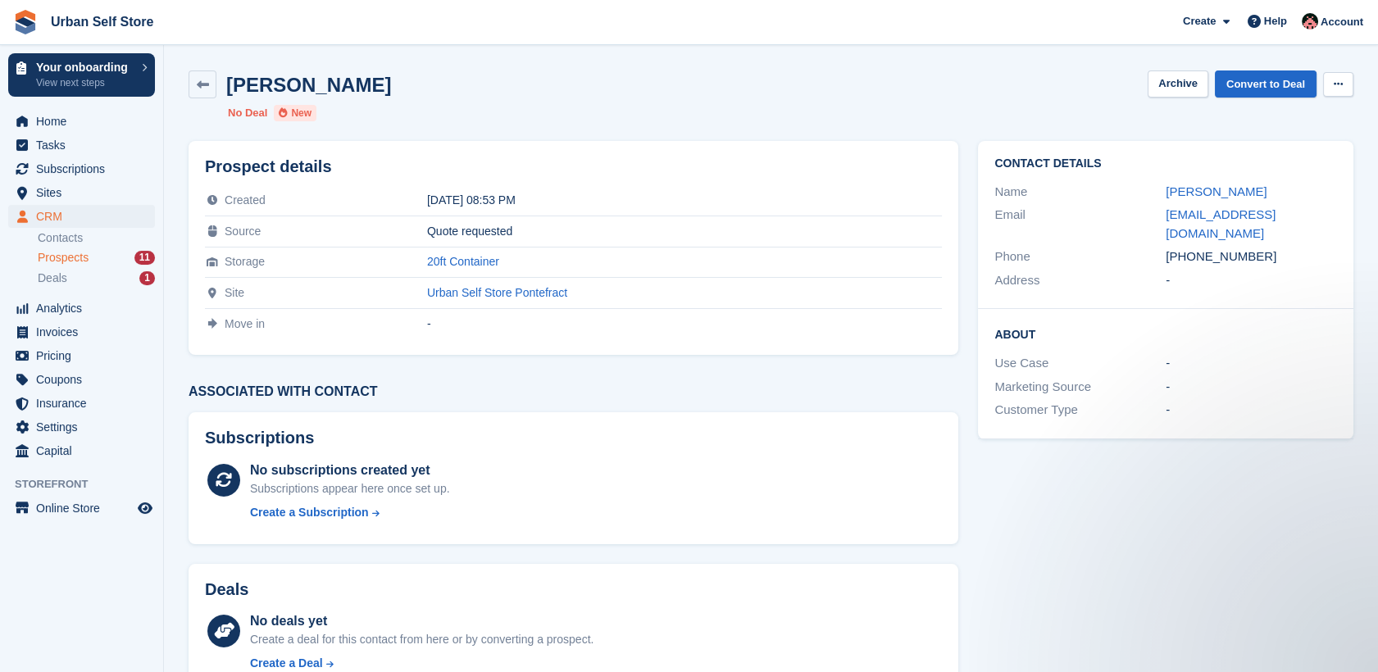
click at [1331, 88] on button at bounding box center [1338, 84] width 30 height 25
click at [1151, 118] on div "Nick Brook-Graham Archive Convert to Deal Delete prospect No Deal New" at bounding box center [771, 96] width 1184 height 70
click at [1344, 82] on button at bounding box center [1338, 84] width 30 height 25
click at [1293, 83] on link "Convert to Deal" at bounding box center [1266, 83] width 102 height 27
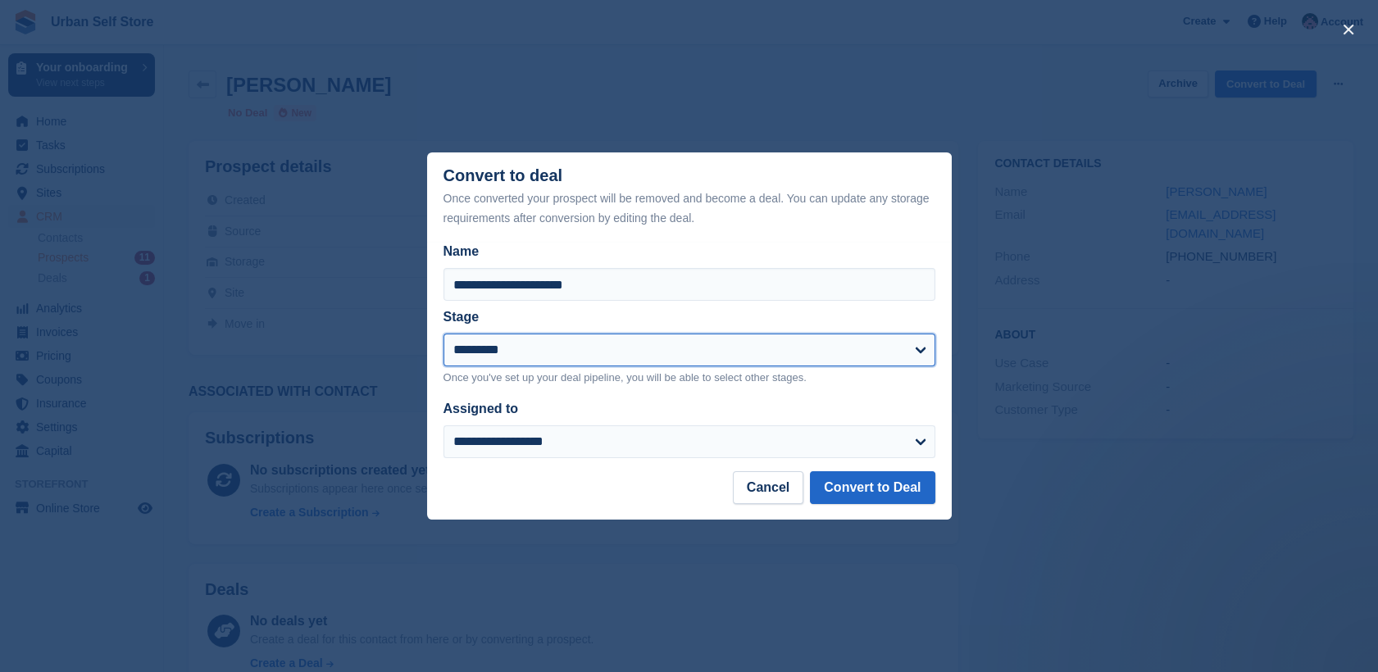
click at [628, 348] on select "********* ********" at bounding box center [689, 350] width 492 height 33
click at [443, 335] on select "********* ********" at bounding box center [689, 350] width 492 height 33
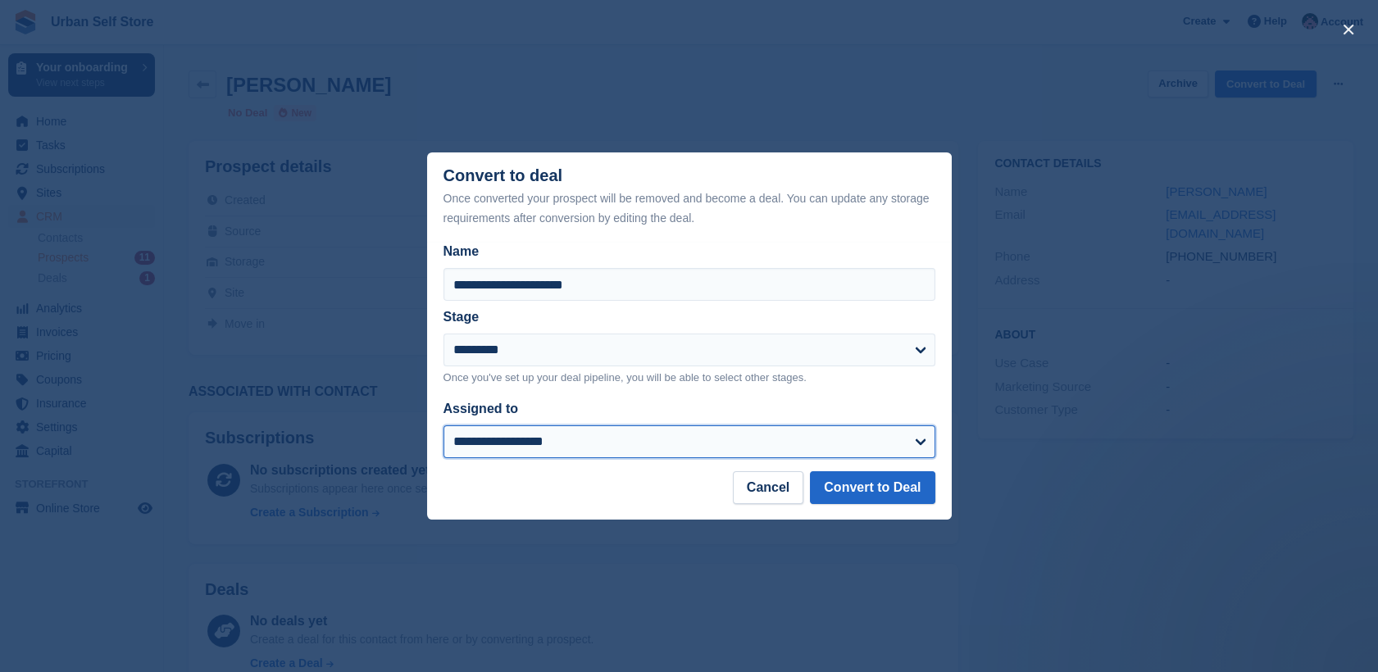
click at [648, 453] on select "**********" at bounding box center [689, 441] width 492 height 33
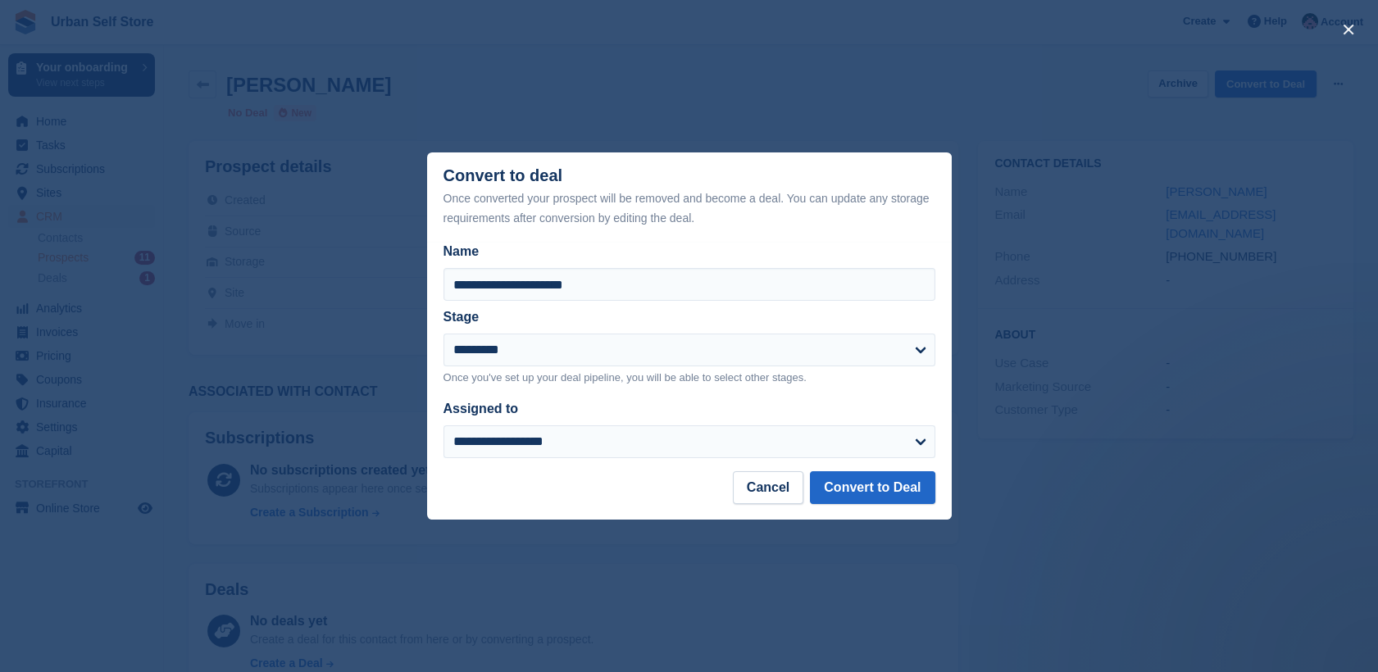
click at [1029, 468] on div "close" at bounding box center [689, 336] width 1378 height 672
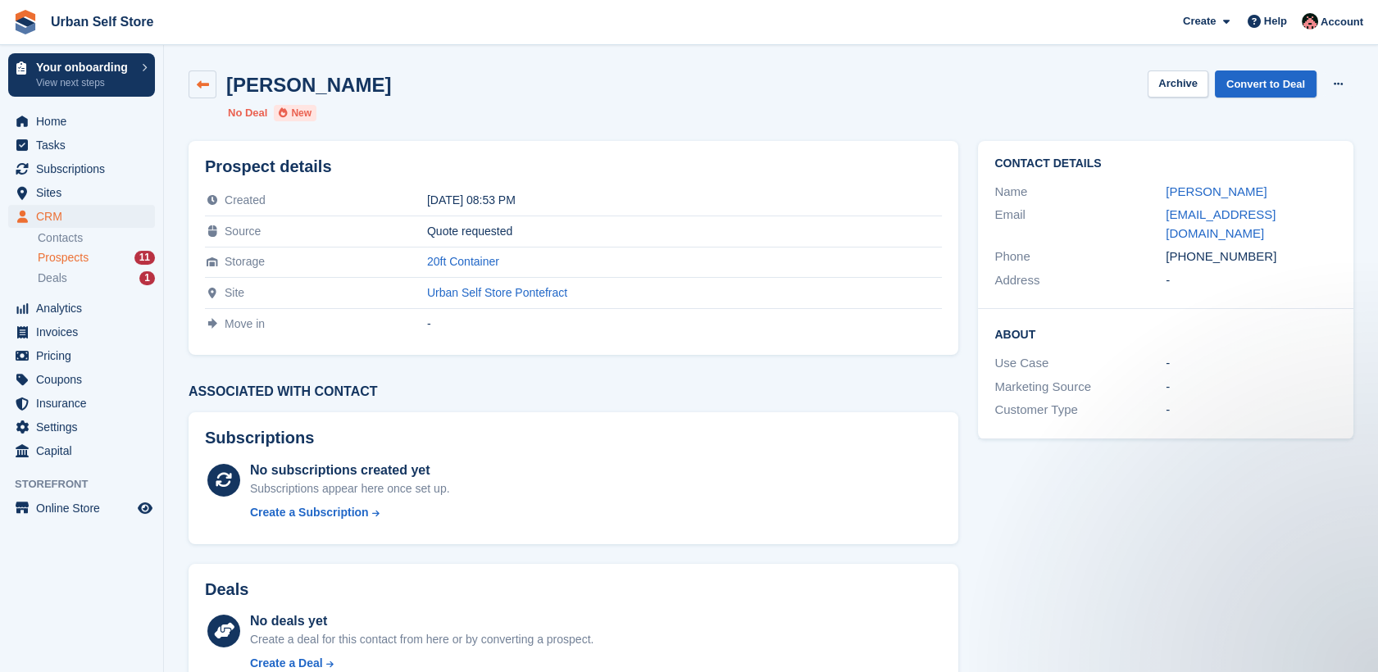
click at [207, 89] on icon at bounding box center [203, 85] width 12 height 12
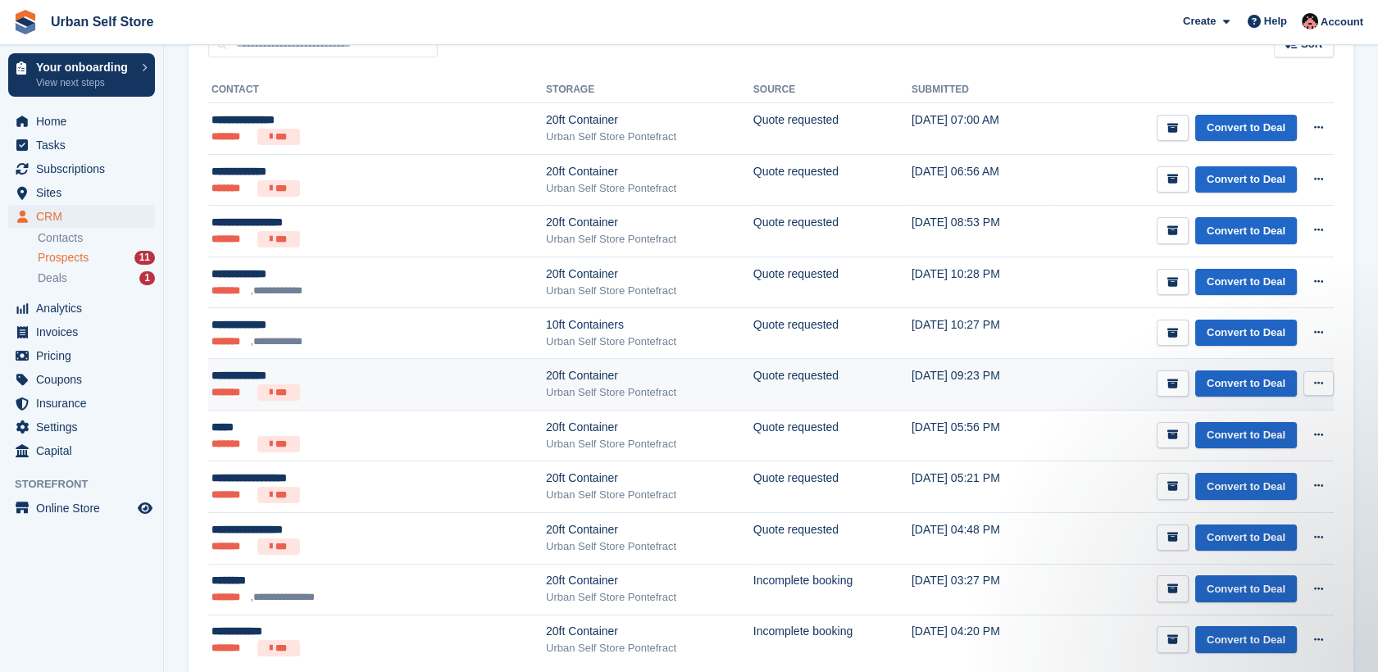
scroll to position [264, 0]
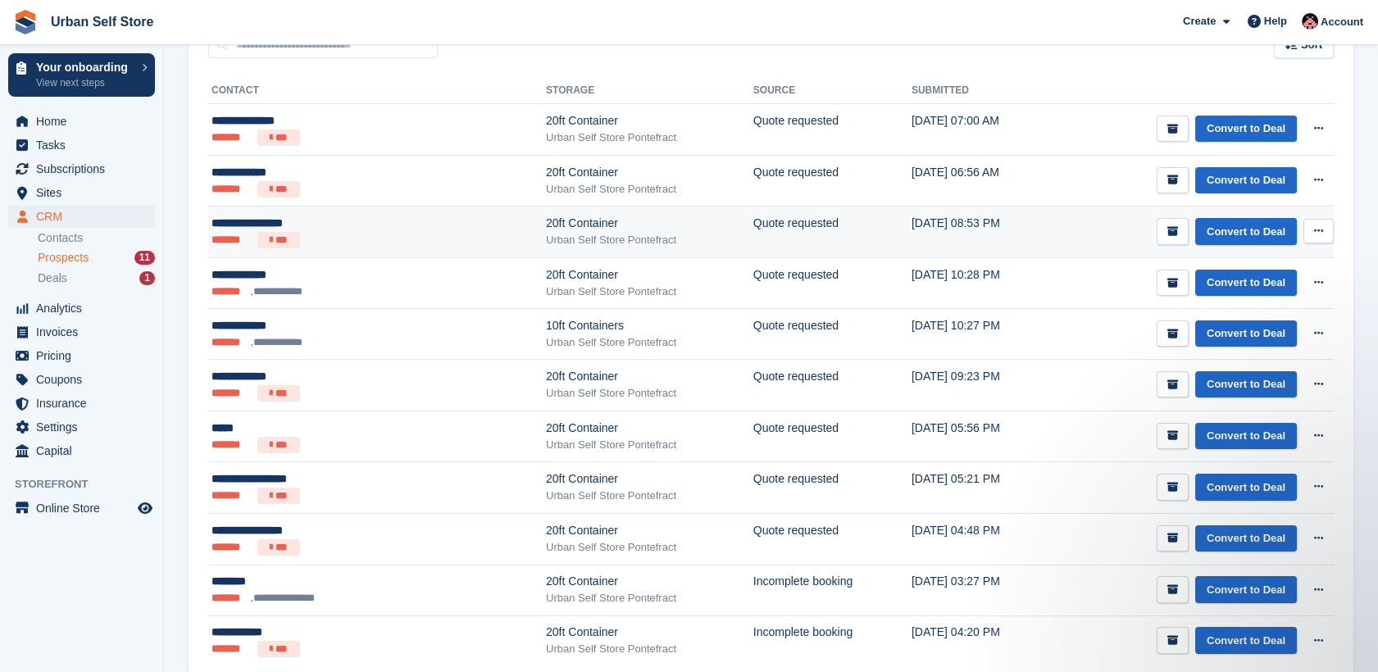
click at [370, 239] on ul "******* ***" at bounding box center [315, 240] width 209 height 16
